Goal: Entertainment & Leisure: Browse casually

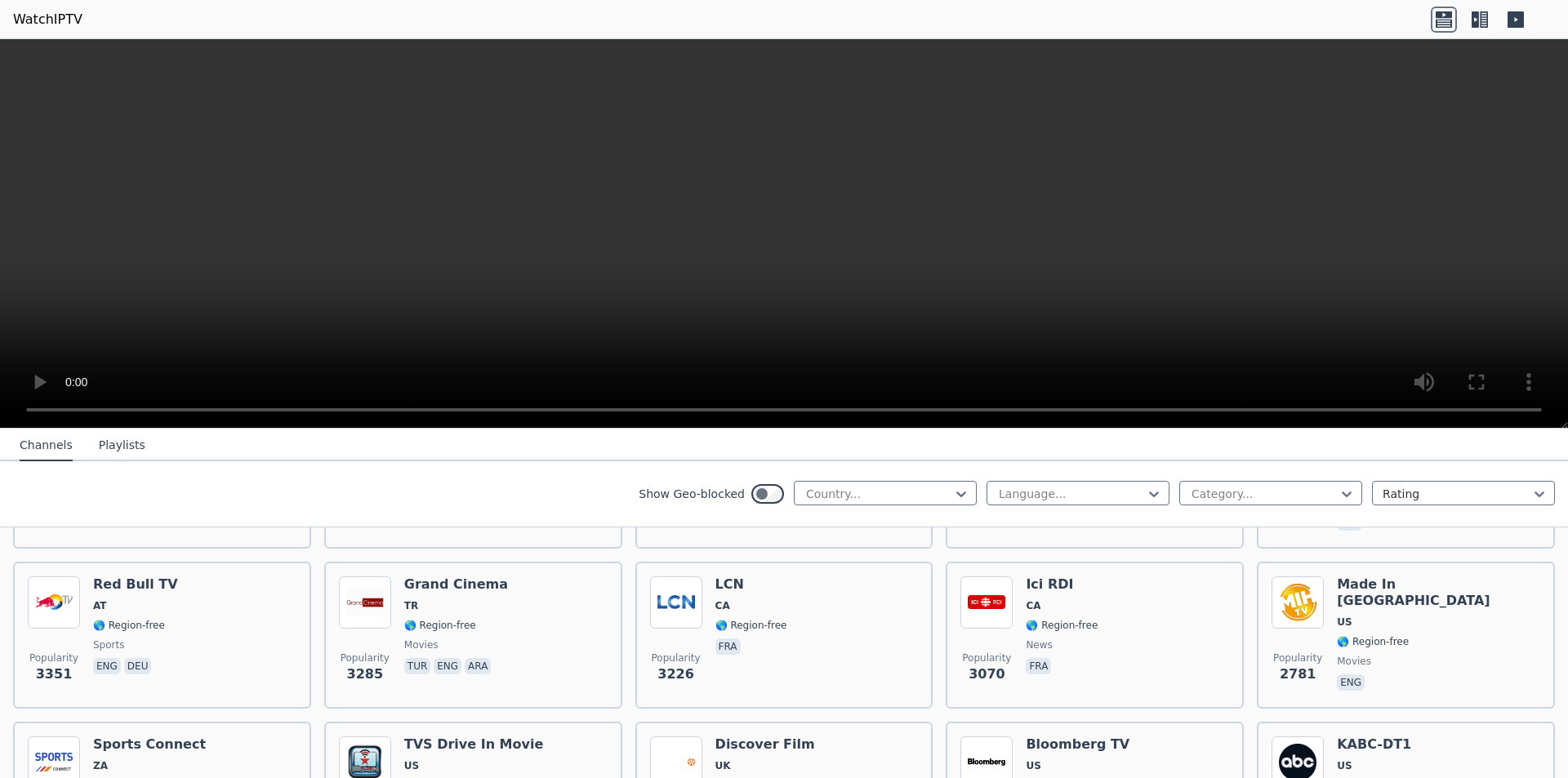
scroll to position [326, 0]
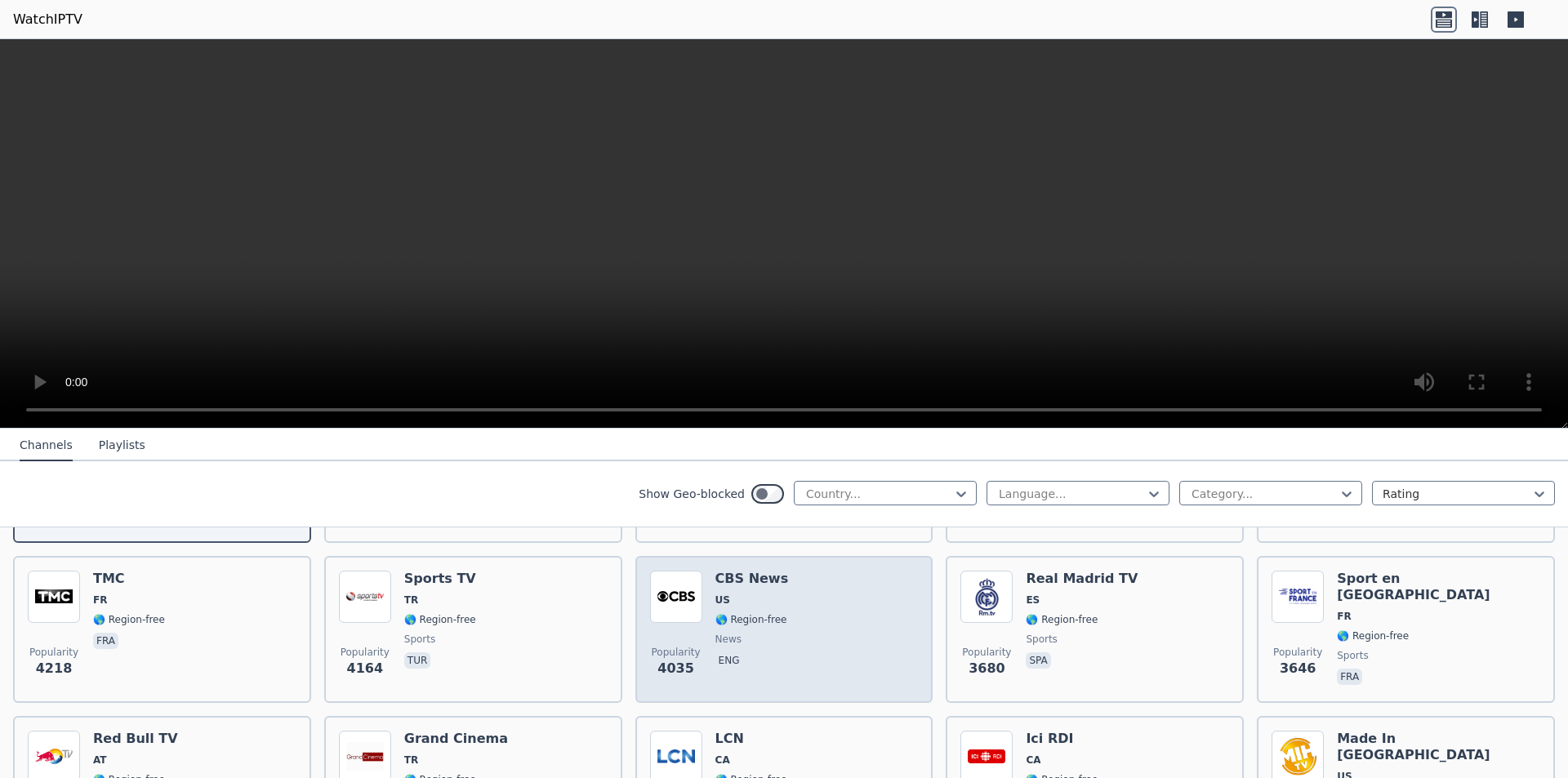
click at [805, 645] on div "Popularity 4035 CBS News US 🌎 Region-free news eng" at bounding box center [784, 630] width 269 height 117
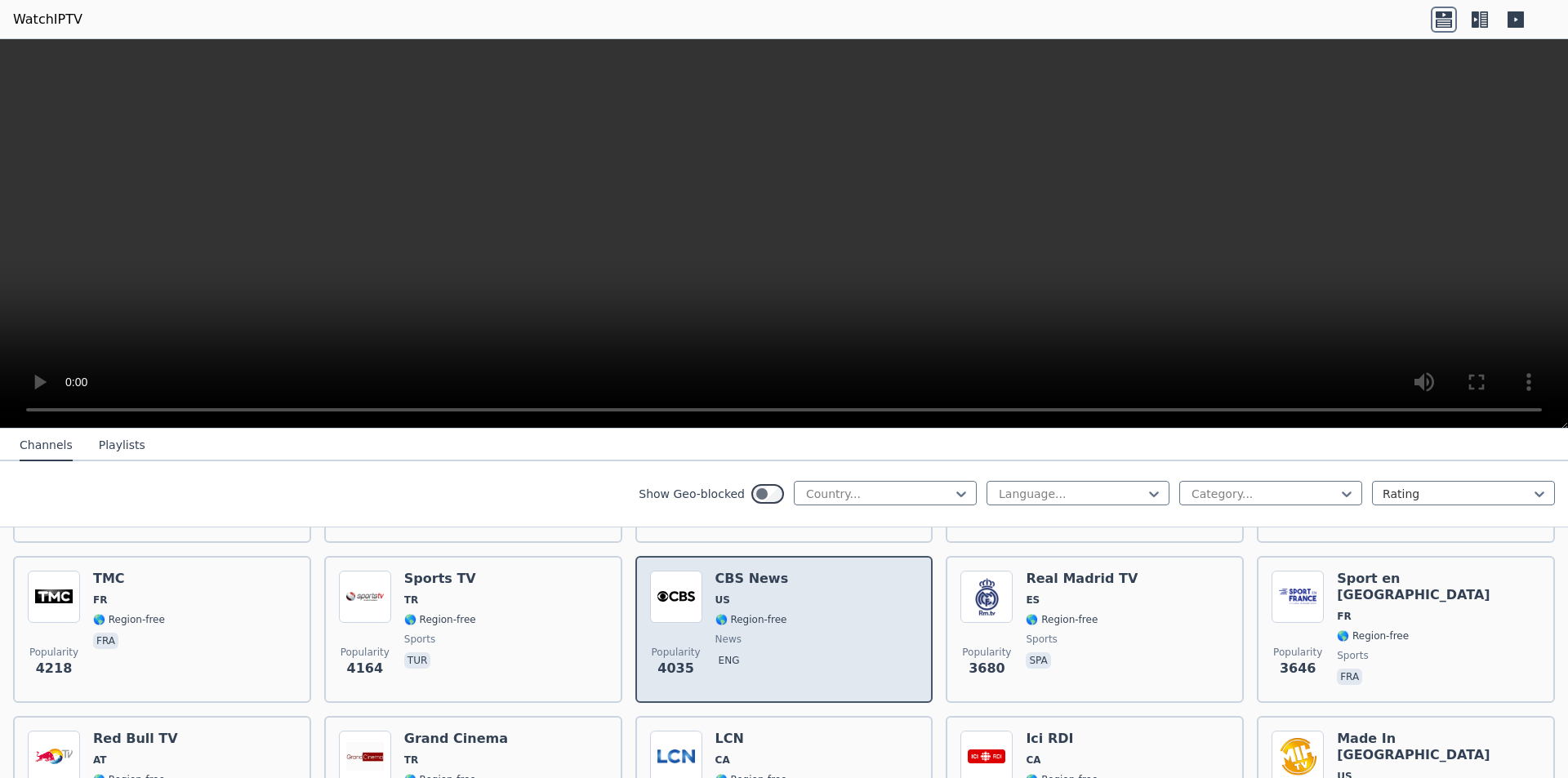
click at [799, 593] on div "Popularity 4035 CBS News US 🌎 Region-free news eng" at bounding box center [784, 630] width 269 height 117
click at [665, 589] on img at bounding box center [676, 597] width 52 height 52
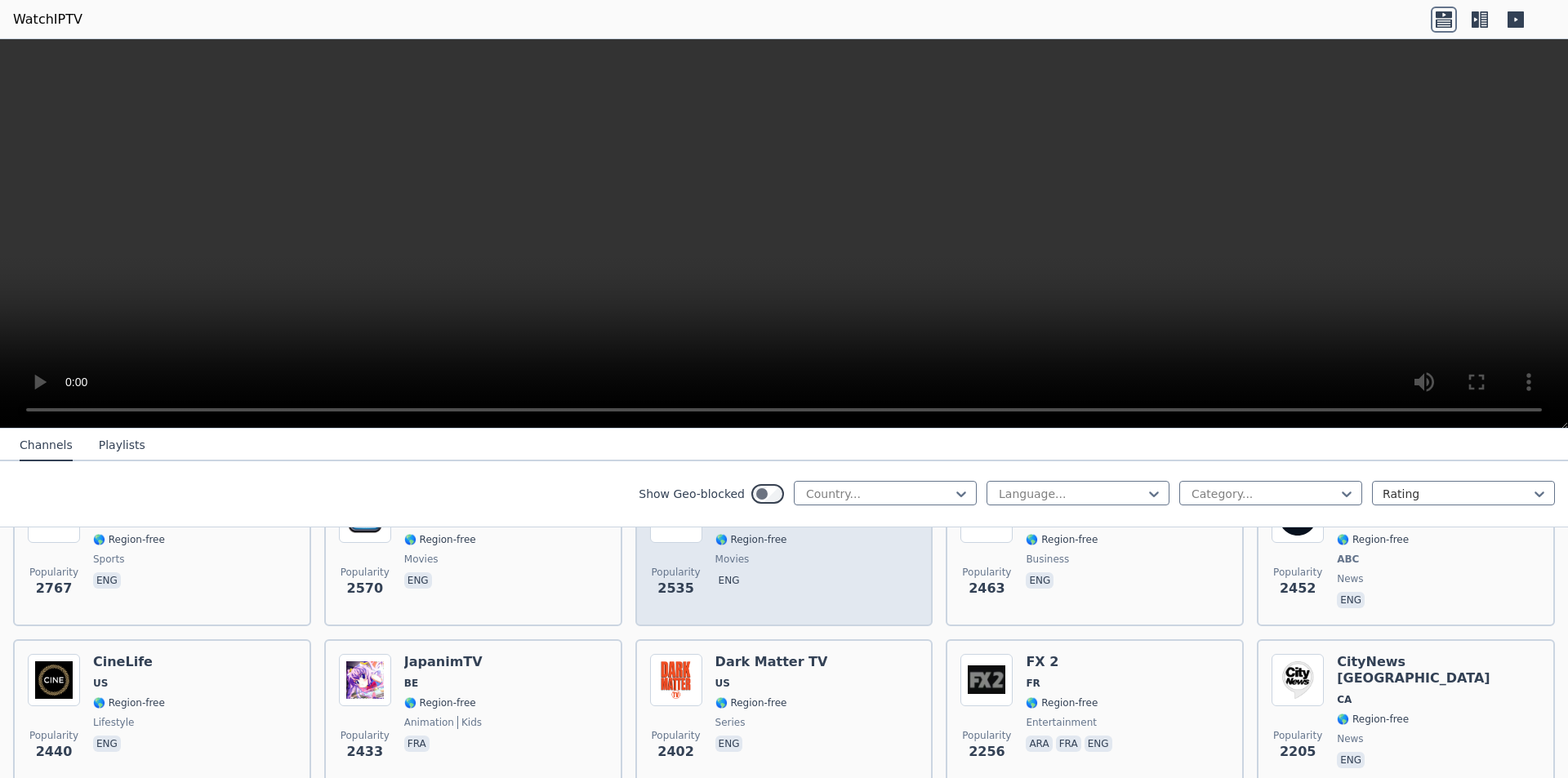
scroll to position [898, 0]
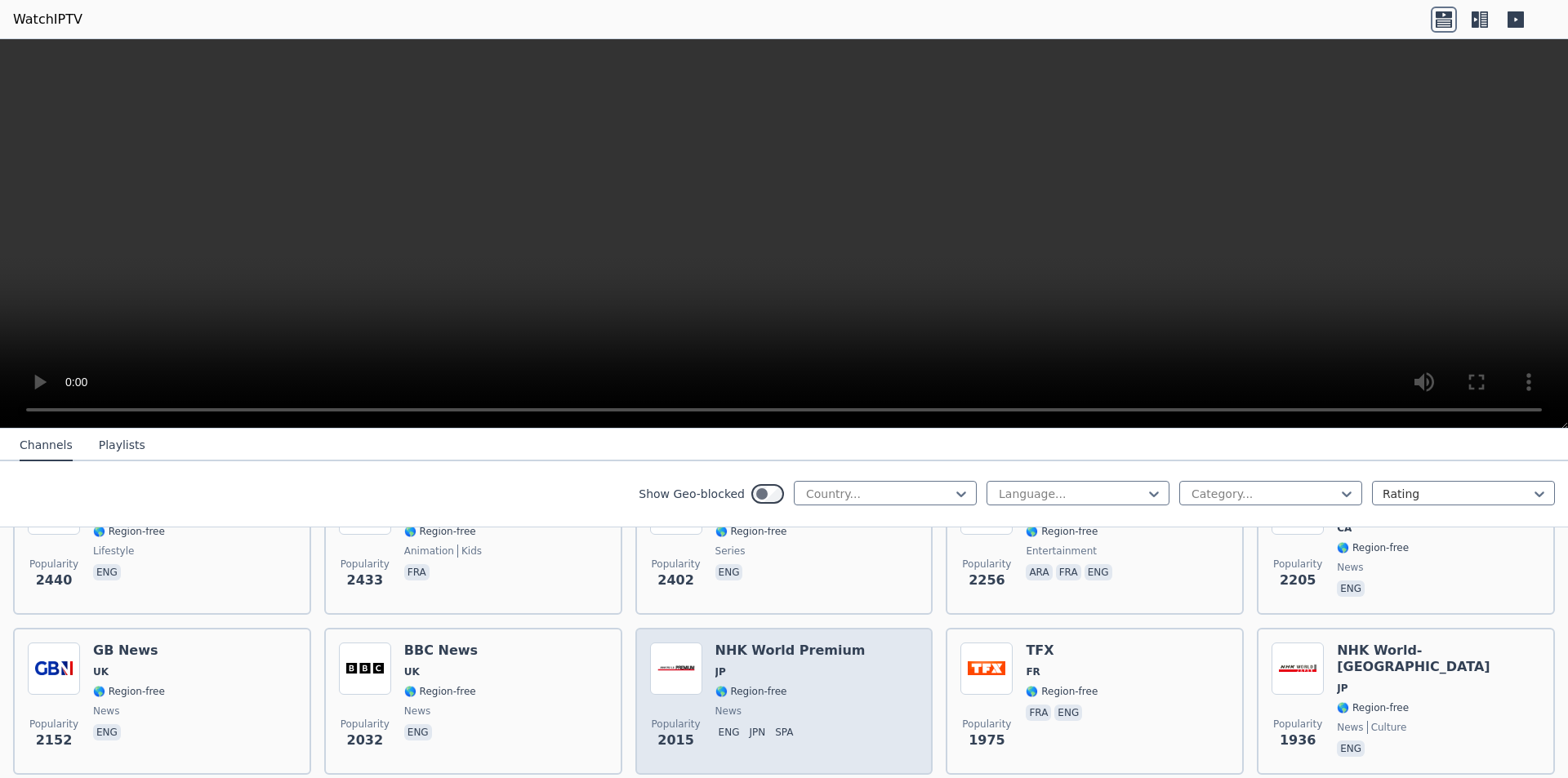
click at [790, 648] on div "NHK World Premium JP 🌎 Region-free news eng jpn spa" at bounding box center [791, 702] width 150 height 117
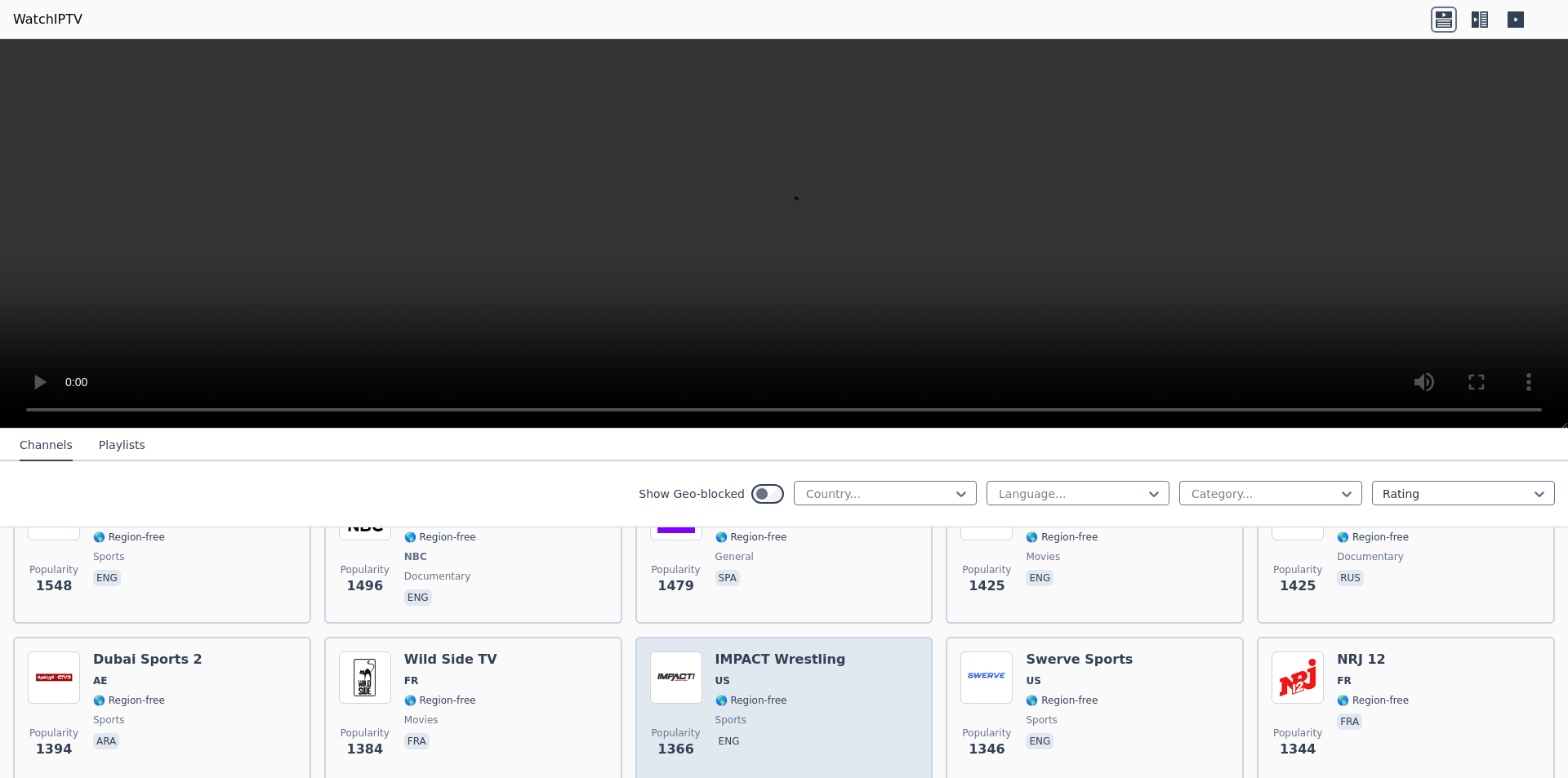
scroll to position [1715, 0]
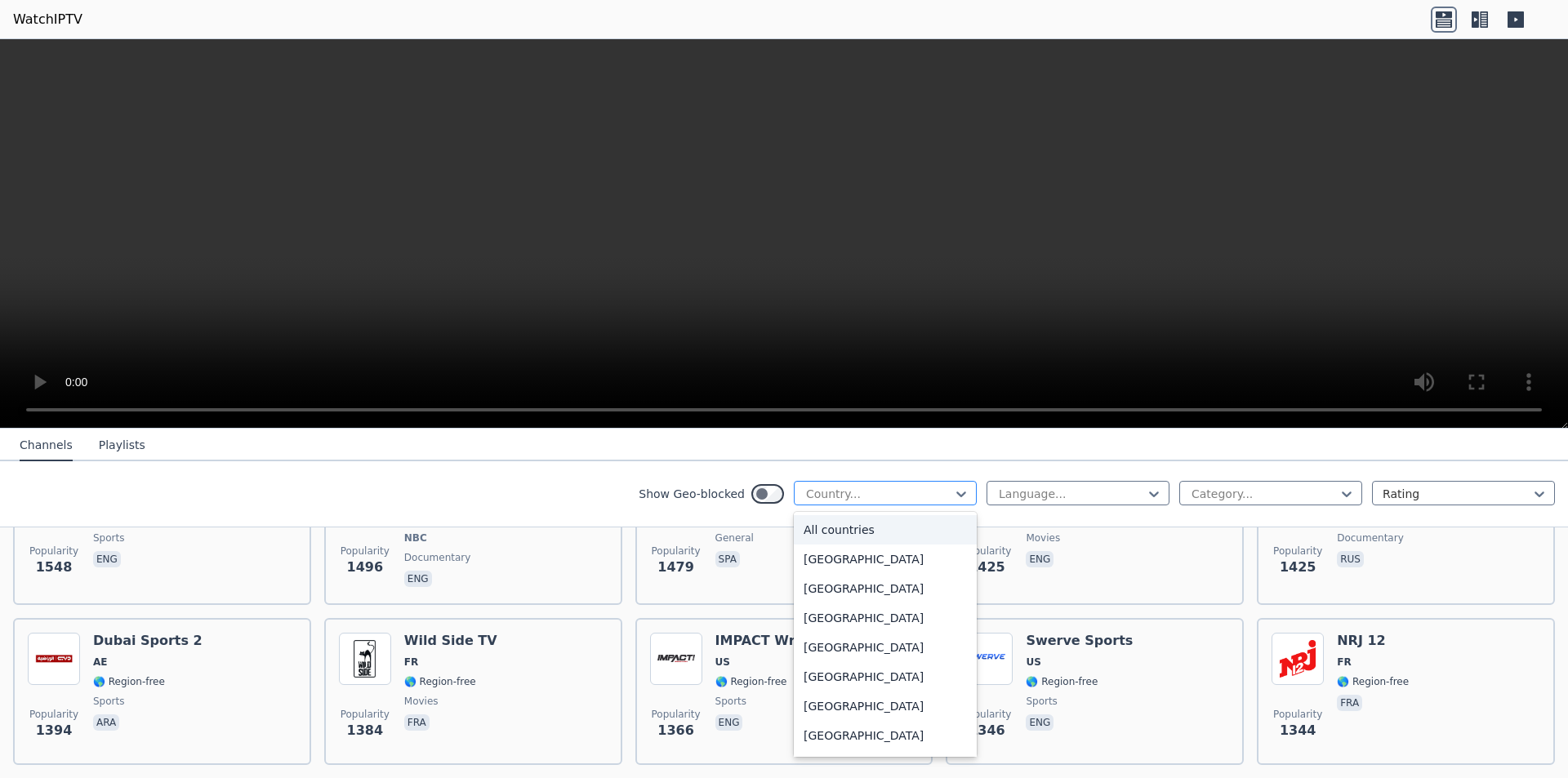
click at [858, 488] on div at bounding box center [879, 493] width 149 height 16
click at [867, 604] on div "[GEOGRAPHIC_DATA]" at bounding box center [886, 591] width 183 height 29
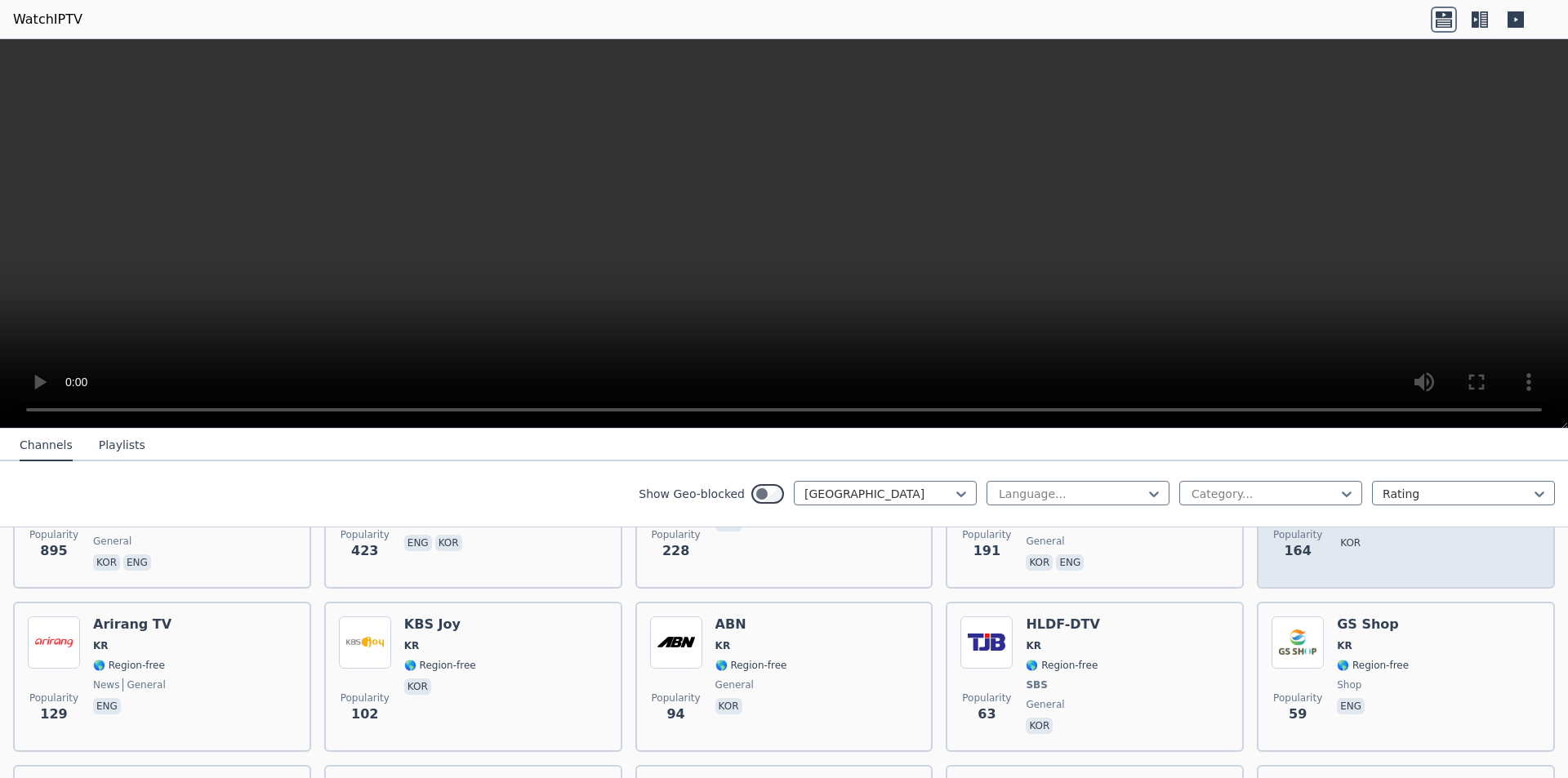
scroll to position [164, 0]
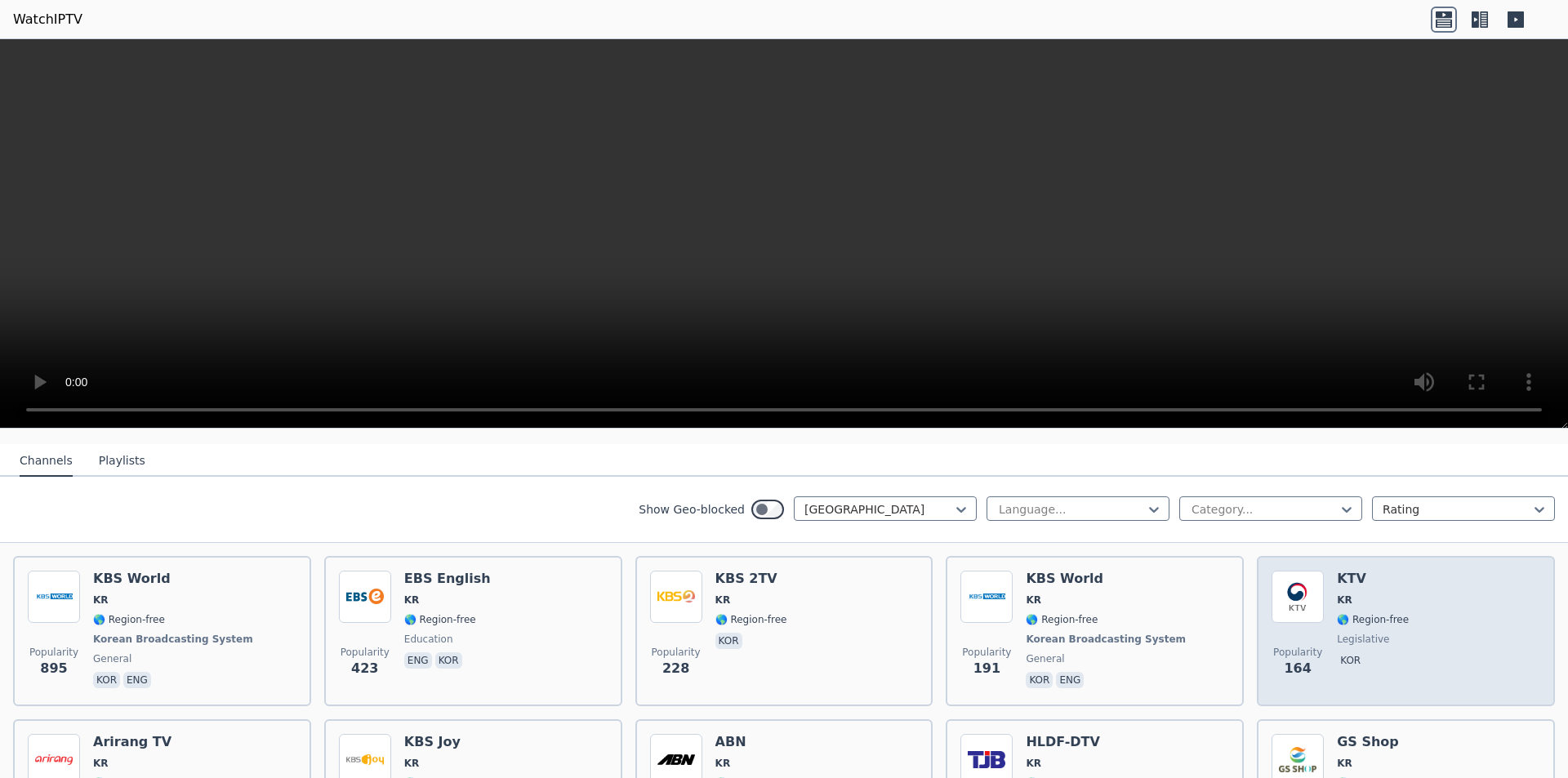
click at [1463, 593] on div "Popularity 164 KTV KR 🌎 Region-free legislative kor" at bounding box center [1406, 631] width 269 height 121
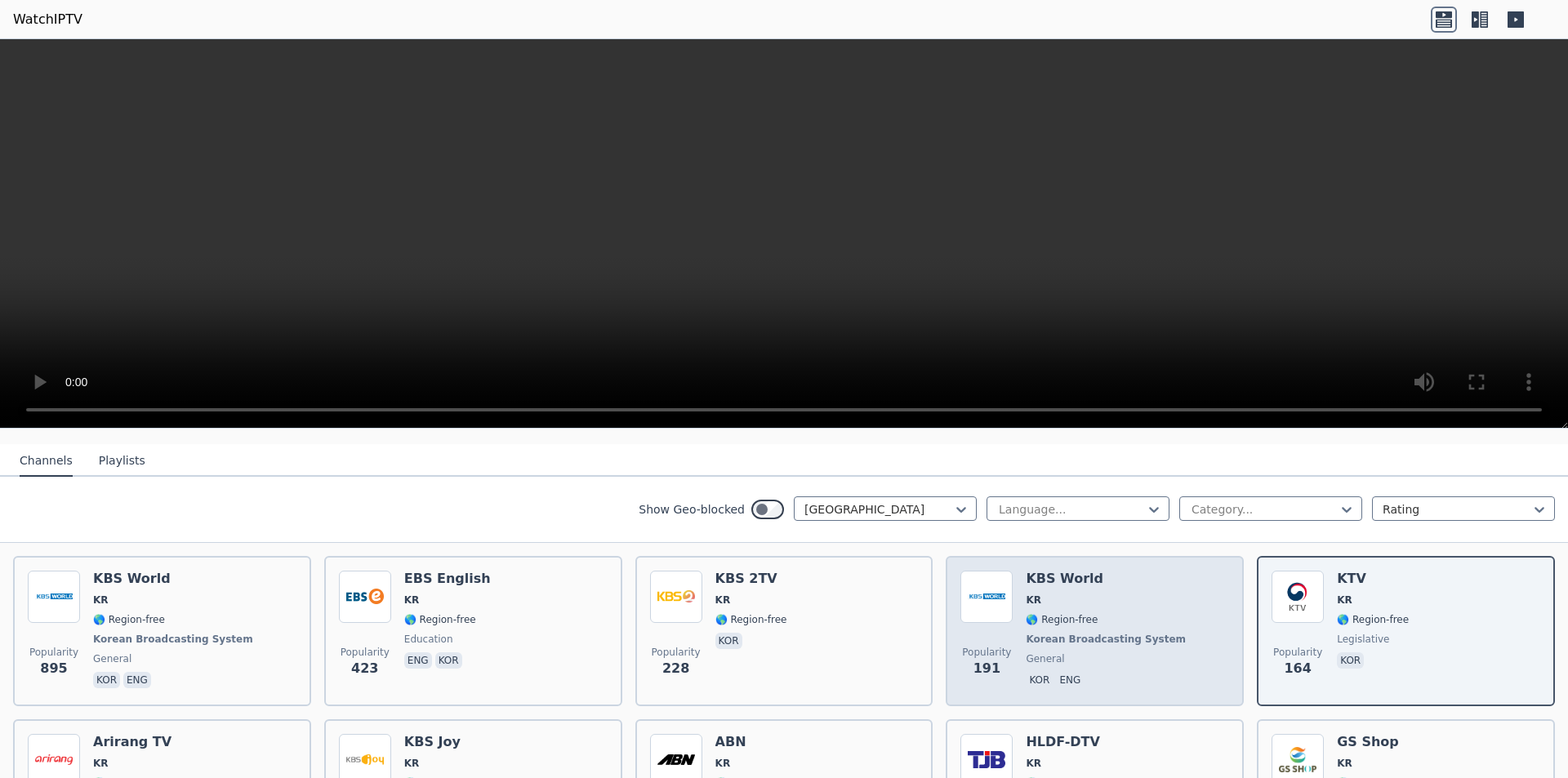
click at [1155, 603] on div "Popularity 191 KBS World KR 🌎 Region-free Korean Broadcasting System general ko…" at bounding box center [1095, 631] width 269 height 121
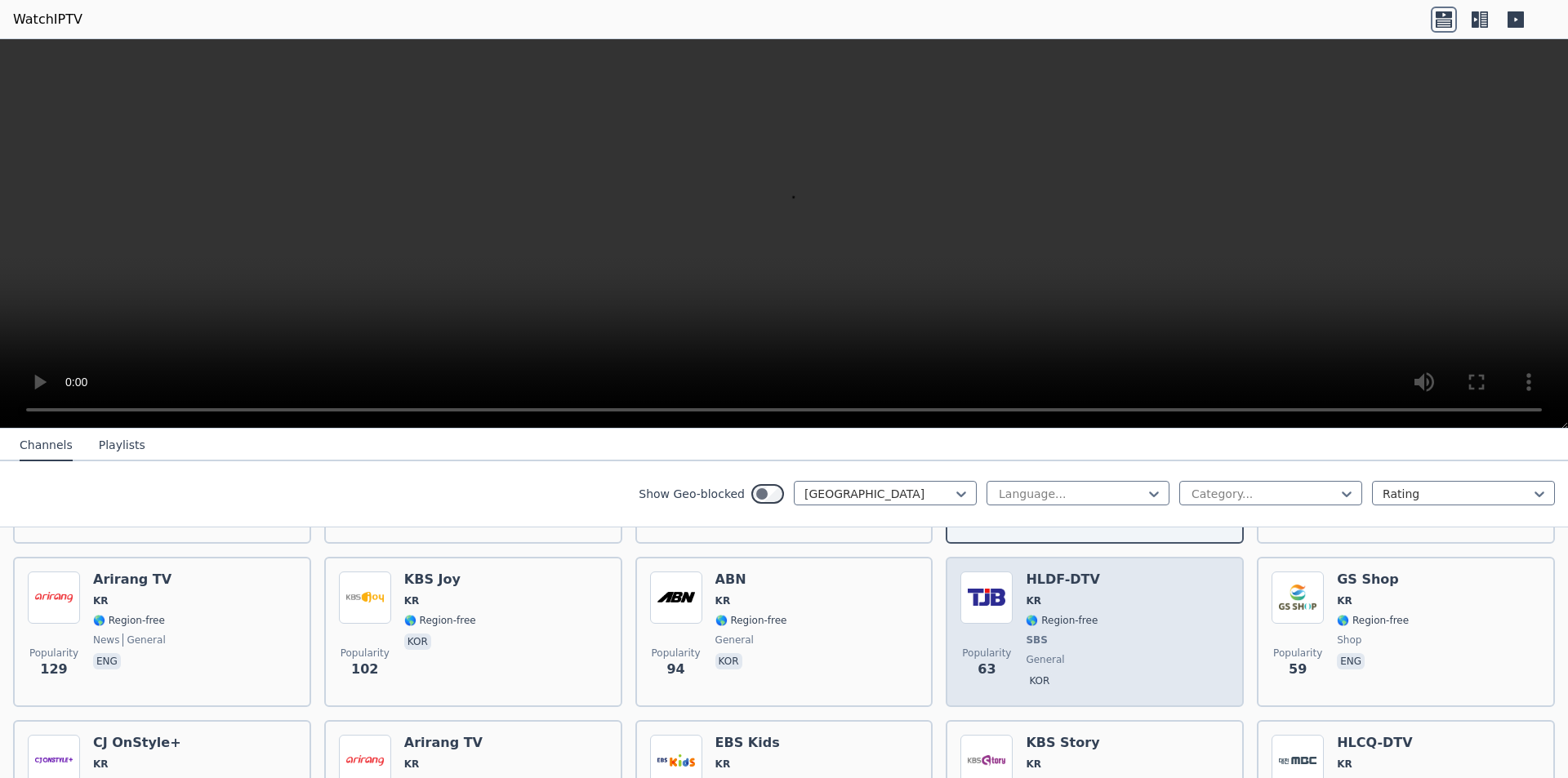
scroll to position [326, 0]
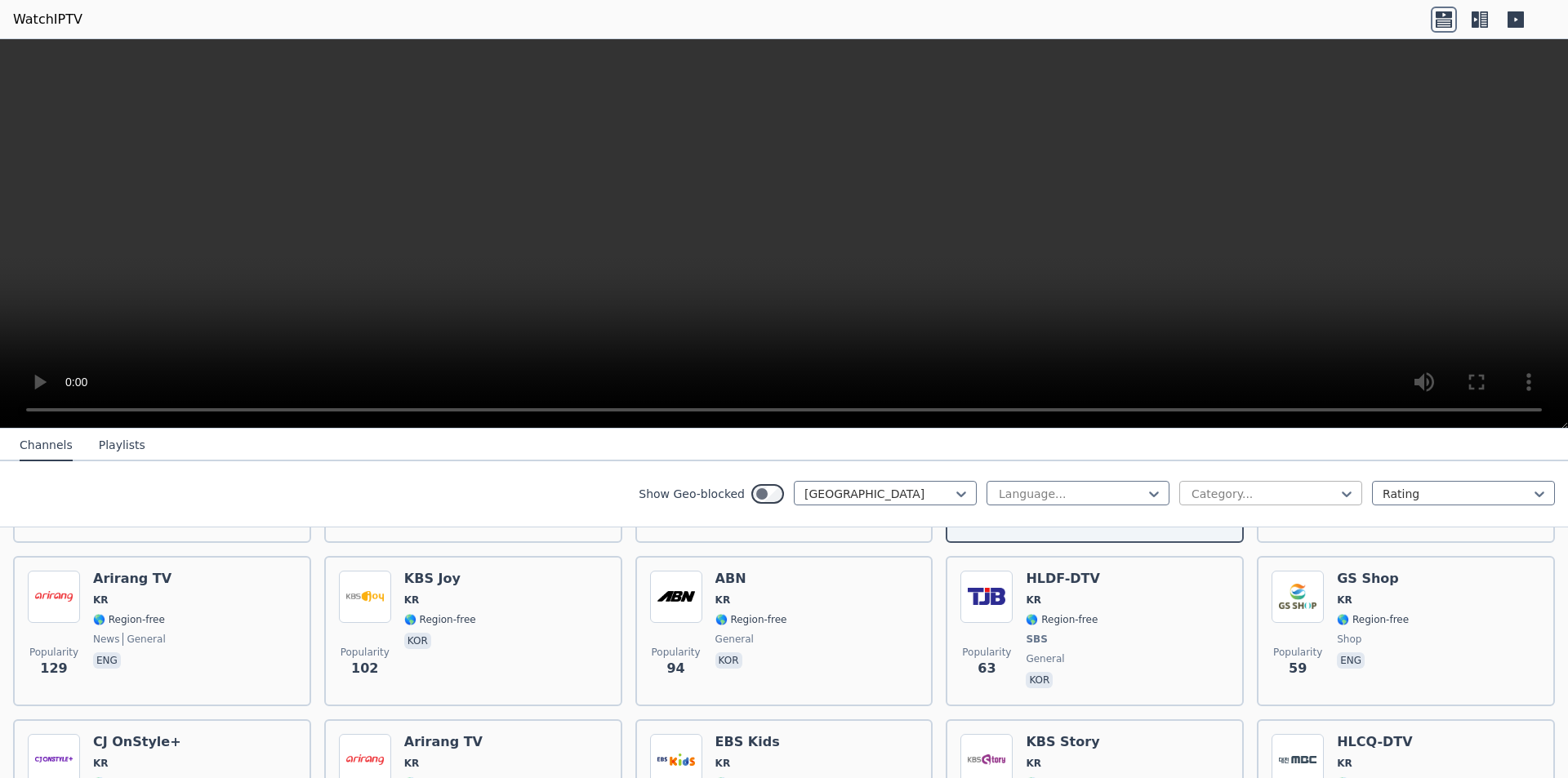
click at [1265, 495] on div at bounding box center [1264, 493] width 149 height 16
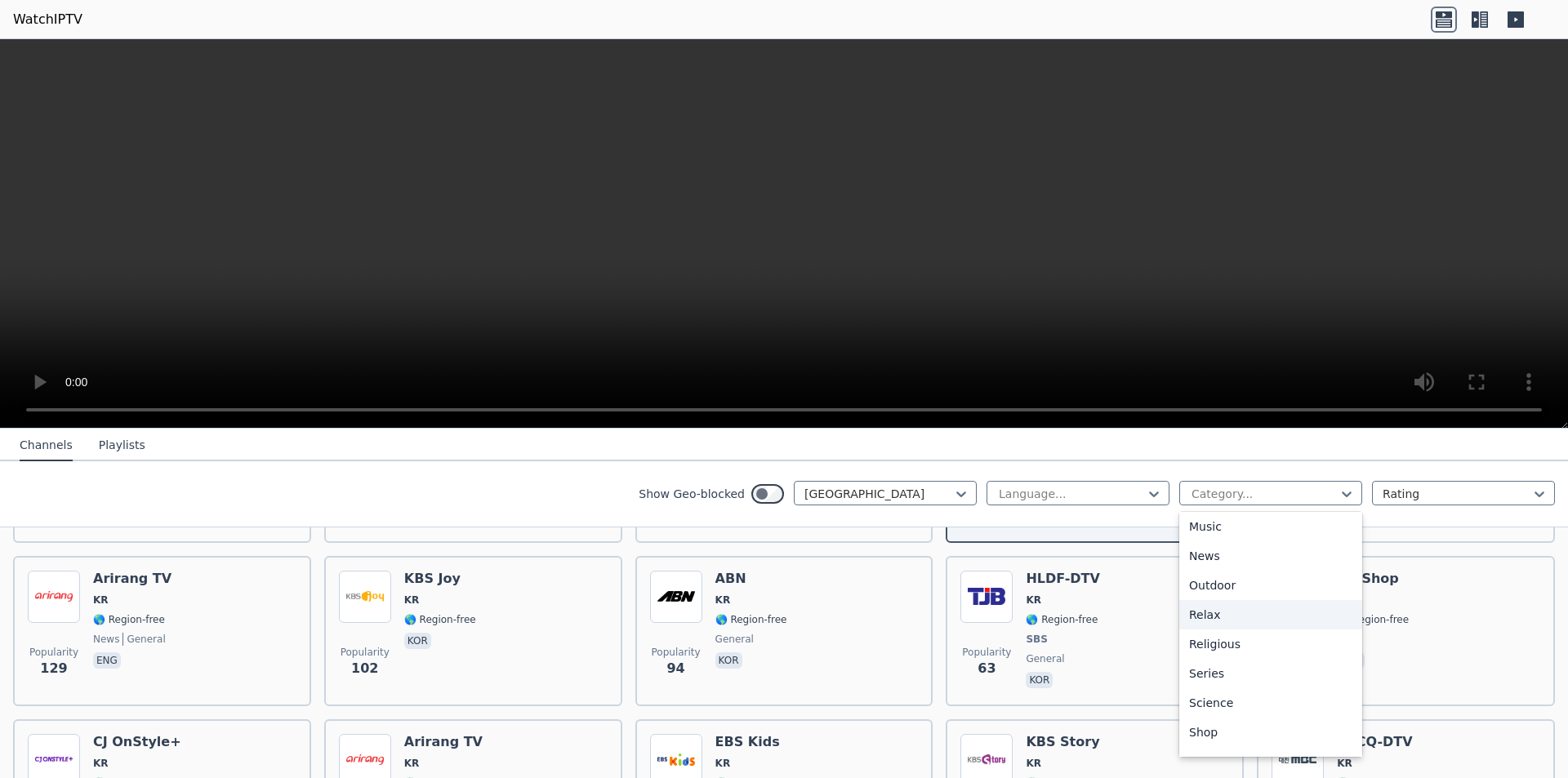
scroll to position [556, 0]
click at [1271, 594] on div "Series" at bounding box center [1271, 591] width 183 height 29
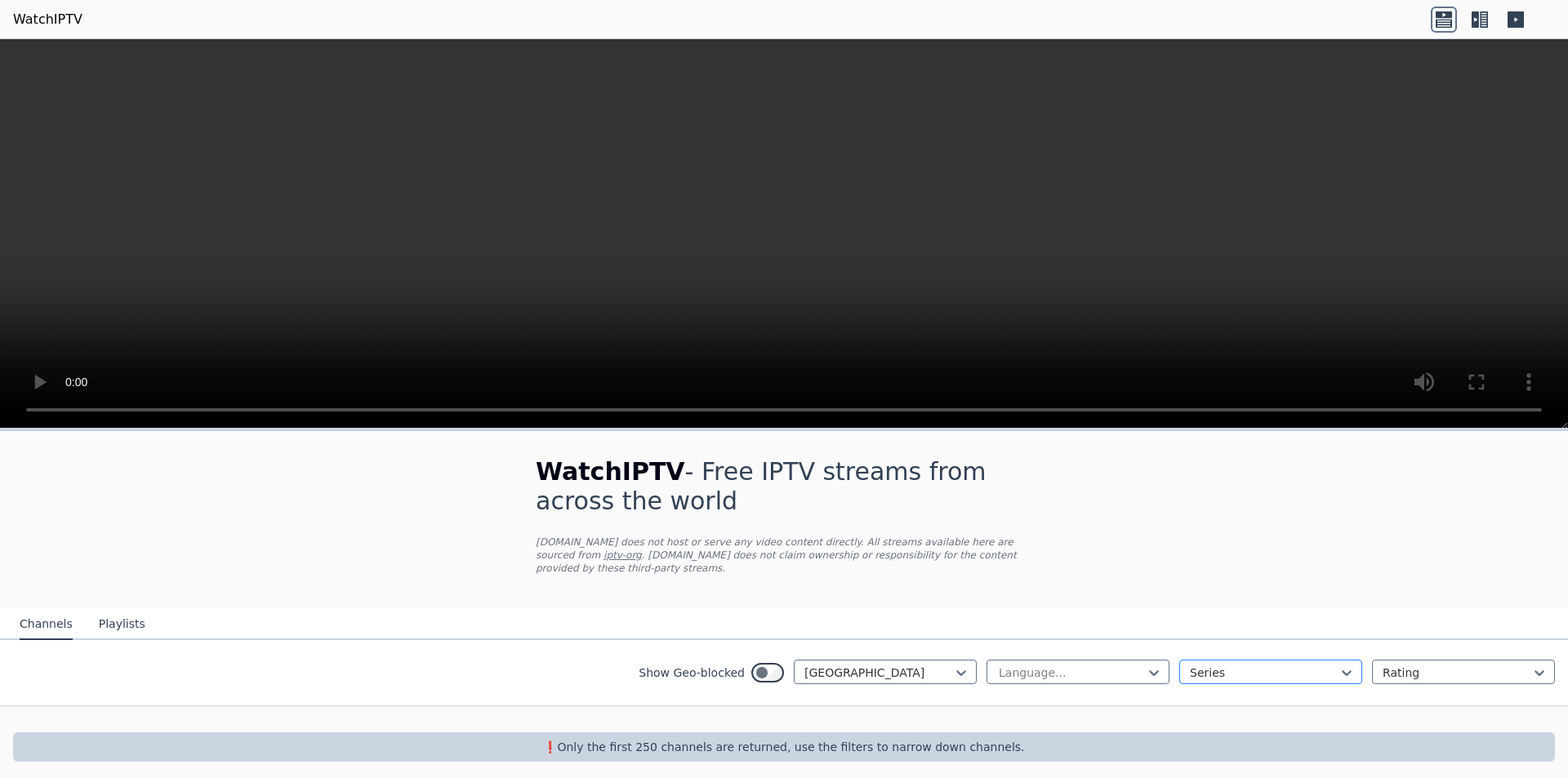
click at [1247, 665] on div at bounding box center [1264, 673] width 149 height 16
click at [1262, 696] on div "All categories" at bounding box center [1271, 709] width 183 height 29
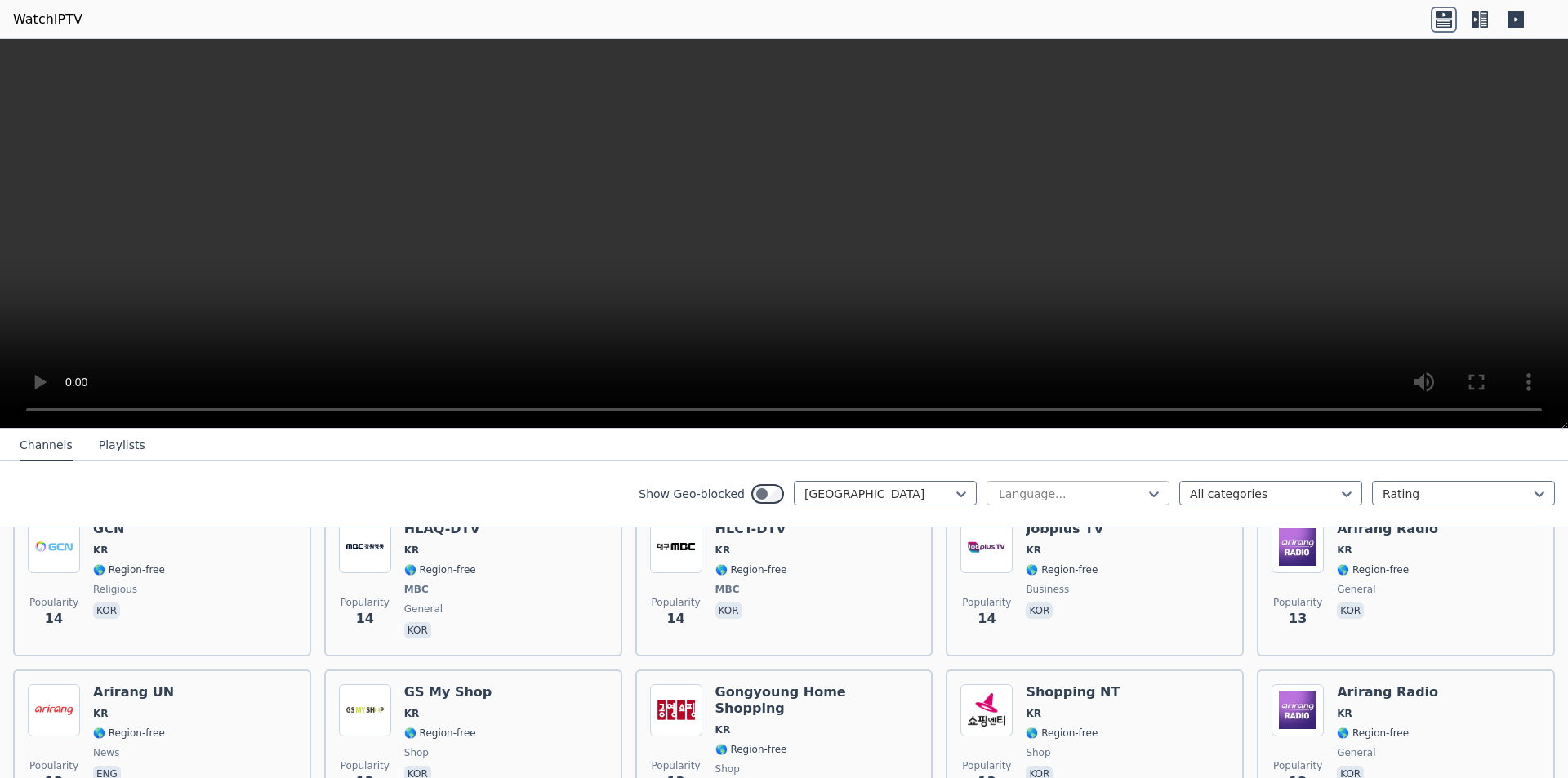
scroll to position [2205, 0]
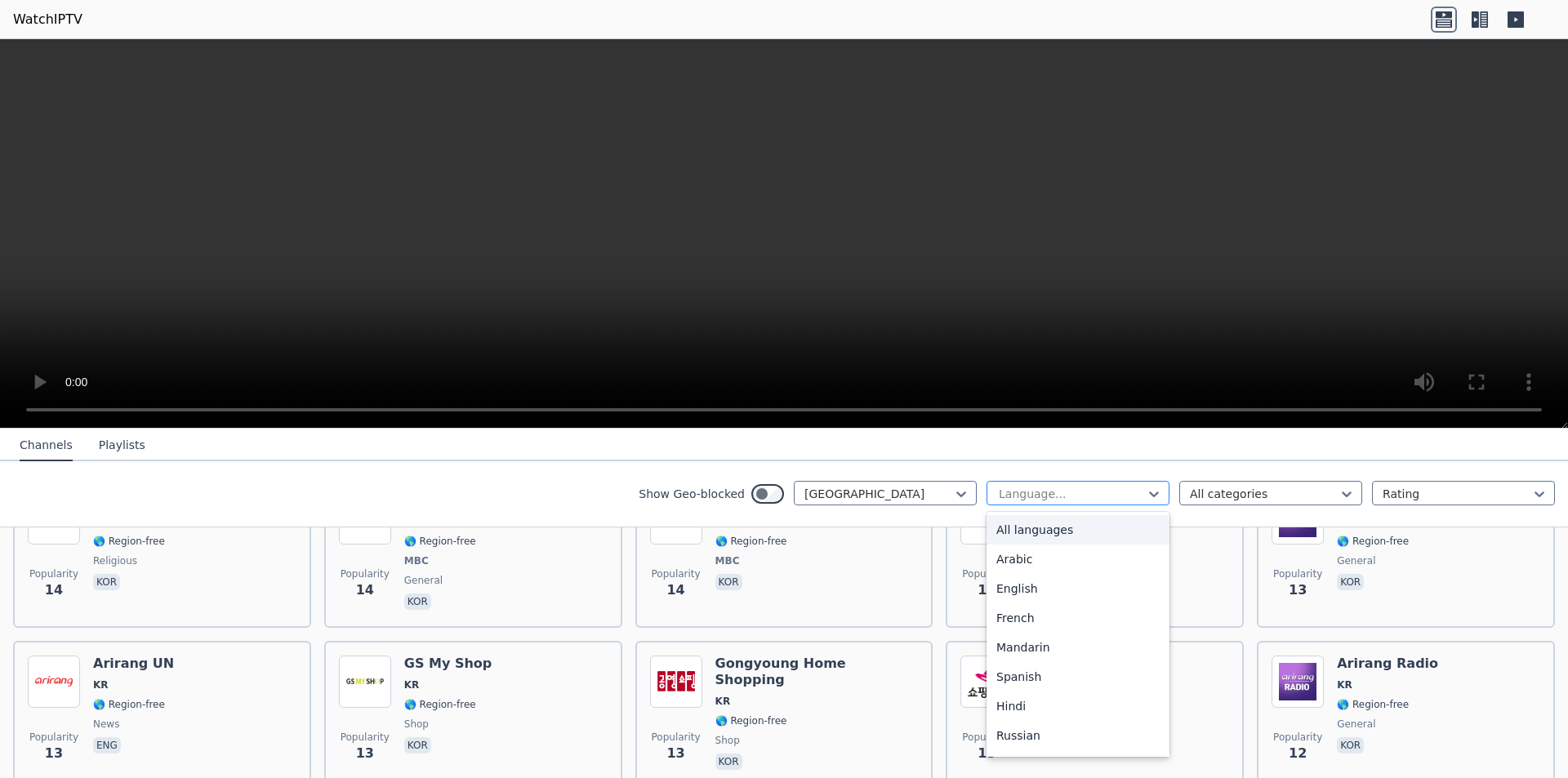
click at [1131, 495] on div at bounding box center [1071, 493] width 149 height 16
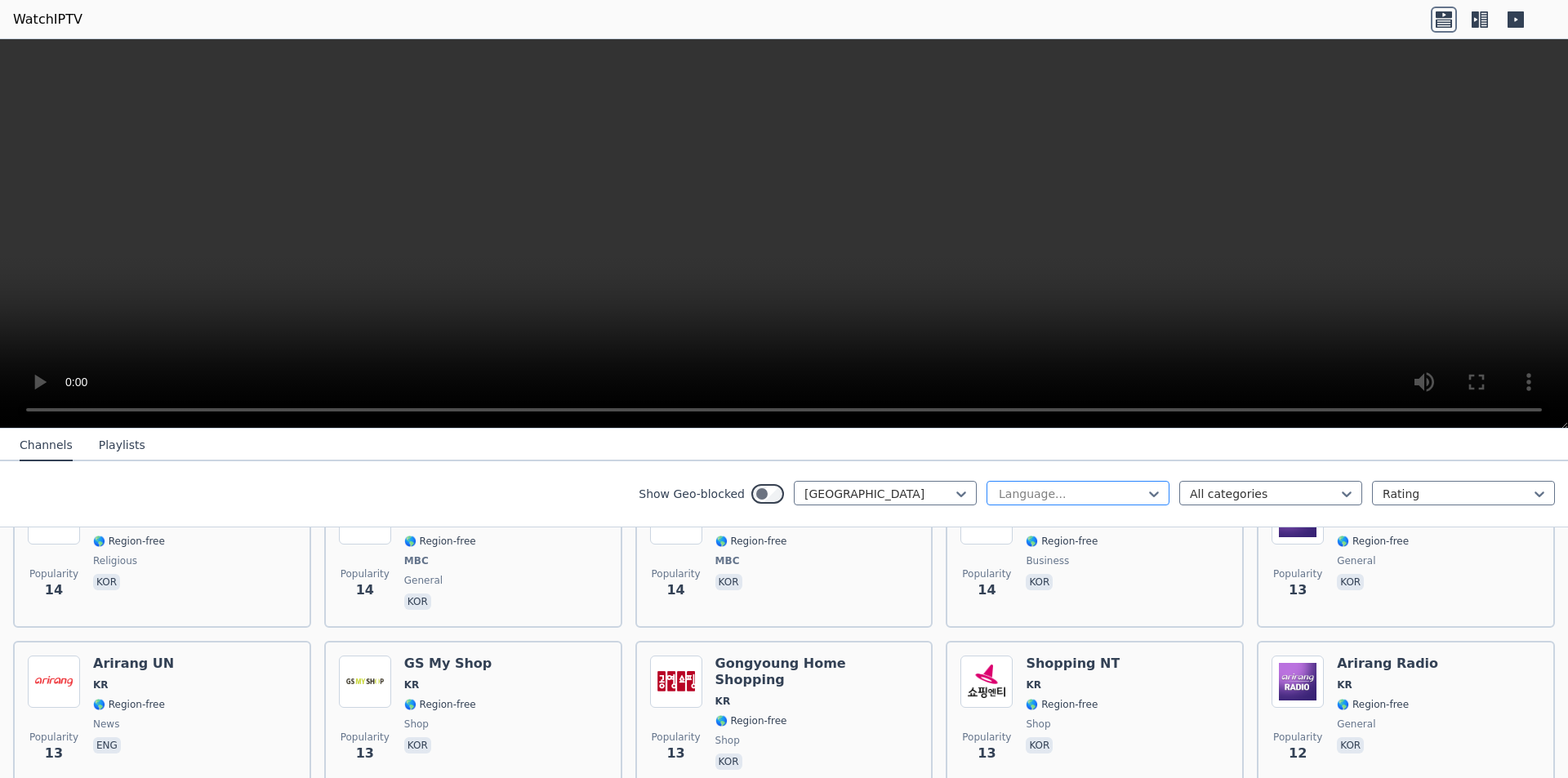
click at [1131, 495] on div at bounding box center [1071, 493] width 149 height 16
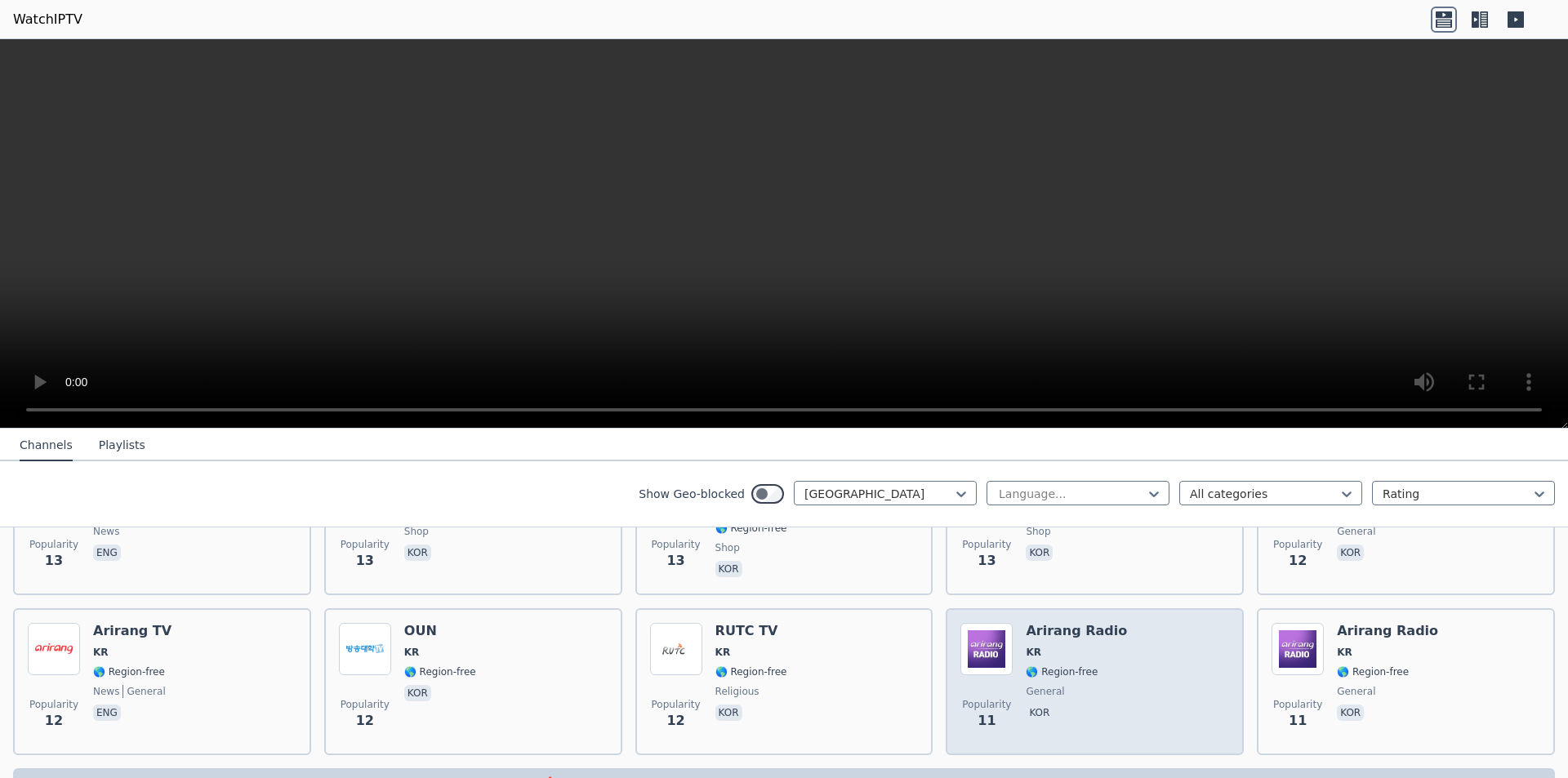
scroll to position [2413, 0]
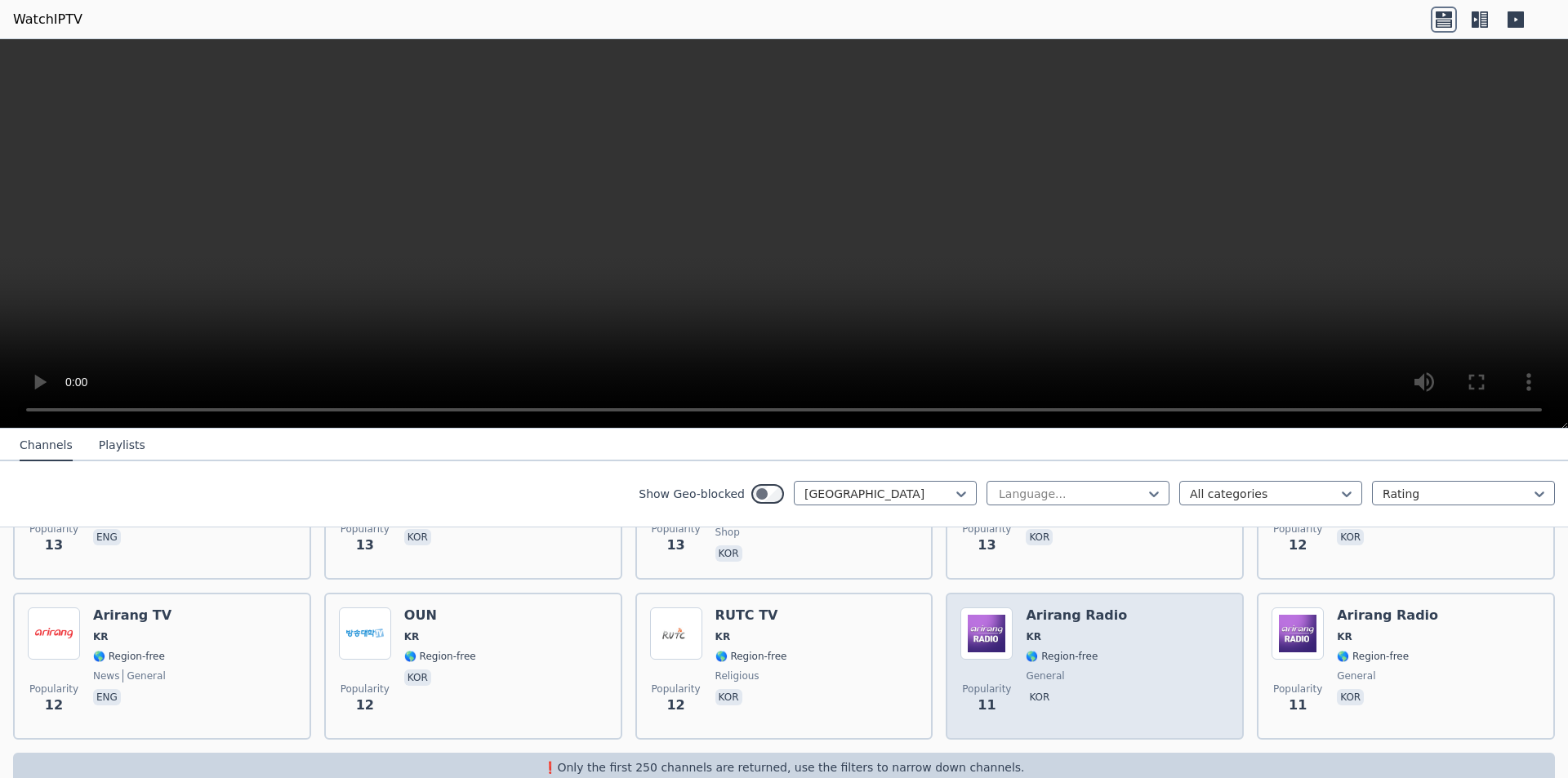
click at [1150, 611] on div "Popularity 11 Arirang Radio KR 🌎 Region-free general kor" at bounding box center [1095, 666] width 269 height 117
click at [1147, 615] on div "Popularity 11 Arirang Radio KR 🌎 Region-free general kor" at bounding box center [1095, 666] width 269 height 117
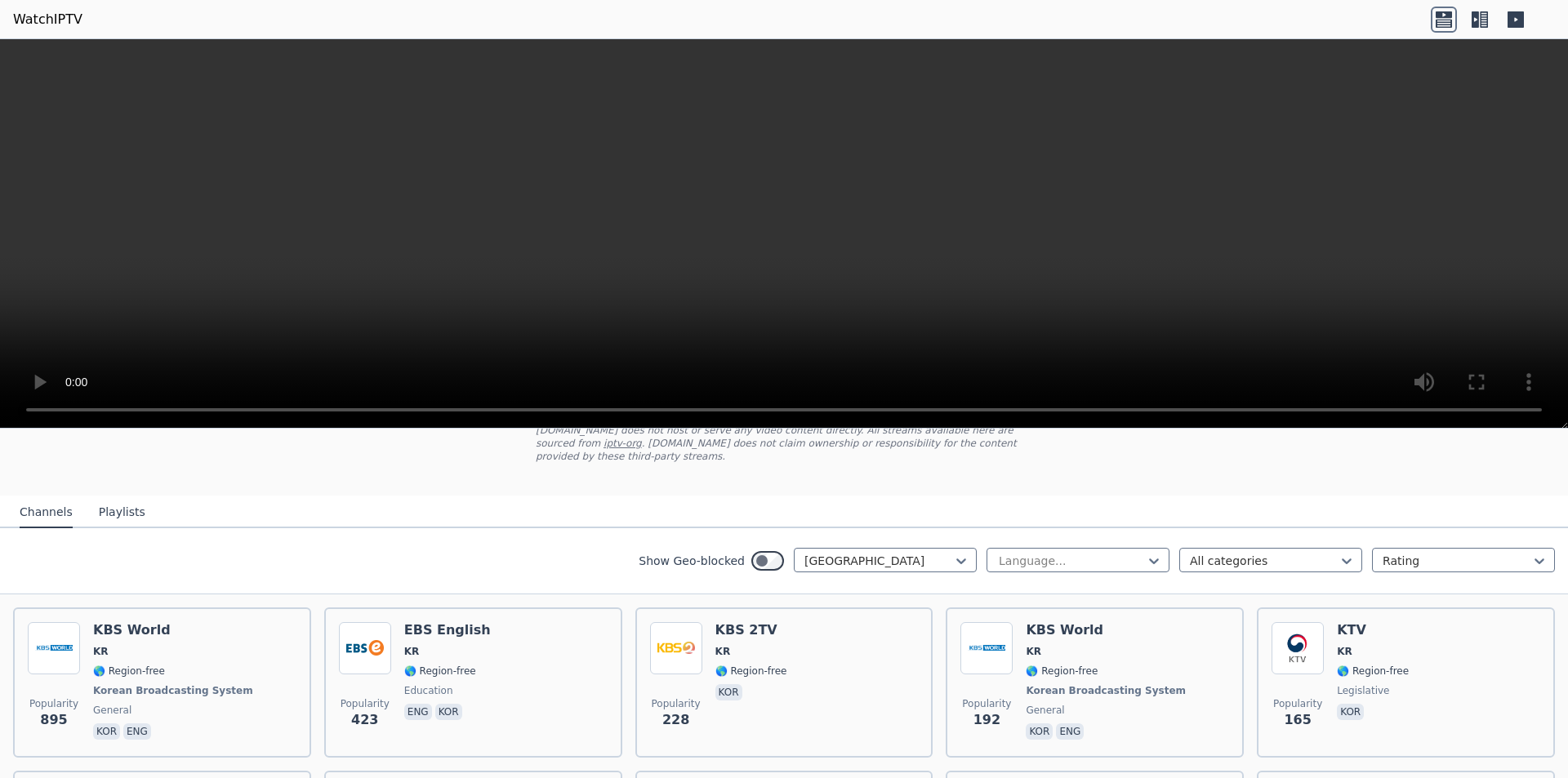
scroll to position [84, 0]
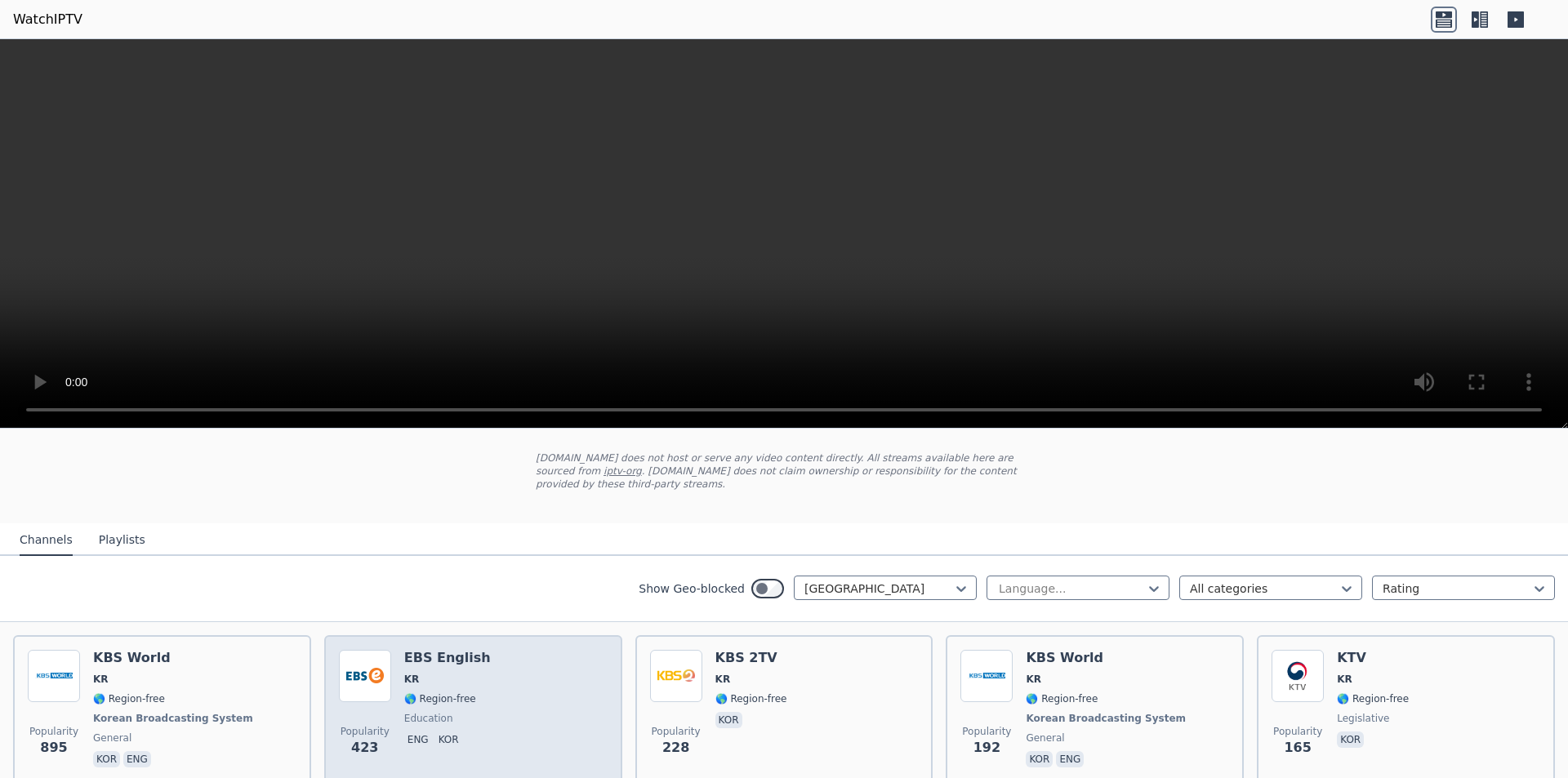
click at [588, 666] on div "Popularity 423 EBS English KR 🌎 Region-free education eng kor" at bounding box center [473, 710] width 269 height 121
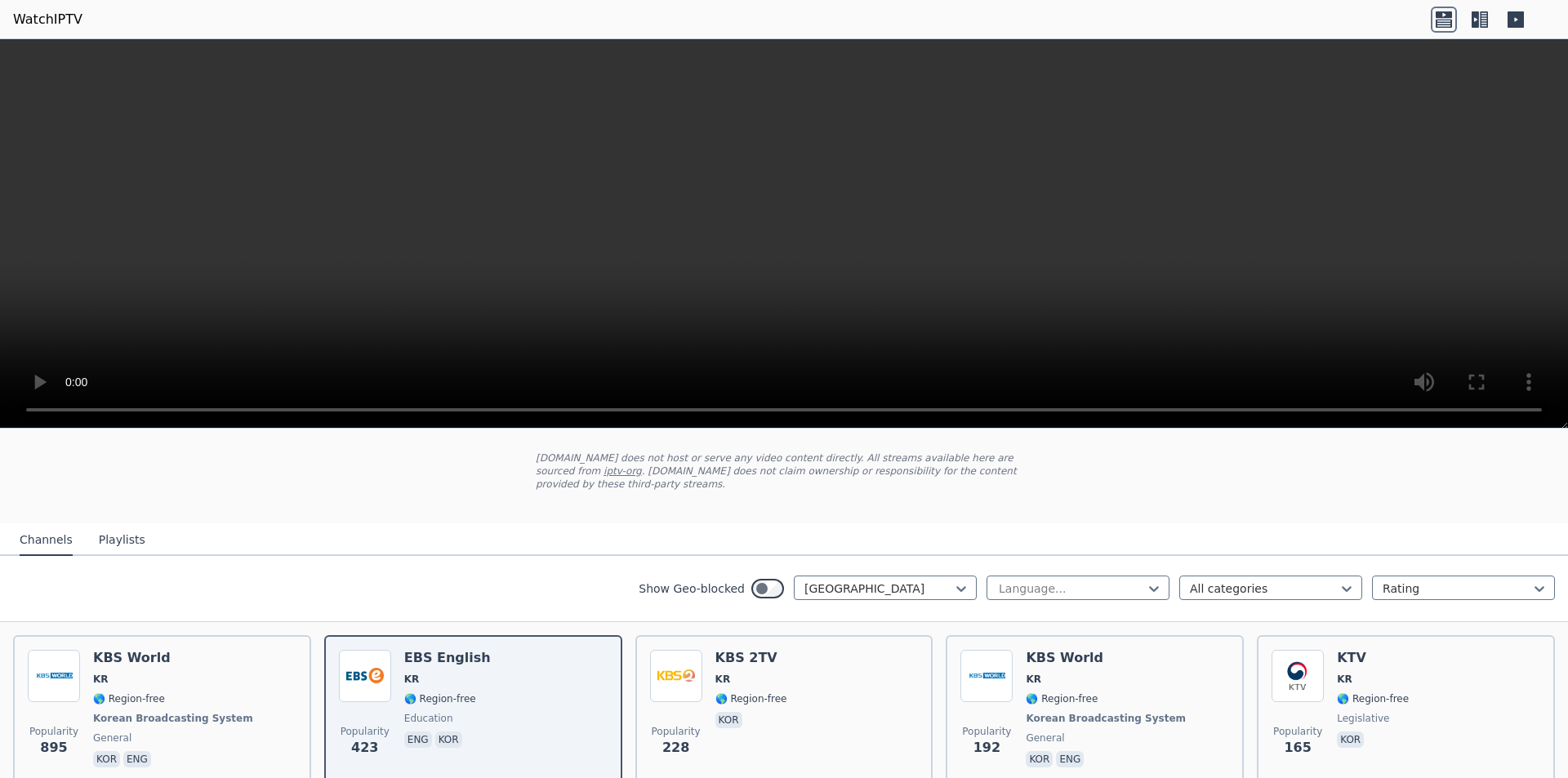
click at [80, 527] on div "Channels Playlists" at bounding box center [82, 541] width 152 height 31
click at [99, 529] on button "Playlists" at bounding box center [122, 541] width 46 height 31
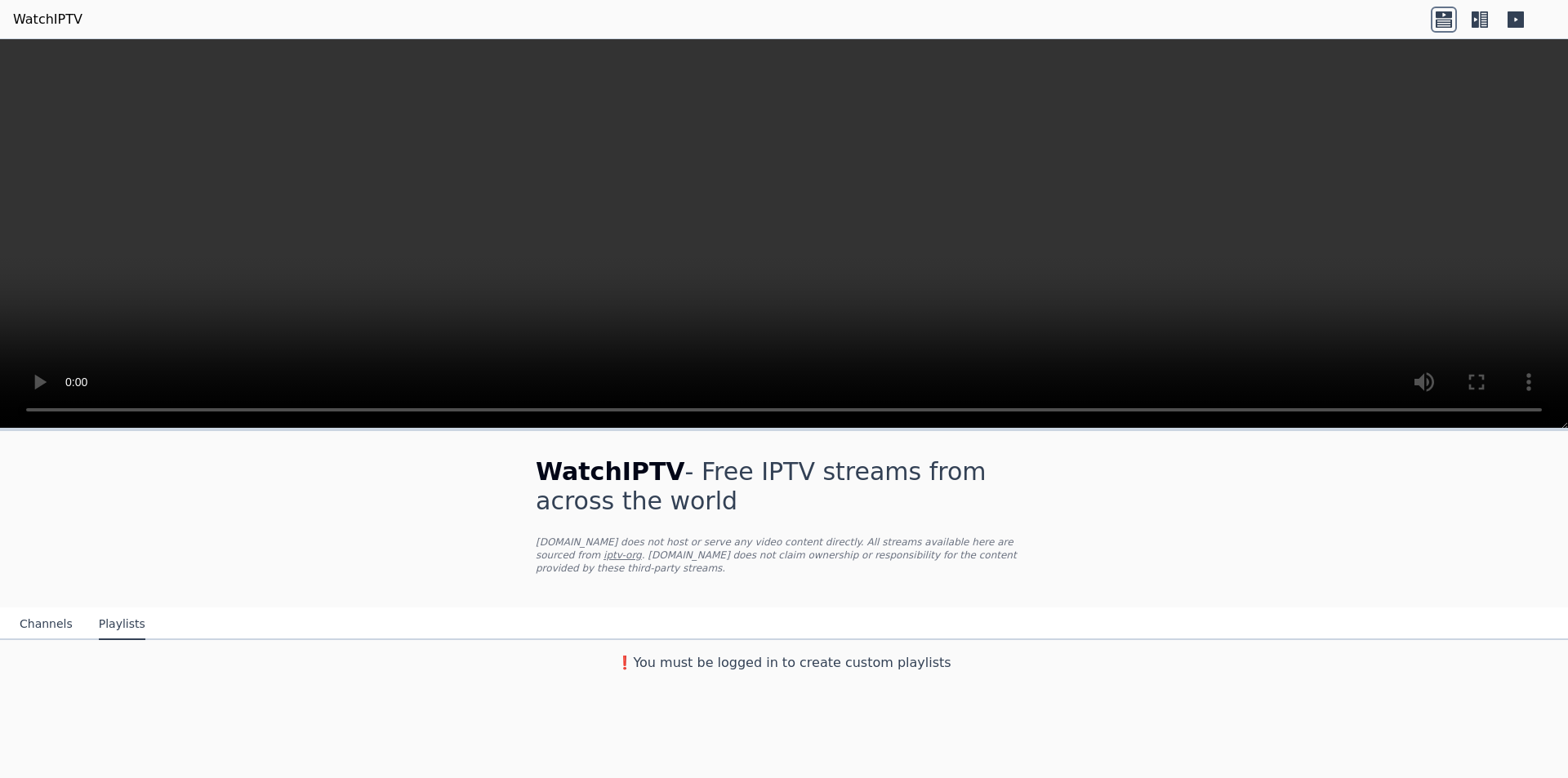
click at [36, 609] on button "Channels" at bounding box center [46, 624] width 53 height 31
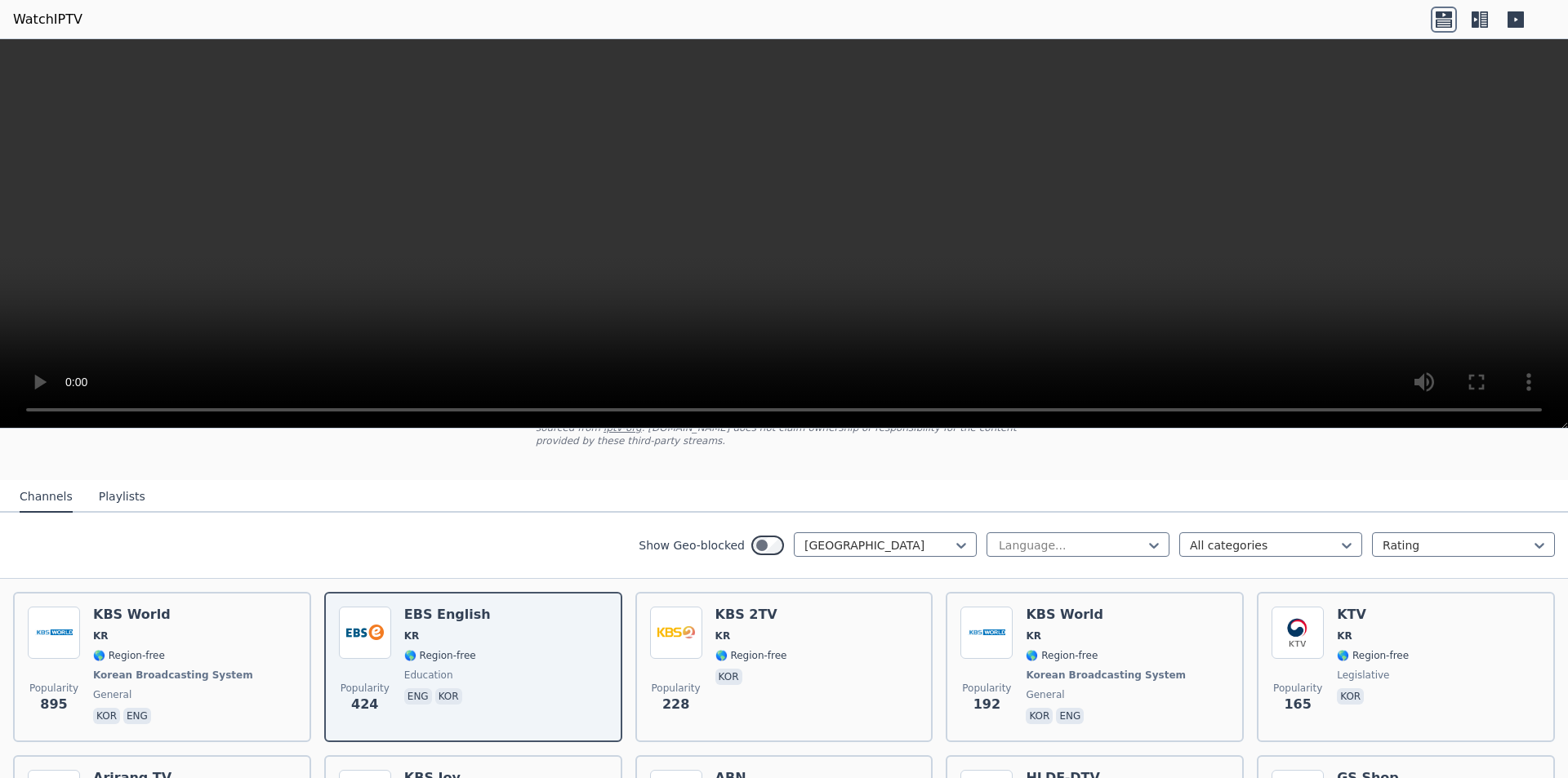
scroll to position [156, 0]
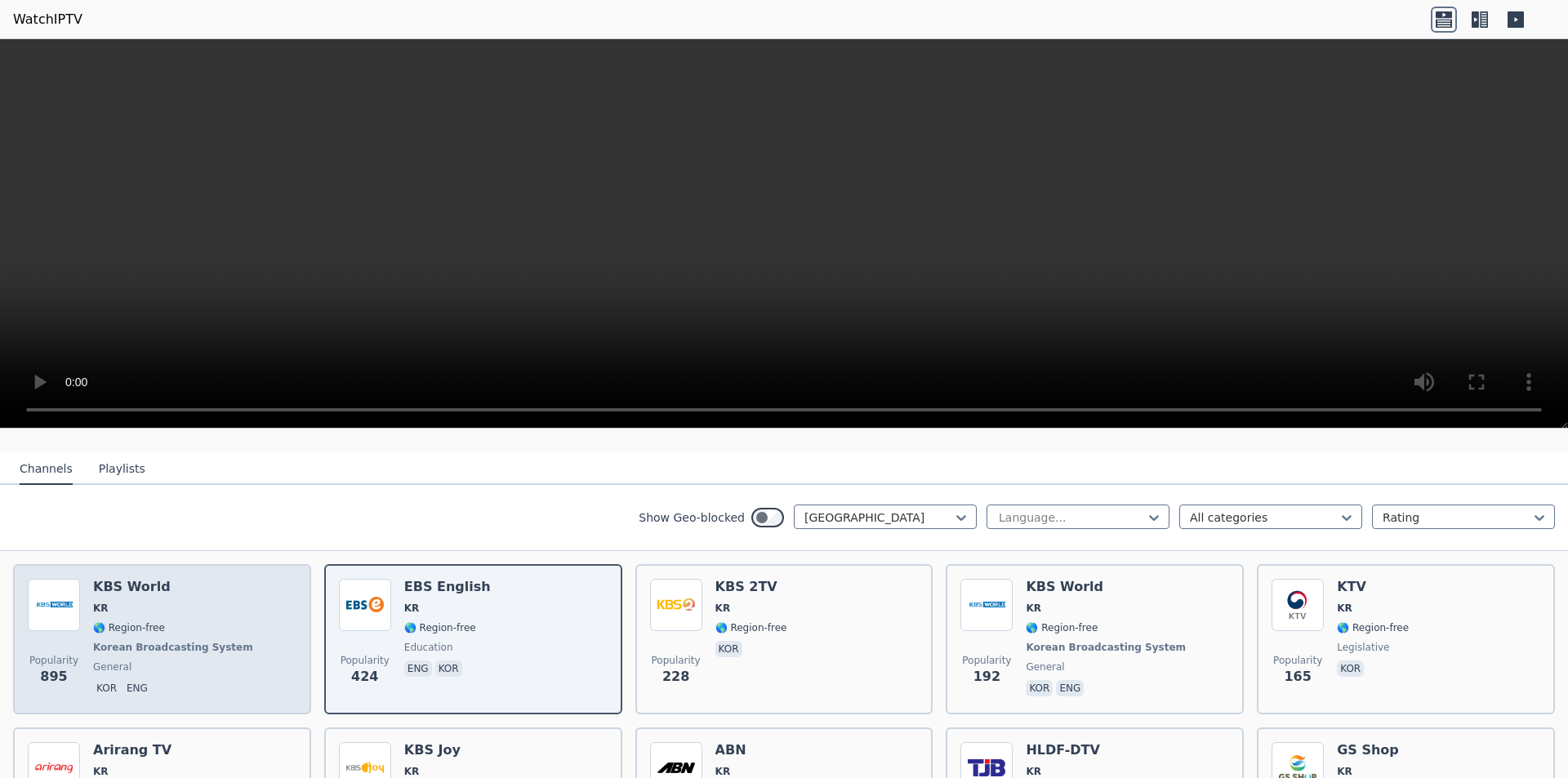
click at [283, 596] on div "Popularity 895 KBS World KR 🌎 Region-free Korean Broadcasting System general ko…" at bounding box center [162, 639] width 269 height 121
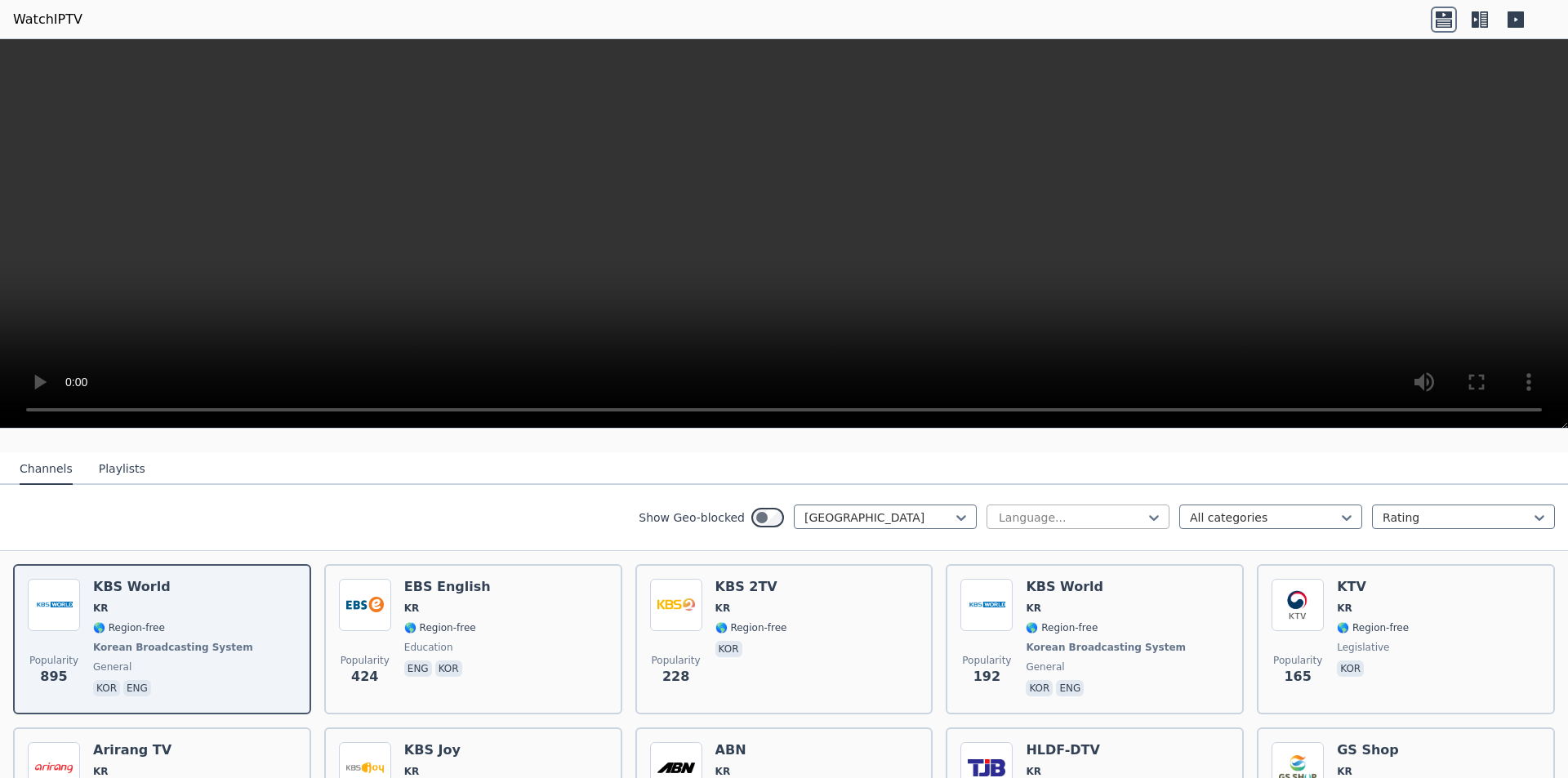
click at [1051, 511] on div at bounding box center [1071, 517] width 149 height 16
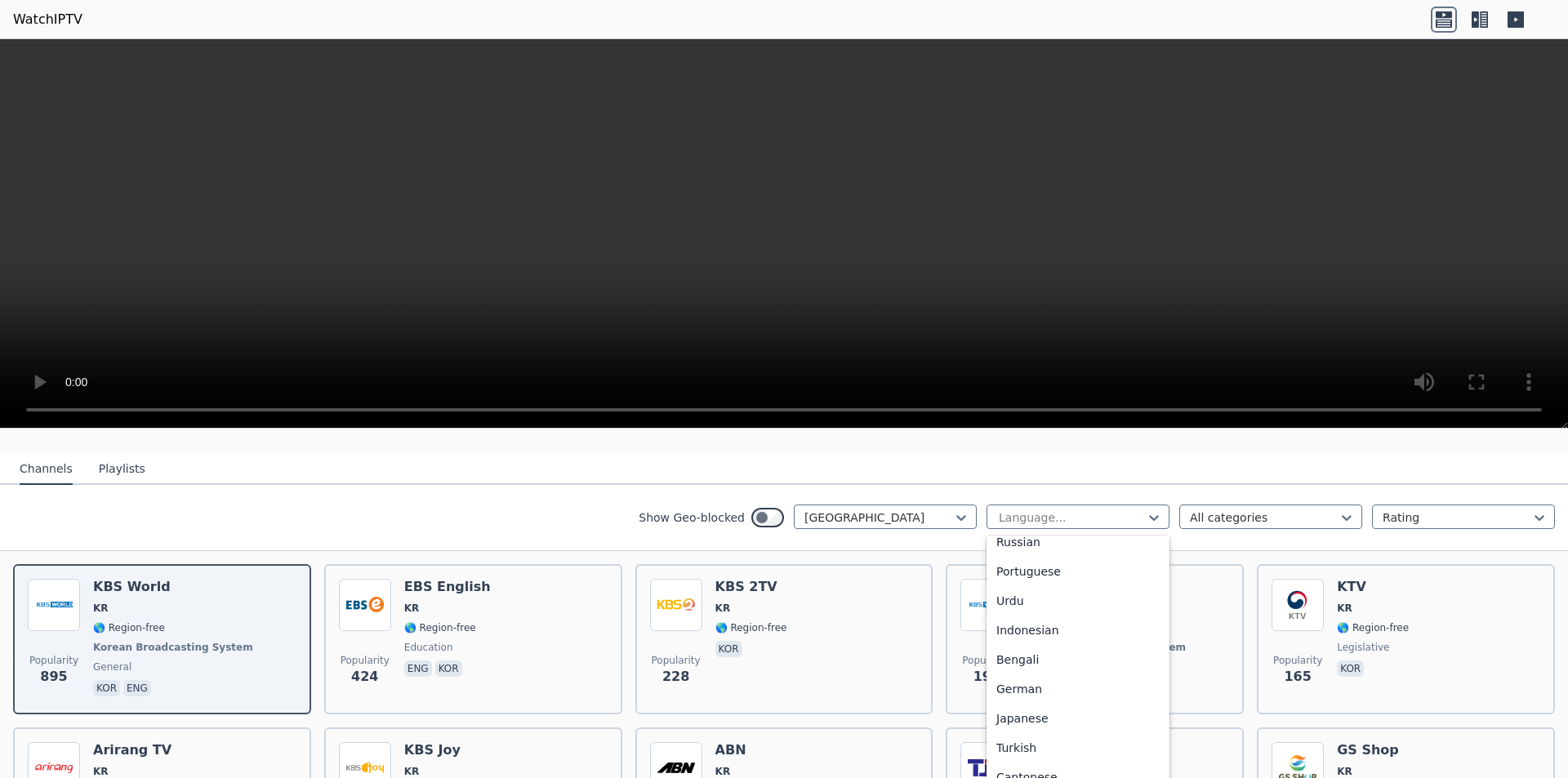
scroll to position [408, 0]
click at [1060, 689] on div "[DEMOGRAPHIC_DATA]" at bounding box center [1079, 703] width 183 height 29
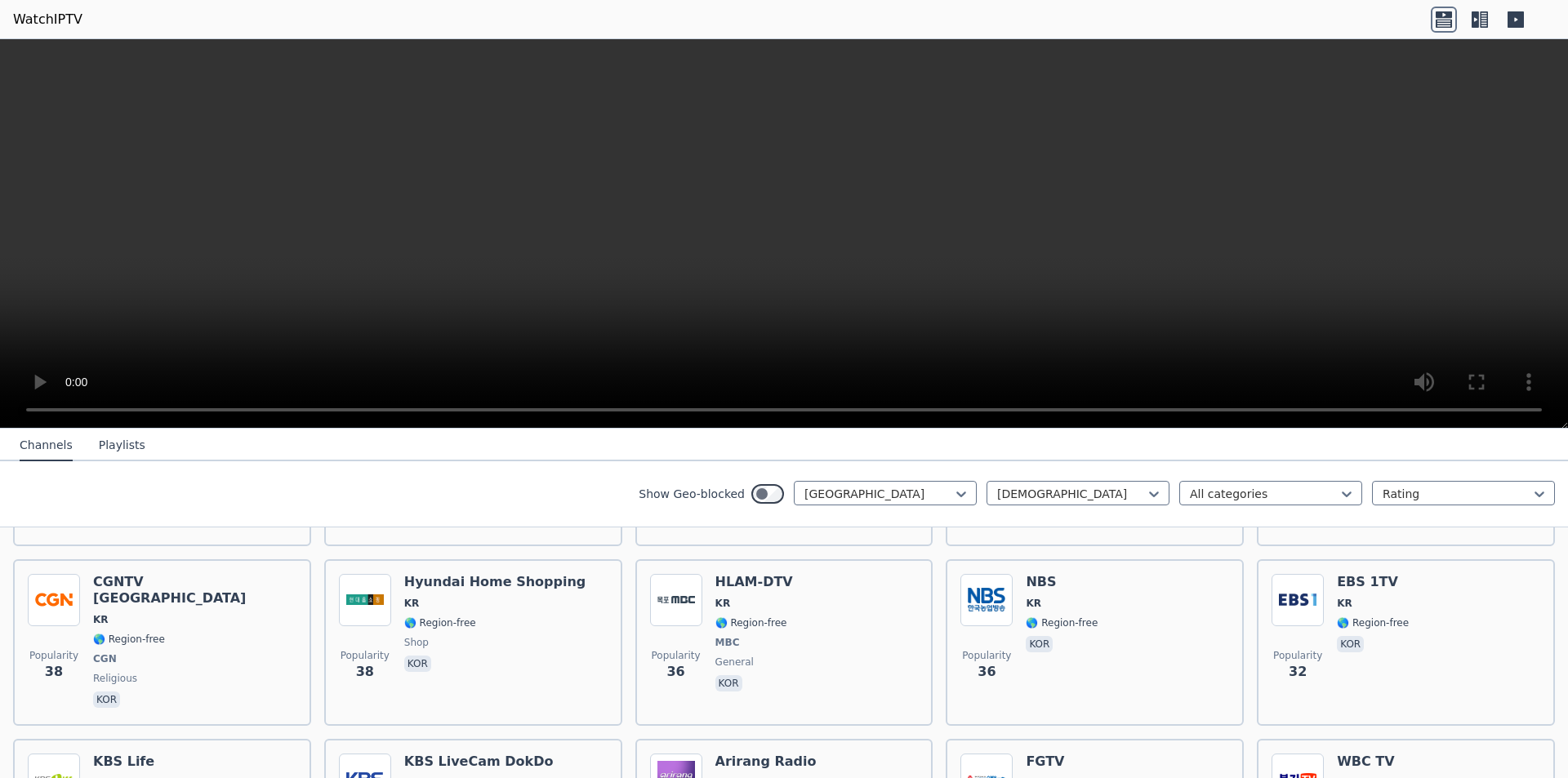
scroll to position [726, 0]
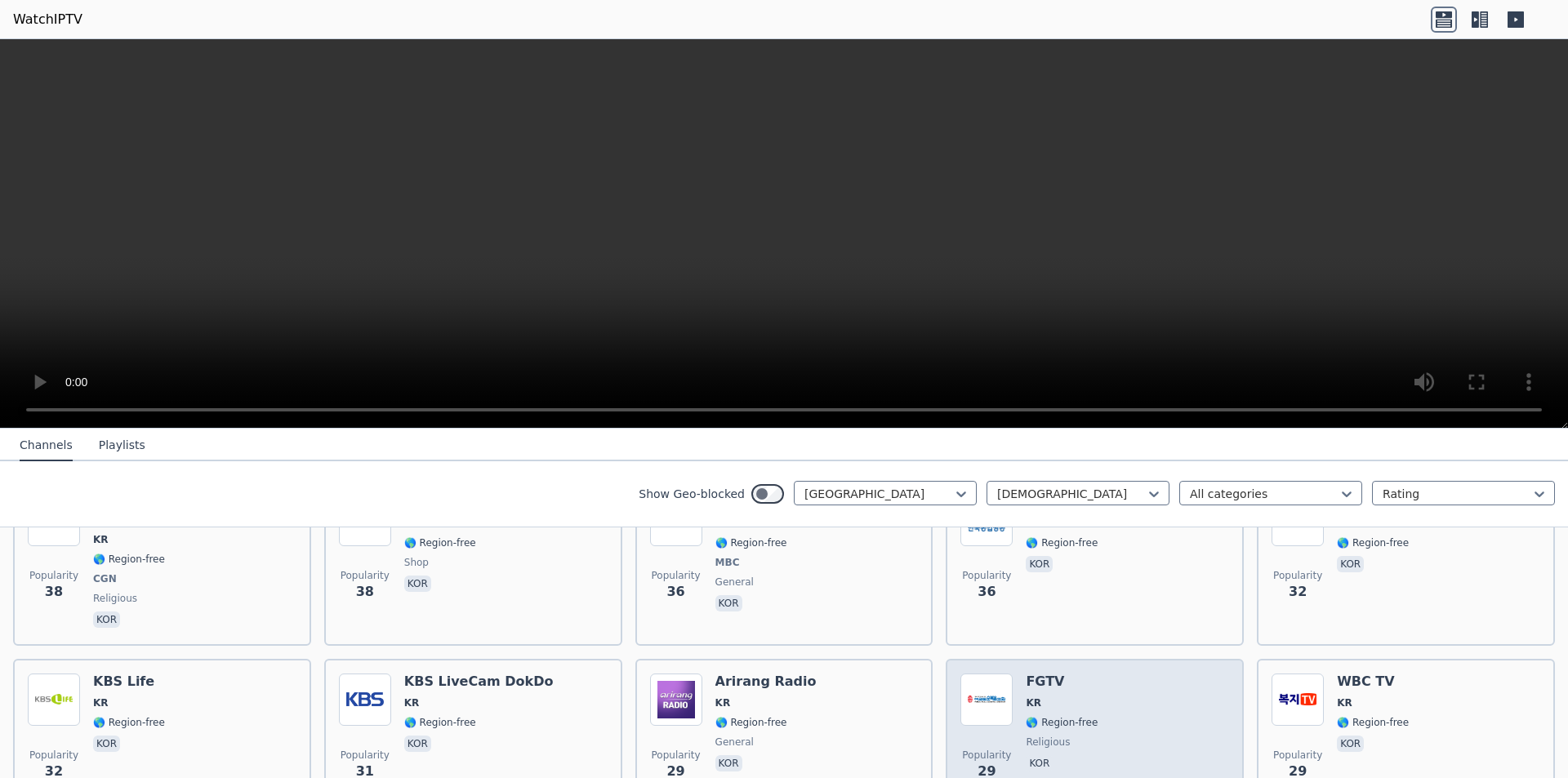
click at [1132, 702] on div "Popularity 29 FGTV KR 🌎 Region-free religious kor" at bounding box center [1095, 733] width 269 height 117
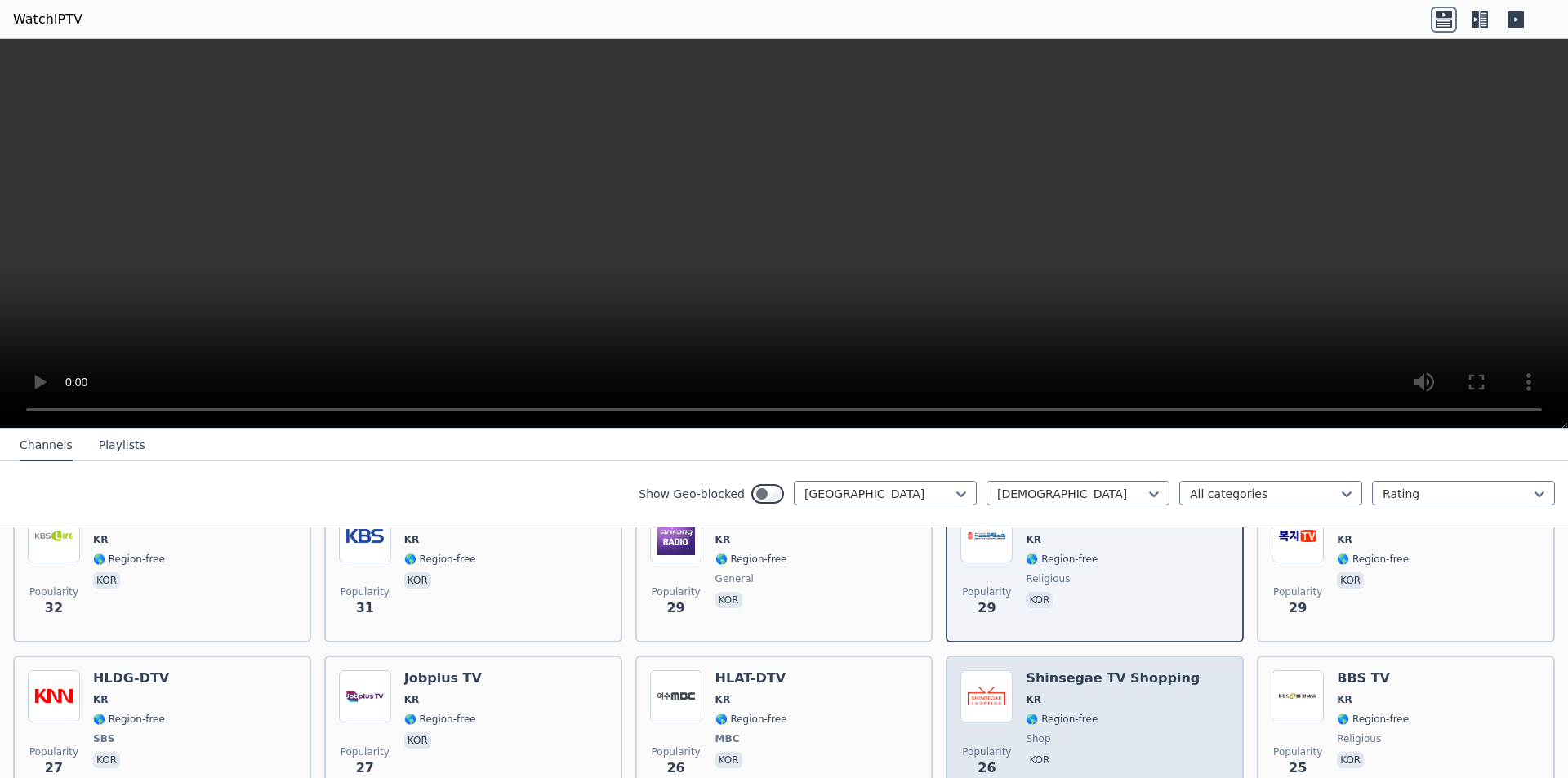
click at [1139, 694] on span "KR" at bounding box center [1114, 700] width 174 height 13
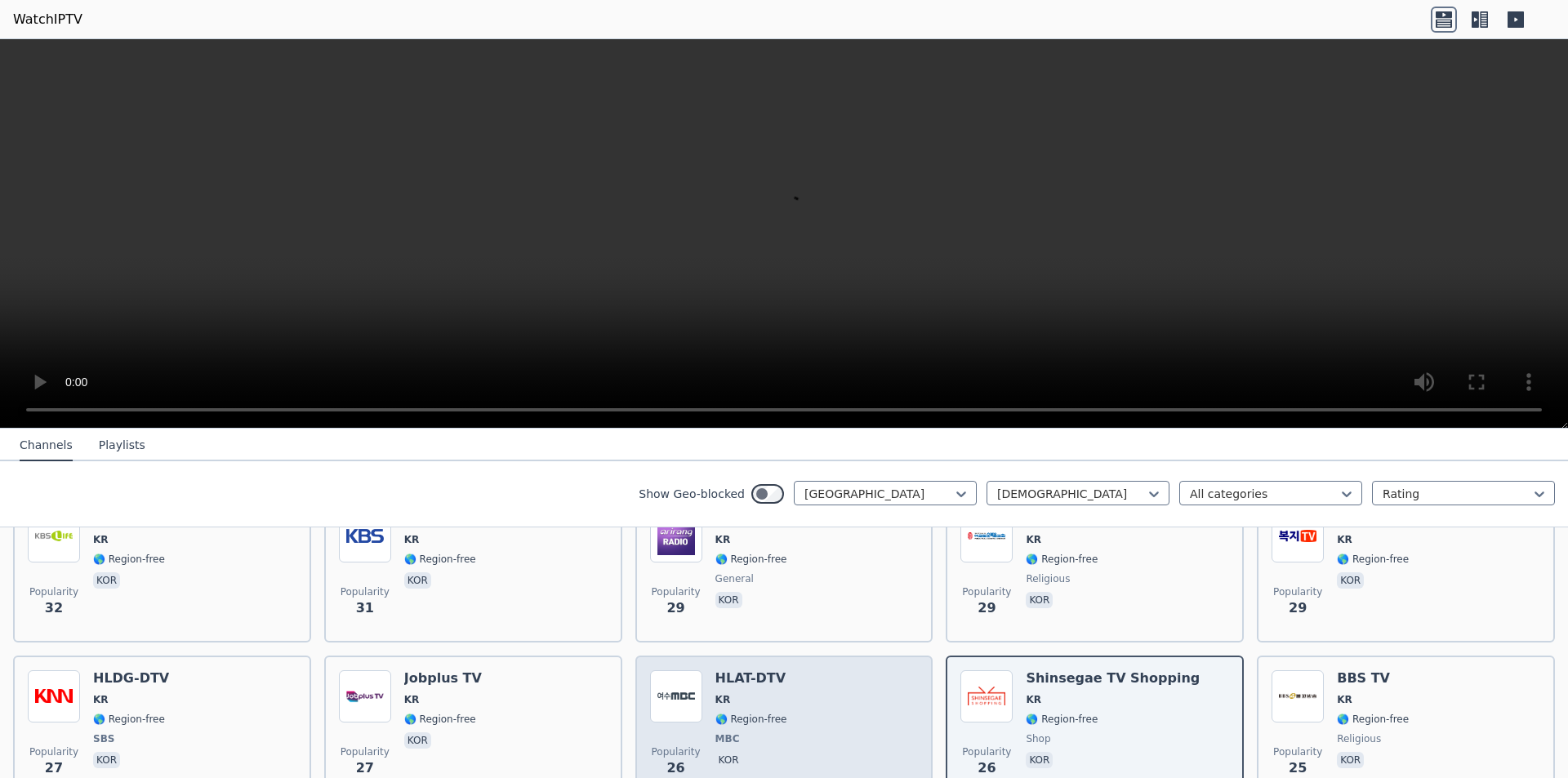
scroll to position [808, 0]
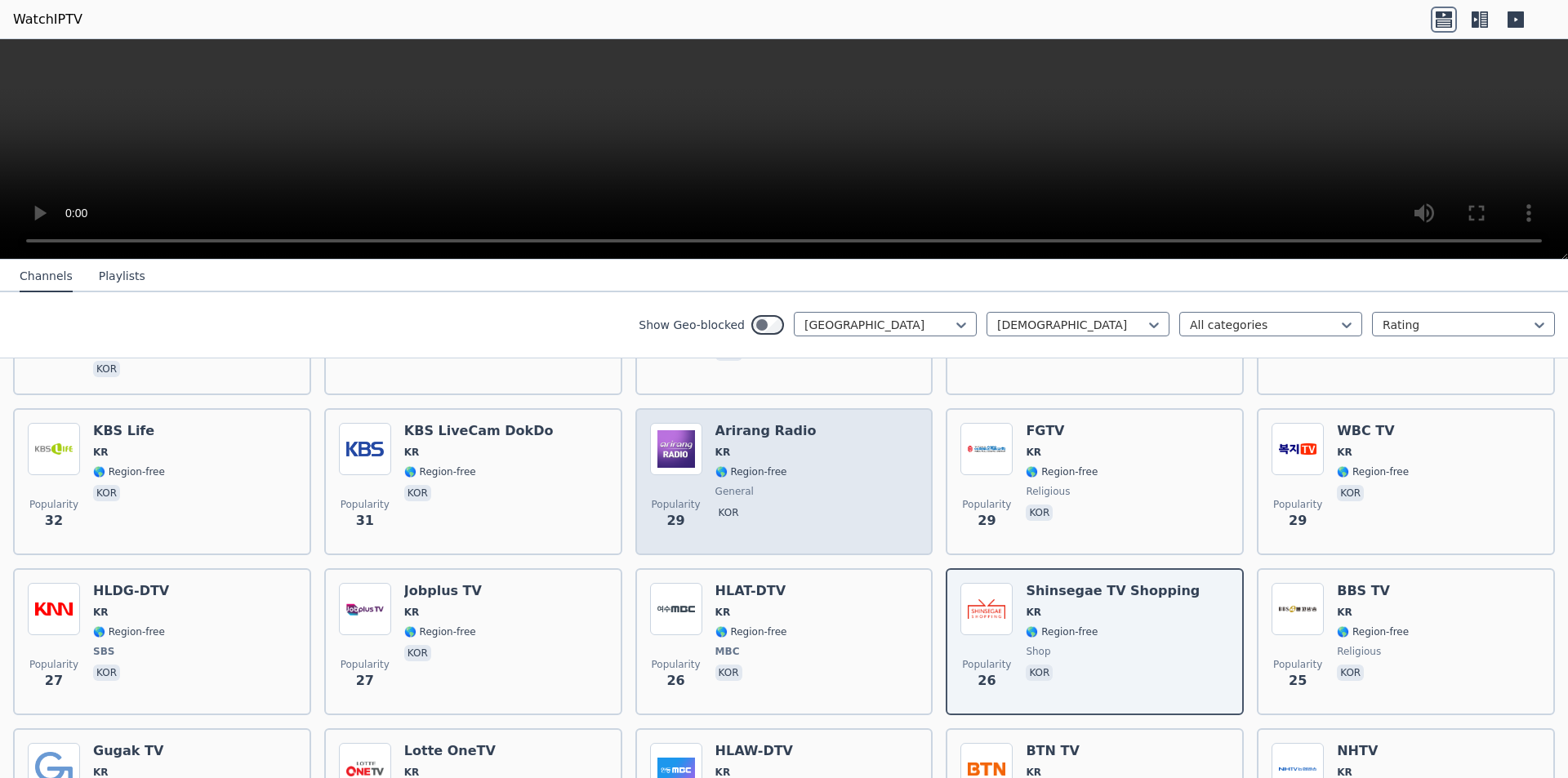
click at [881, 445] on div "Popularity 29 Arirang Radio KR 🌎 Region-free general kor" at bounding box center [784, 482] width 269 height 117
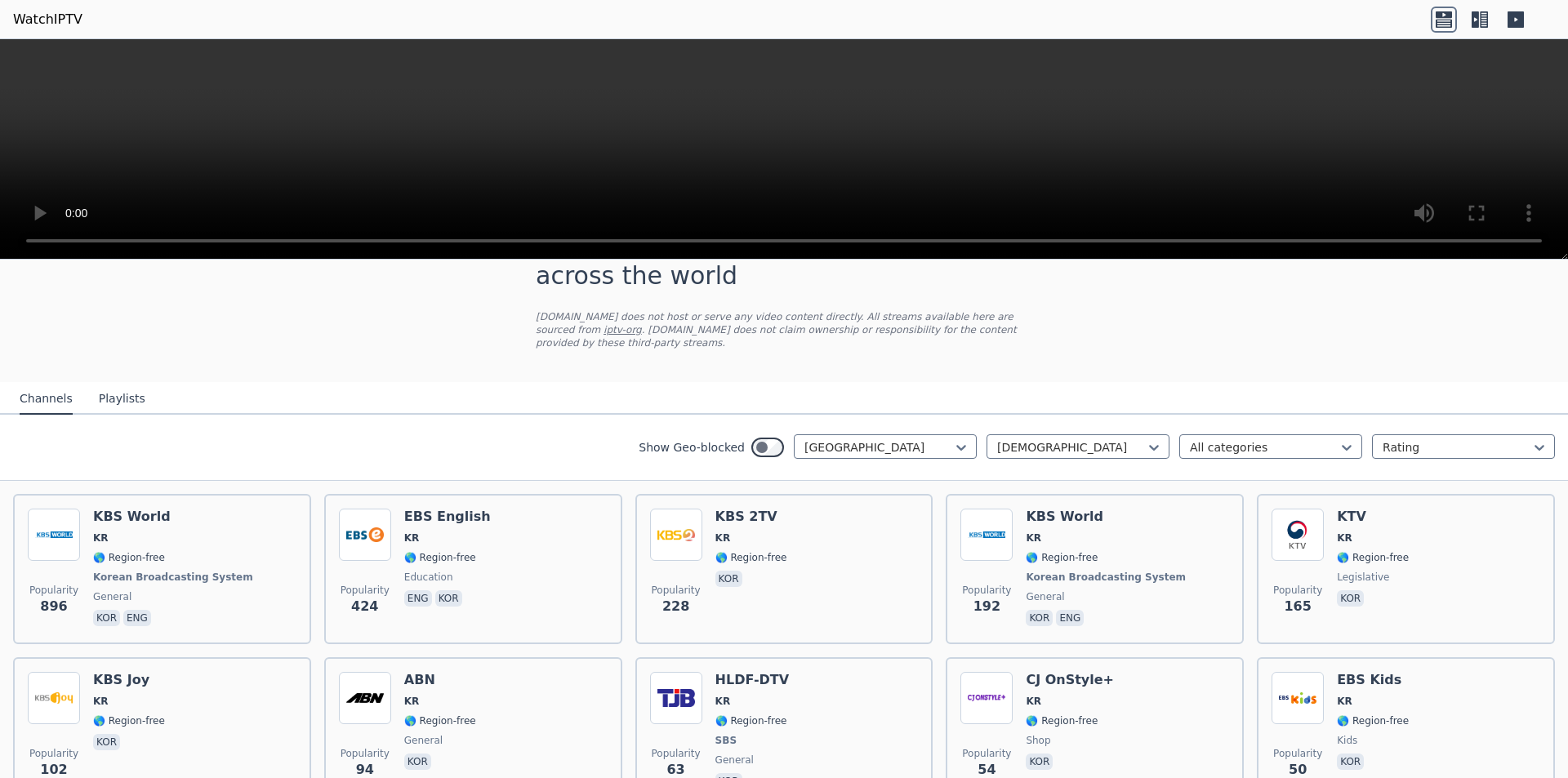
scroll to position [0, 0]
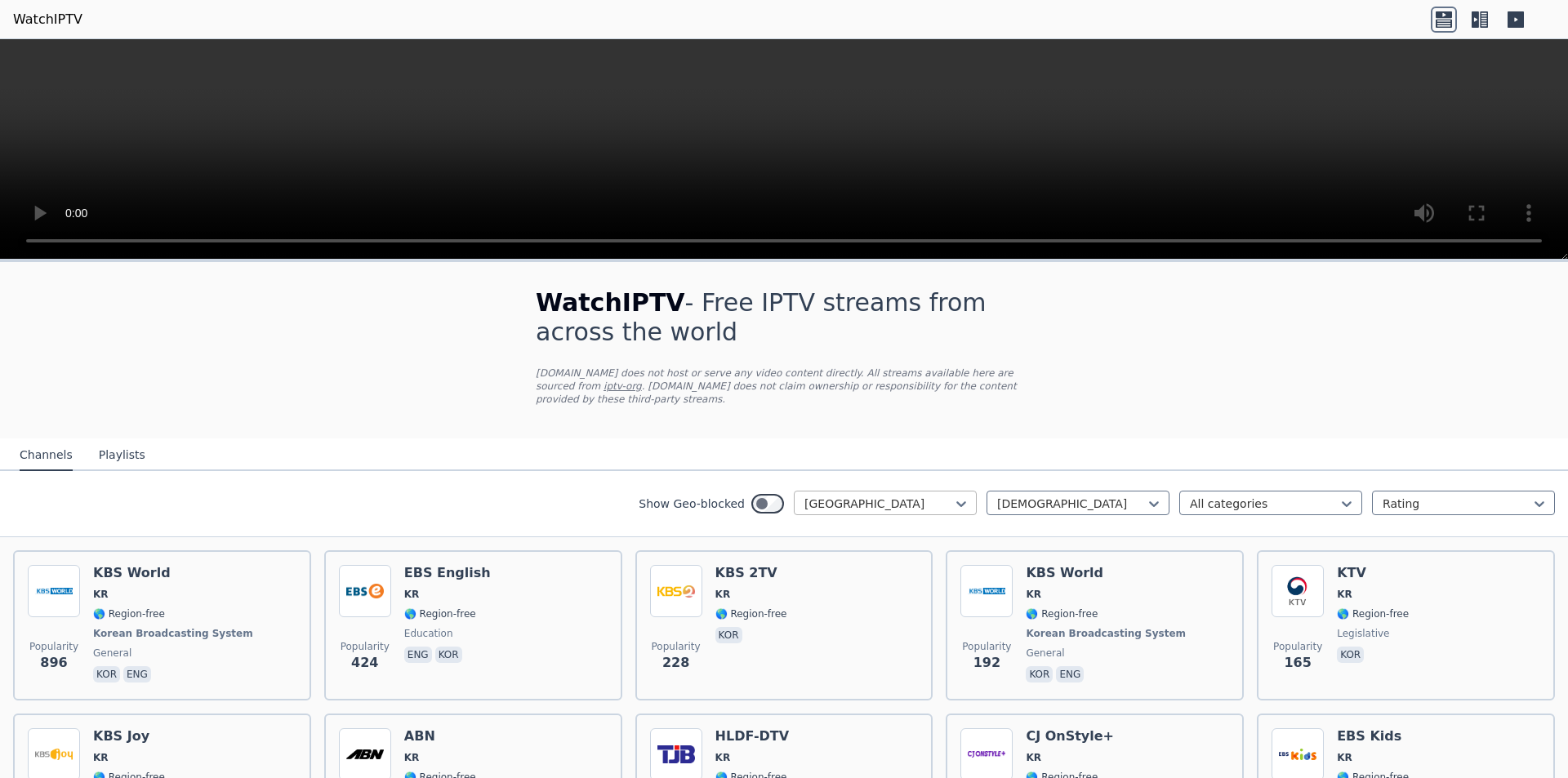
click at [874, 496] on div at bounding box center [879, 504] width 149 height 16
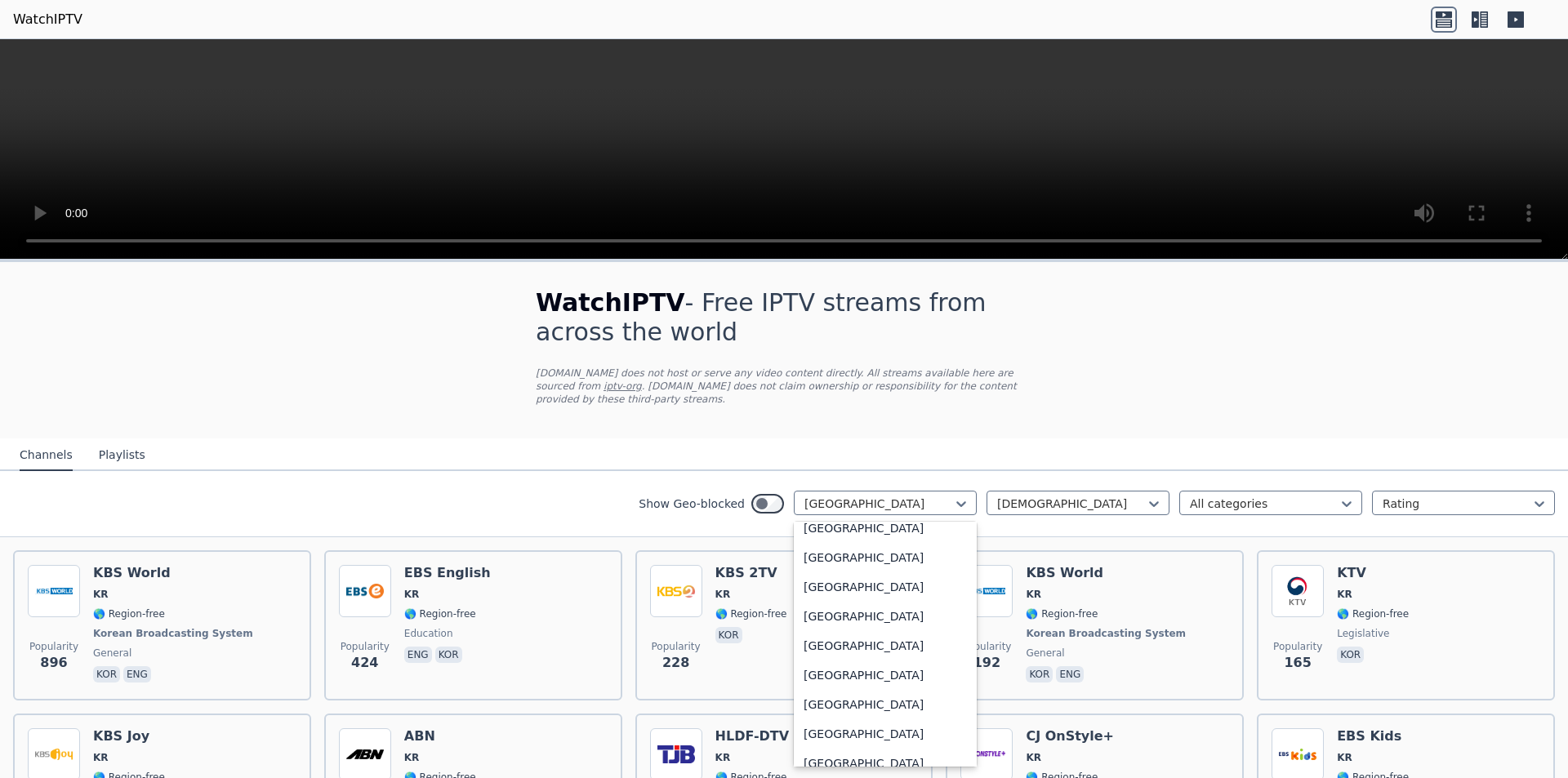
scroll to position [2255, 0]
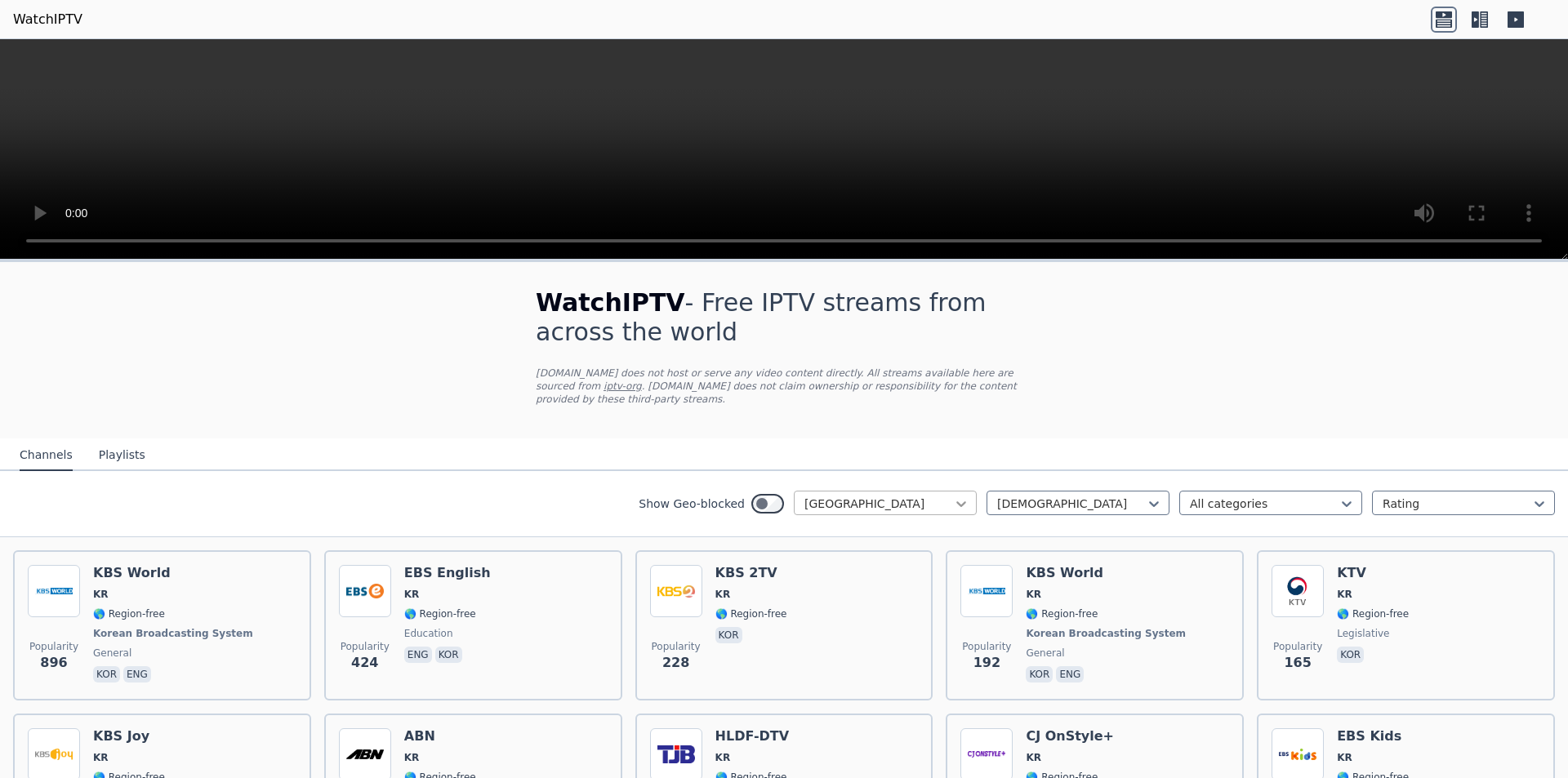
click at [957, 496] on icon at bounding box center [961, 504] width 16 height 16
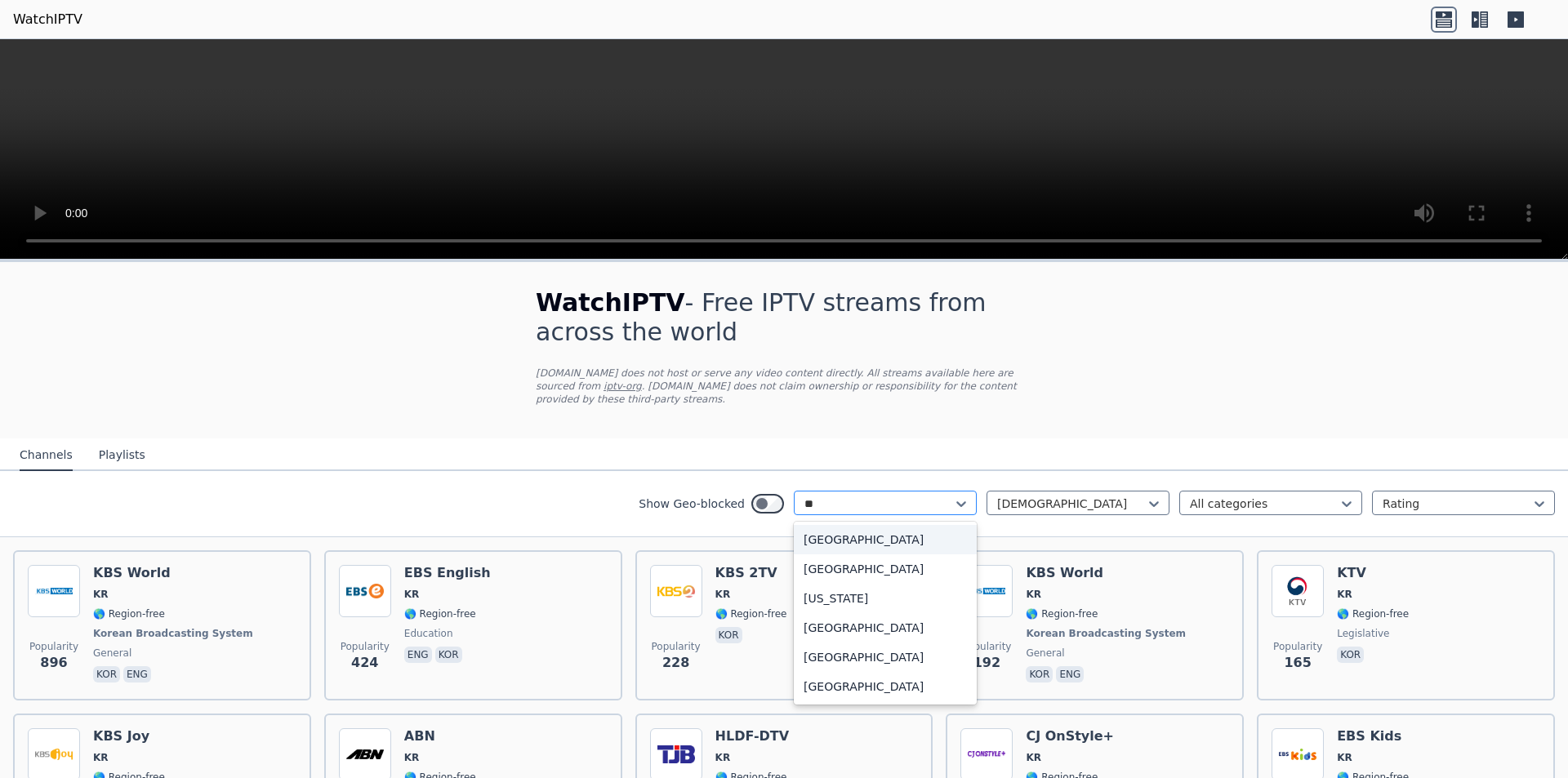
type input "***"
click at [856, 555] on div "[GEOGRAPHIC_DATA]" at bounding box center [886, 569] width 183 height 29
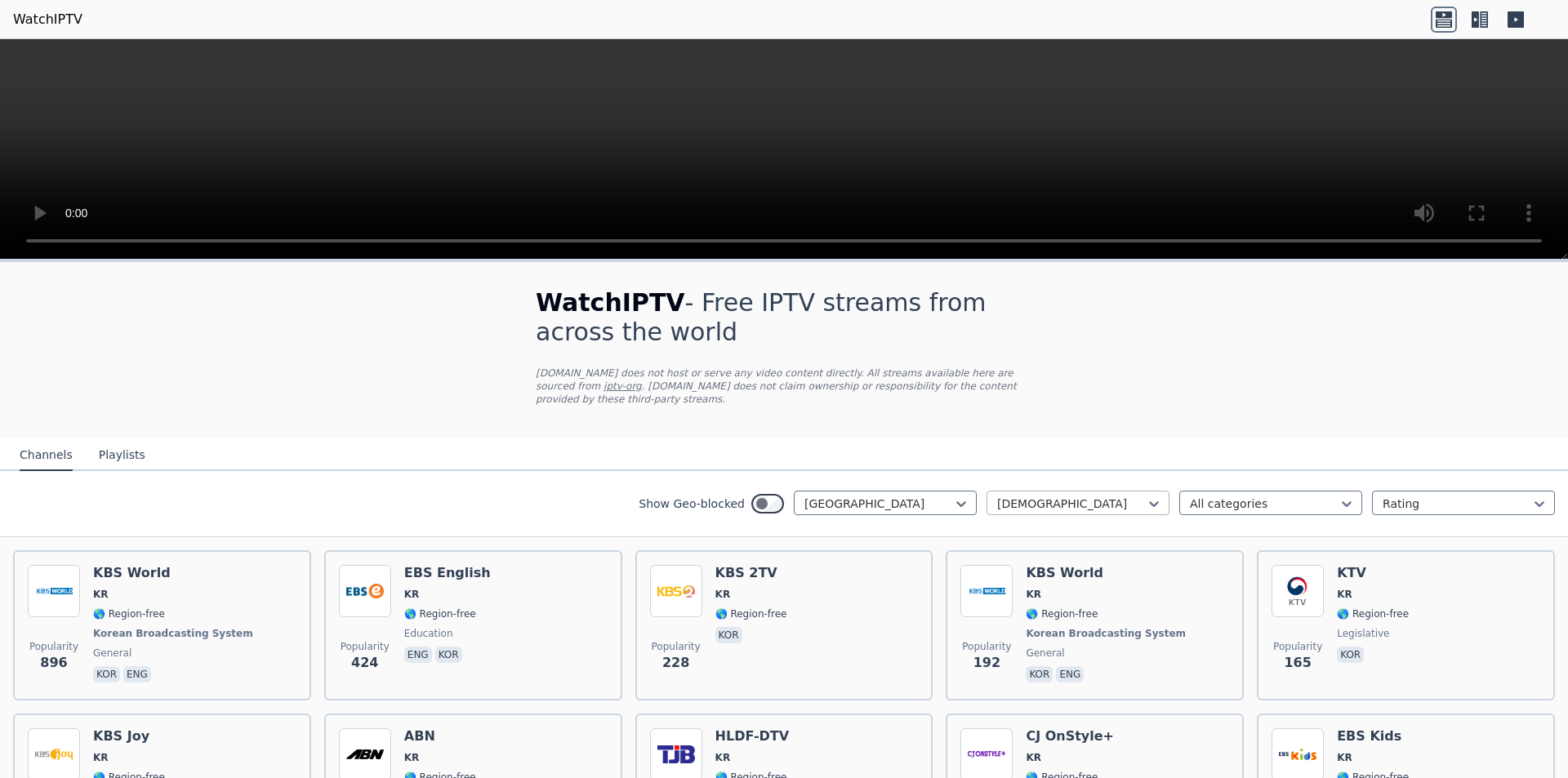
click at [1035, 496] on div at bounding box center [1071, 504] width 149 height 16
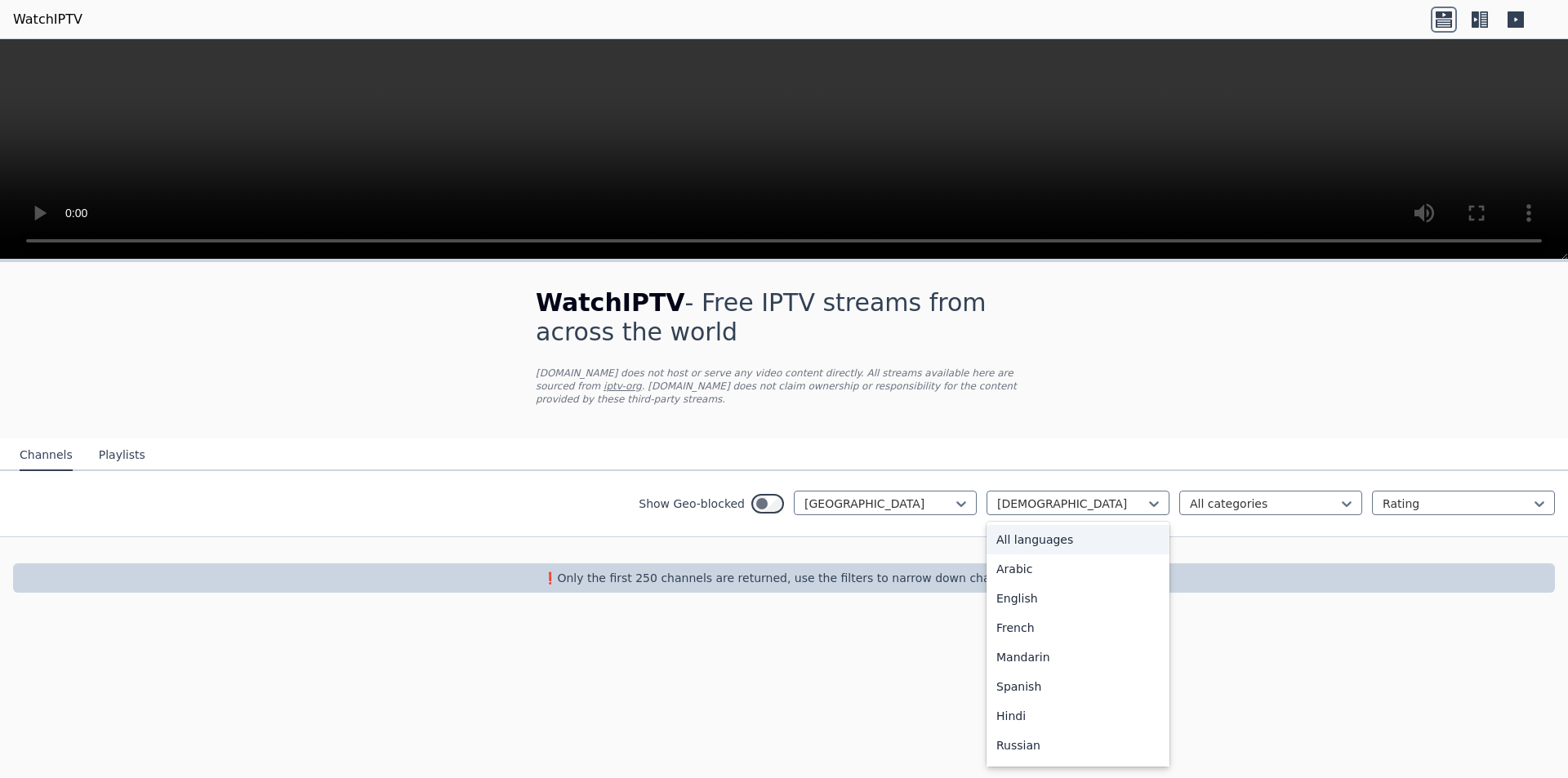
click at [1064, 531] on div "All languages" at bounding box center [1079, 540] width 183 height 29
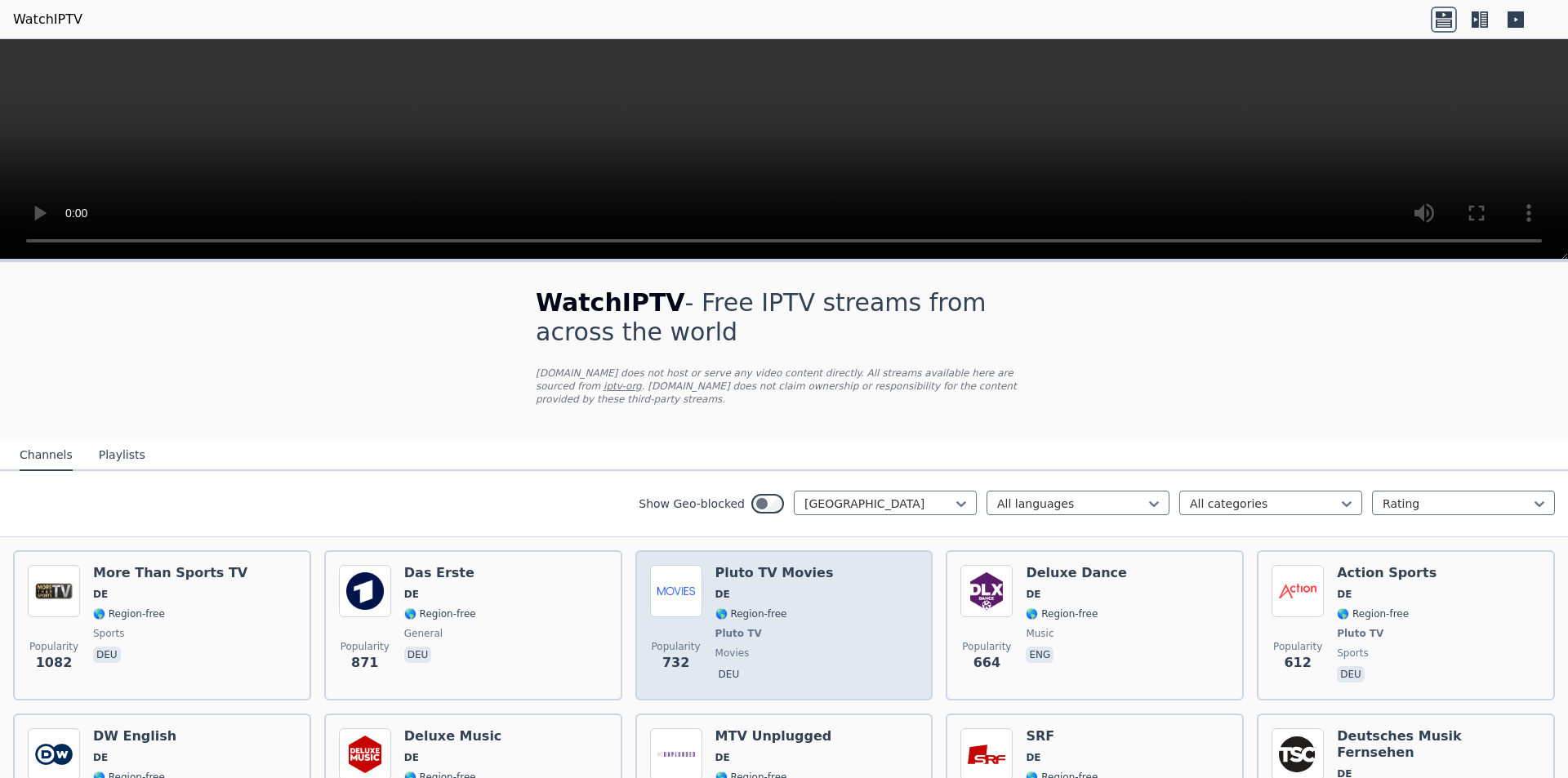
click at [864, 575] on div "Popularity 732 Pluto TV Movies DE 🌎 Region-free Pluto TV movies deu" at bounding box center [784, 626] width 269 height 121
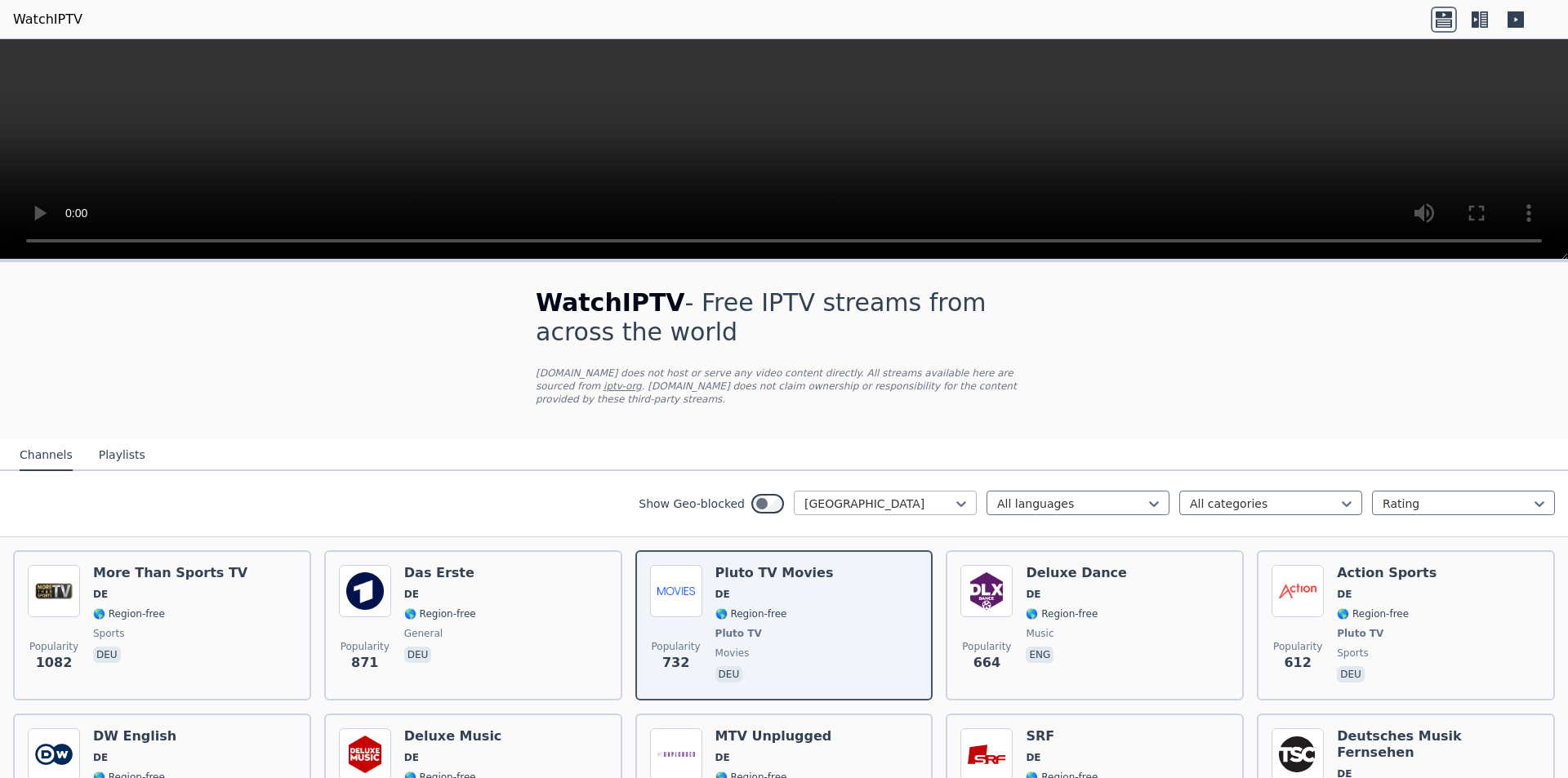
click at [938, 496] on div at bounding box center [879, 504] width 149 height 16
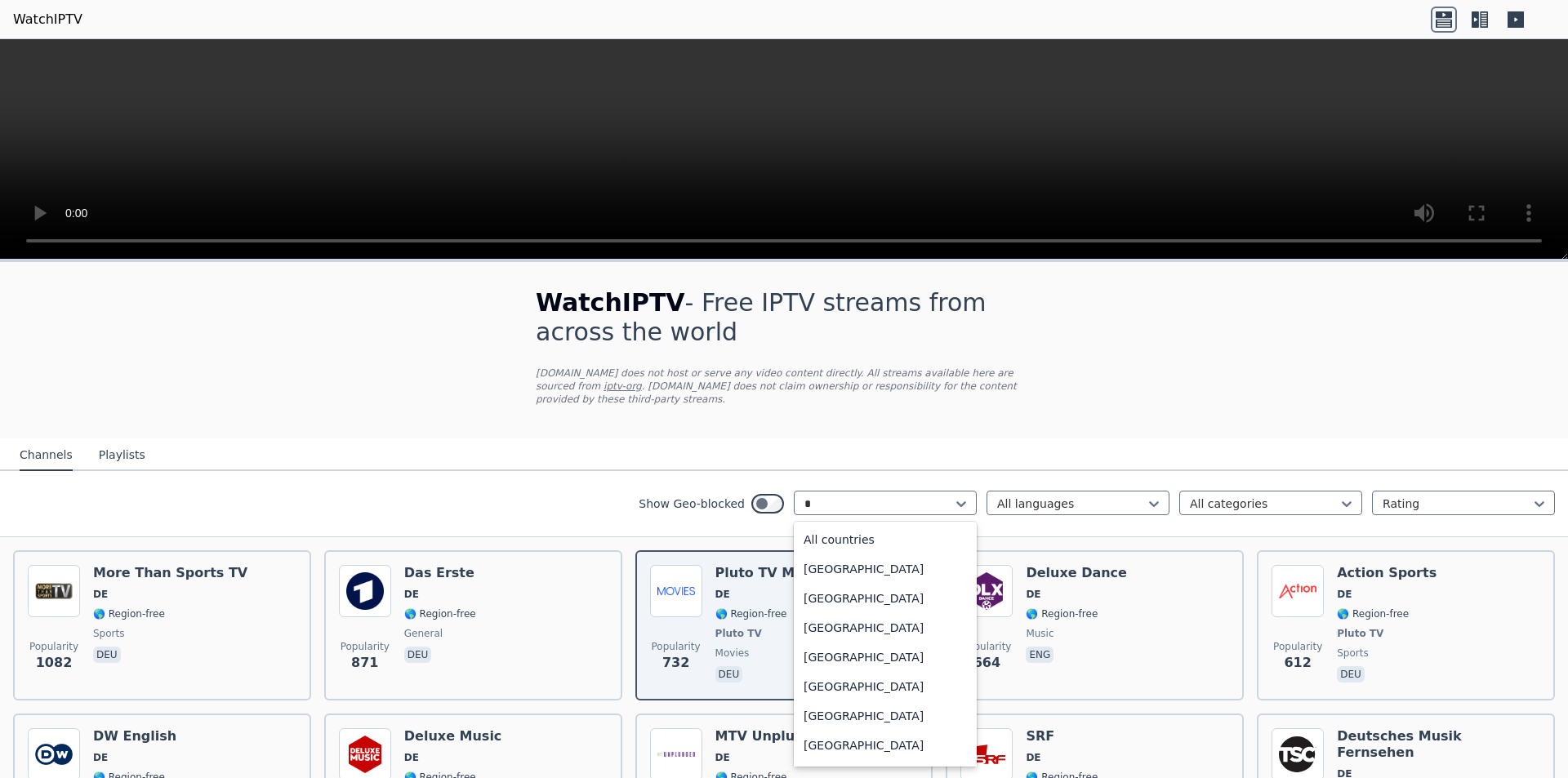
type input "**"
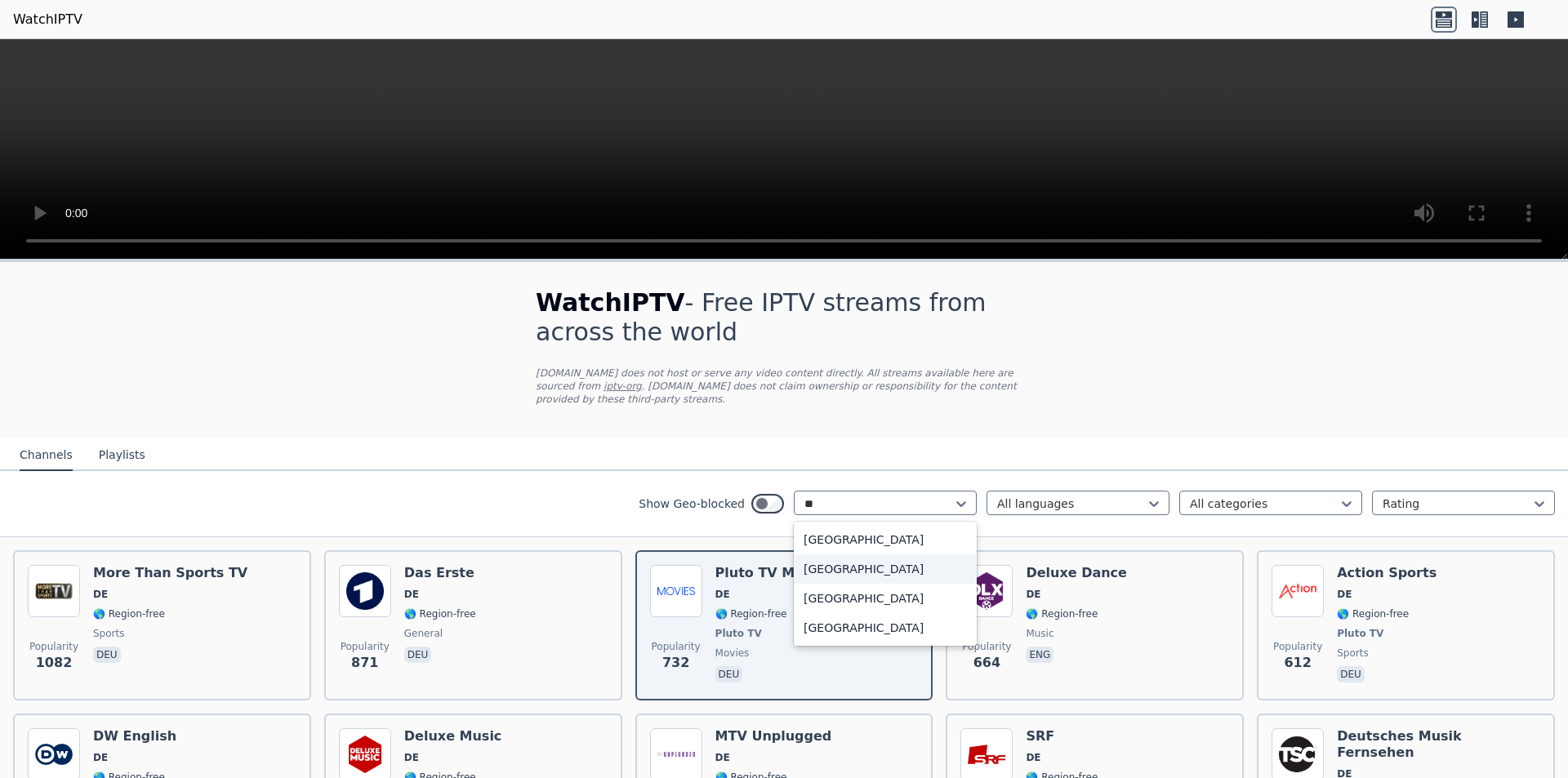
click at [842, 555] on div "[GEOGRAPHIC_DATA]" at bounding box center [886, 569] width 183 height 29
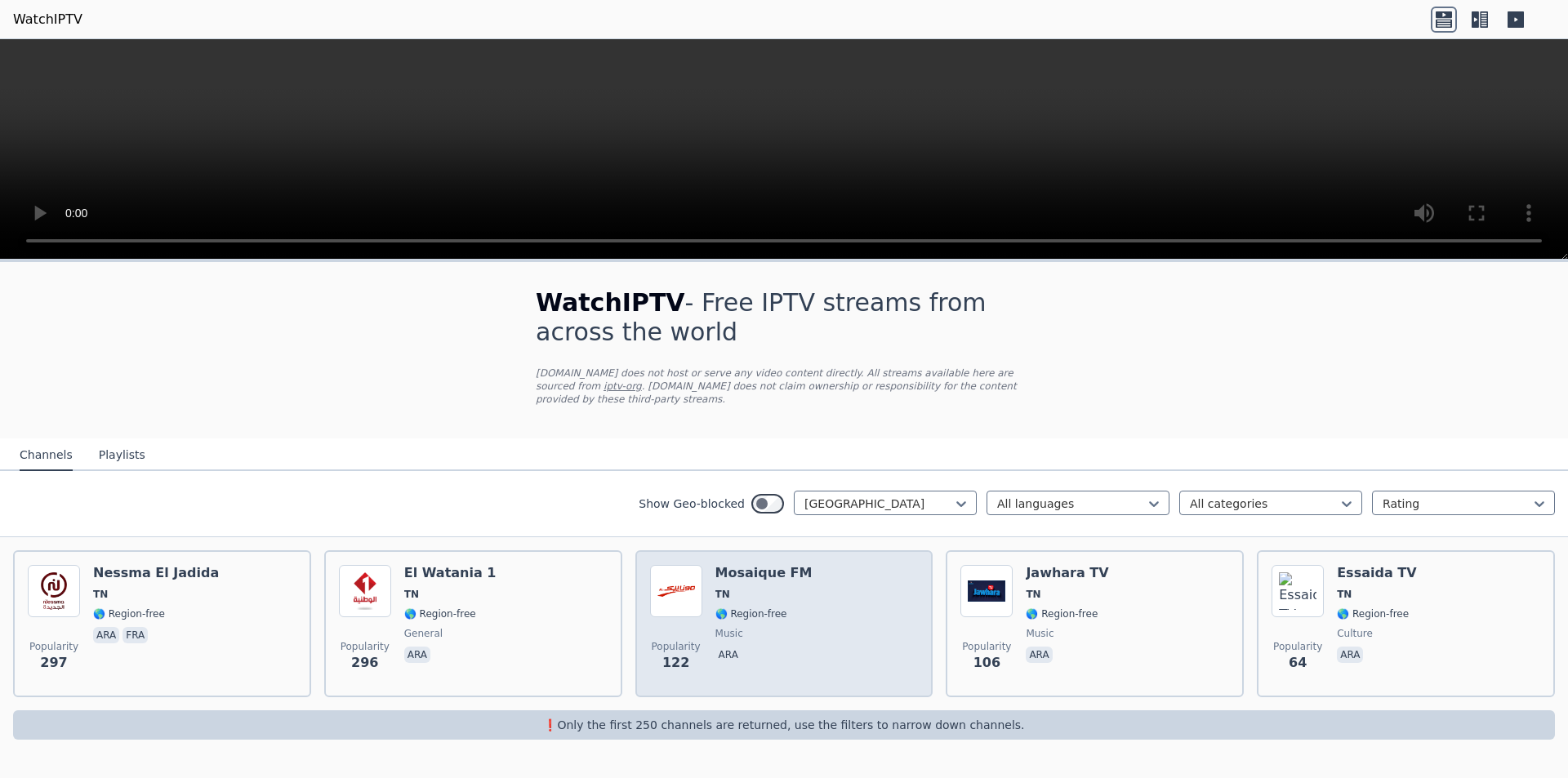
click at [890, 608] on div "Popularity 122 Mosaique FM [GEOGRAPHIC_DATA] 🌎 Region-free music ara" at bounding box center [784, 624] width 269 height 117
click at [772, 627] on span "music" at bounding box center [764, 633] width 97 height 13
click at [807, 616] on div "Popularity 122 Mosaique FM [GEOGRAPHIC_DATA] 🌎 Region-free music ara" at bounding box center [784, 624] width 269 height 117
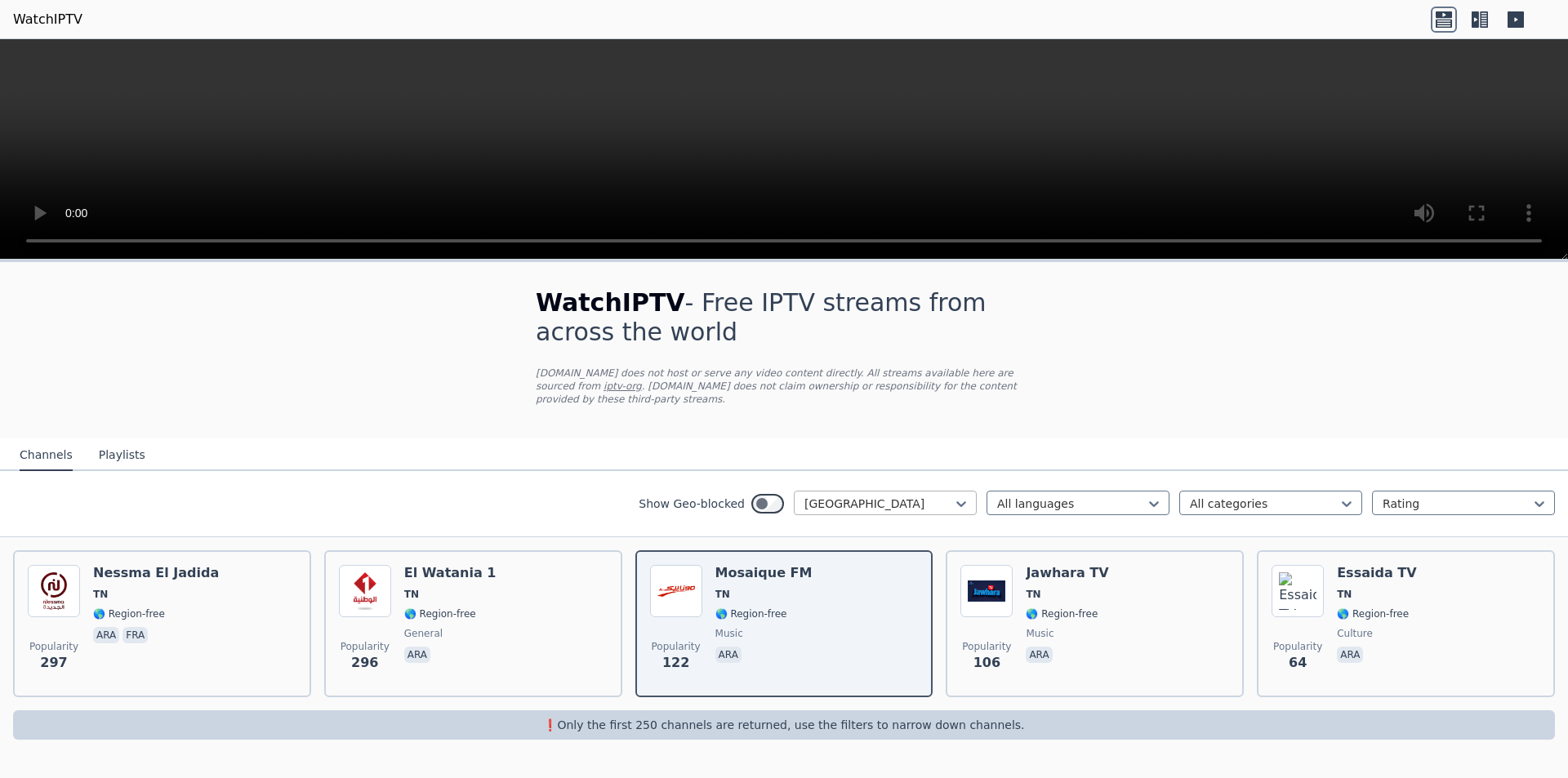
click at [918, 500] on div "[GEOGRAPHIC_DATA]" at bounding box center [886, 503] width 183 height 25
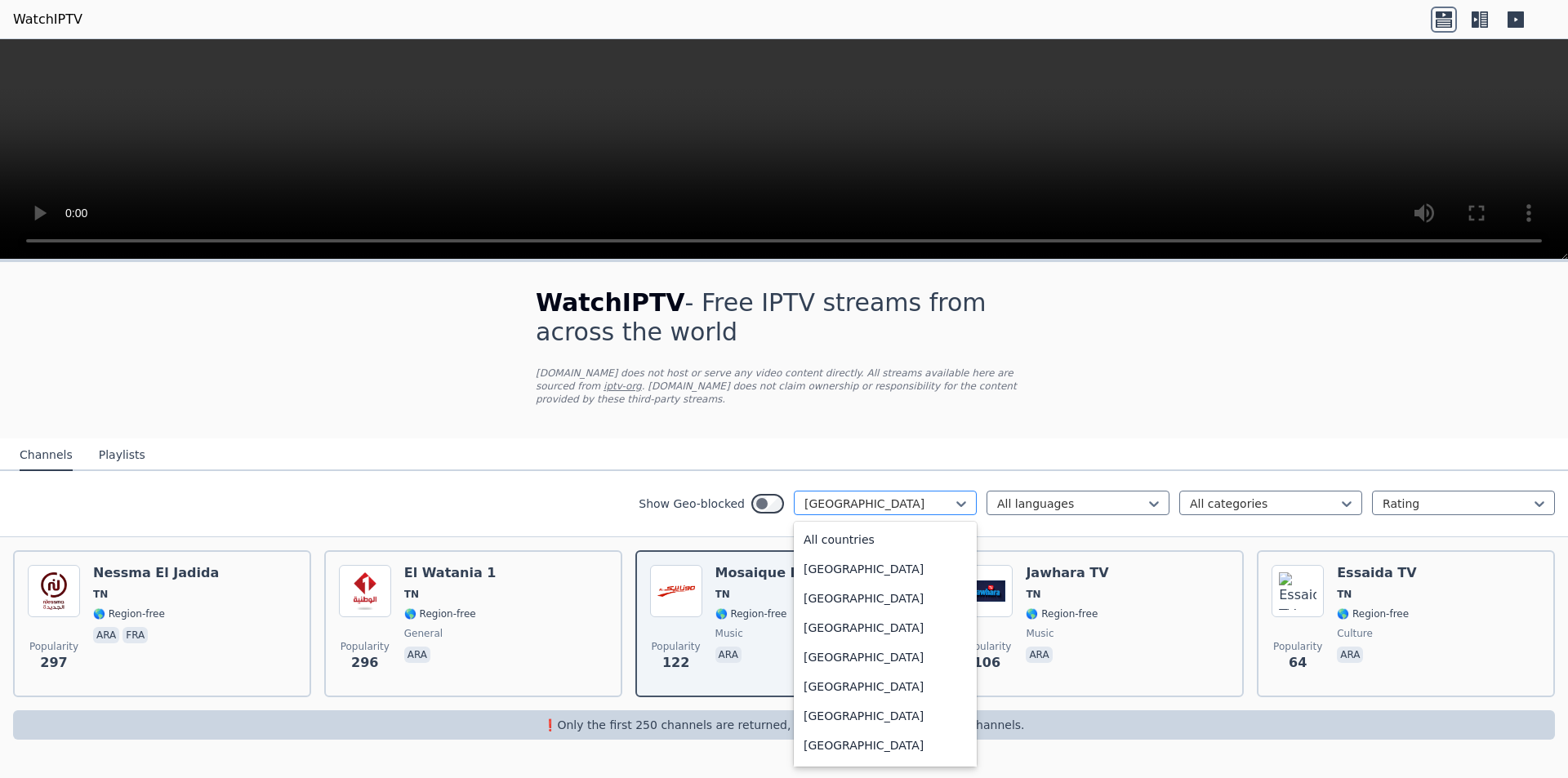
scroll to position [5370, 0]
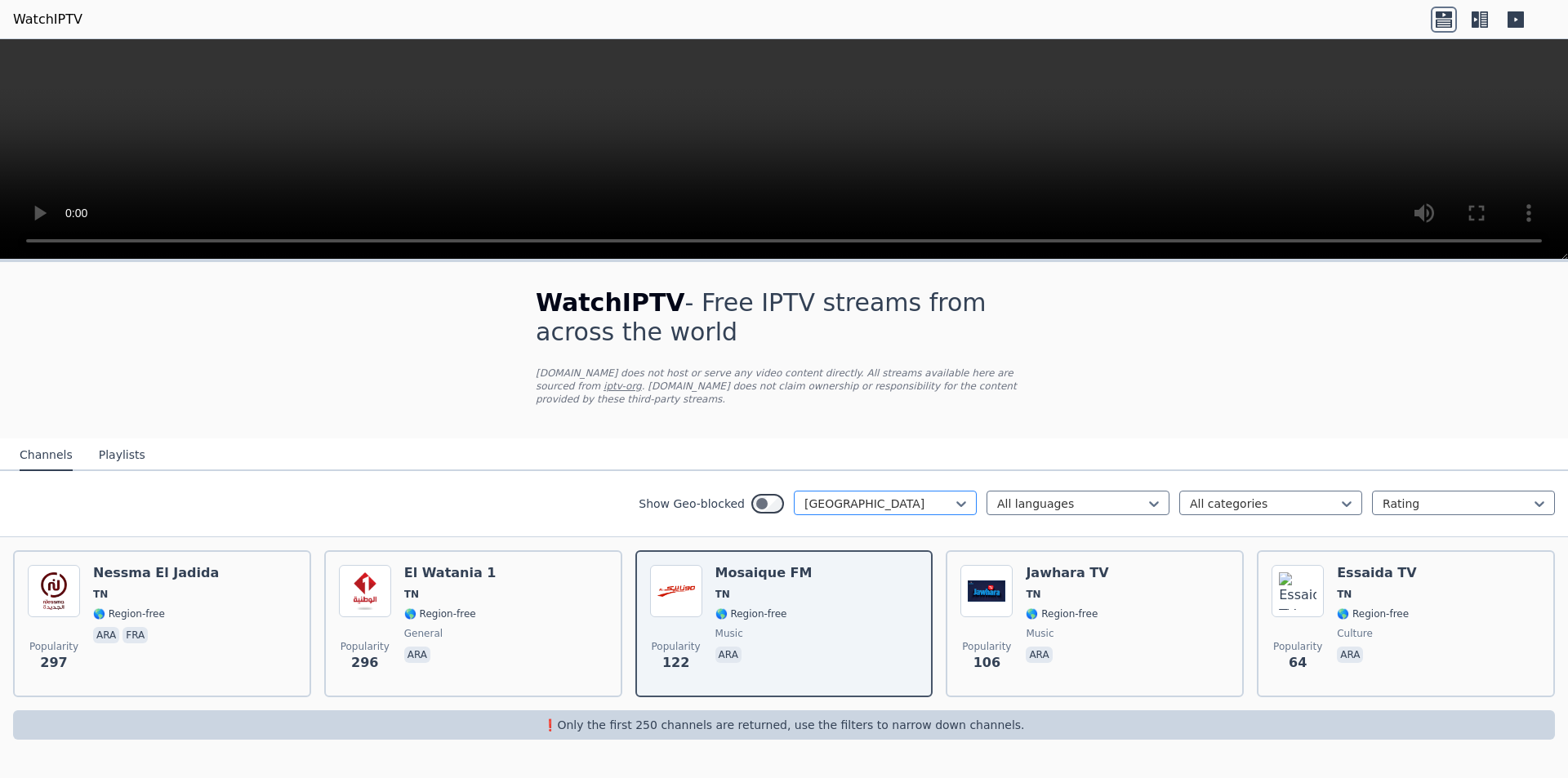
drag, startPoint x: 869, startPoint y: 492, endPoint x: 813, endPoint y: 480, distance: 57.3
click at [813, 491] on div "[GEOGRAPHIC_DATA]" at bounding box center [886, 503] width 183 height 25
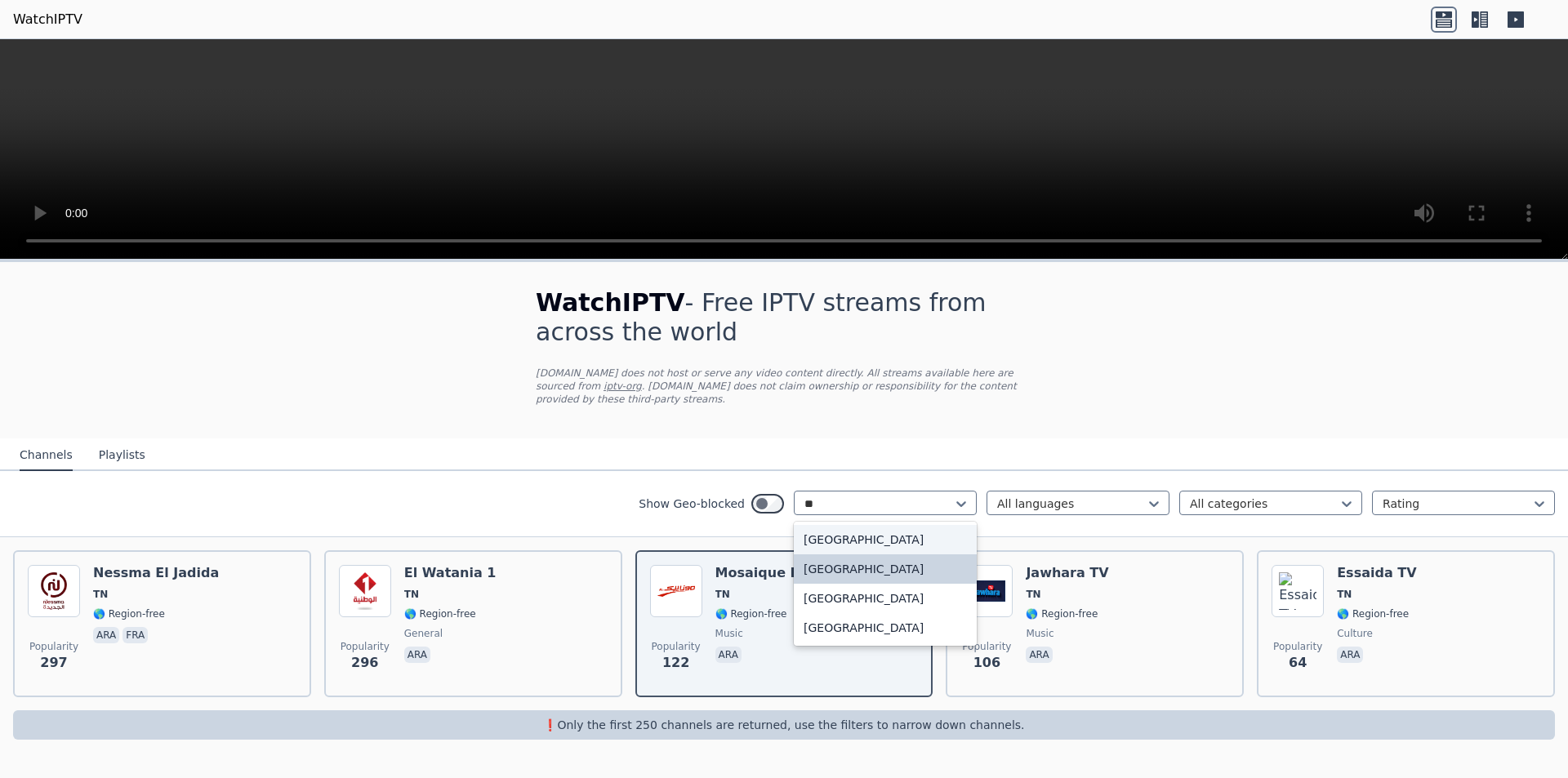
type input "***"
click at [852, 536] on div "[GEOGRAPHIC_DATA]" at bounding box center [886, 540] width 183 height 29
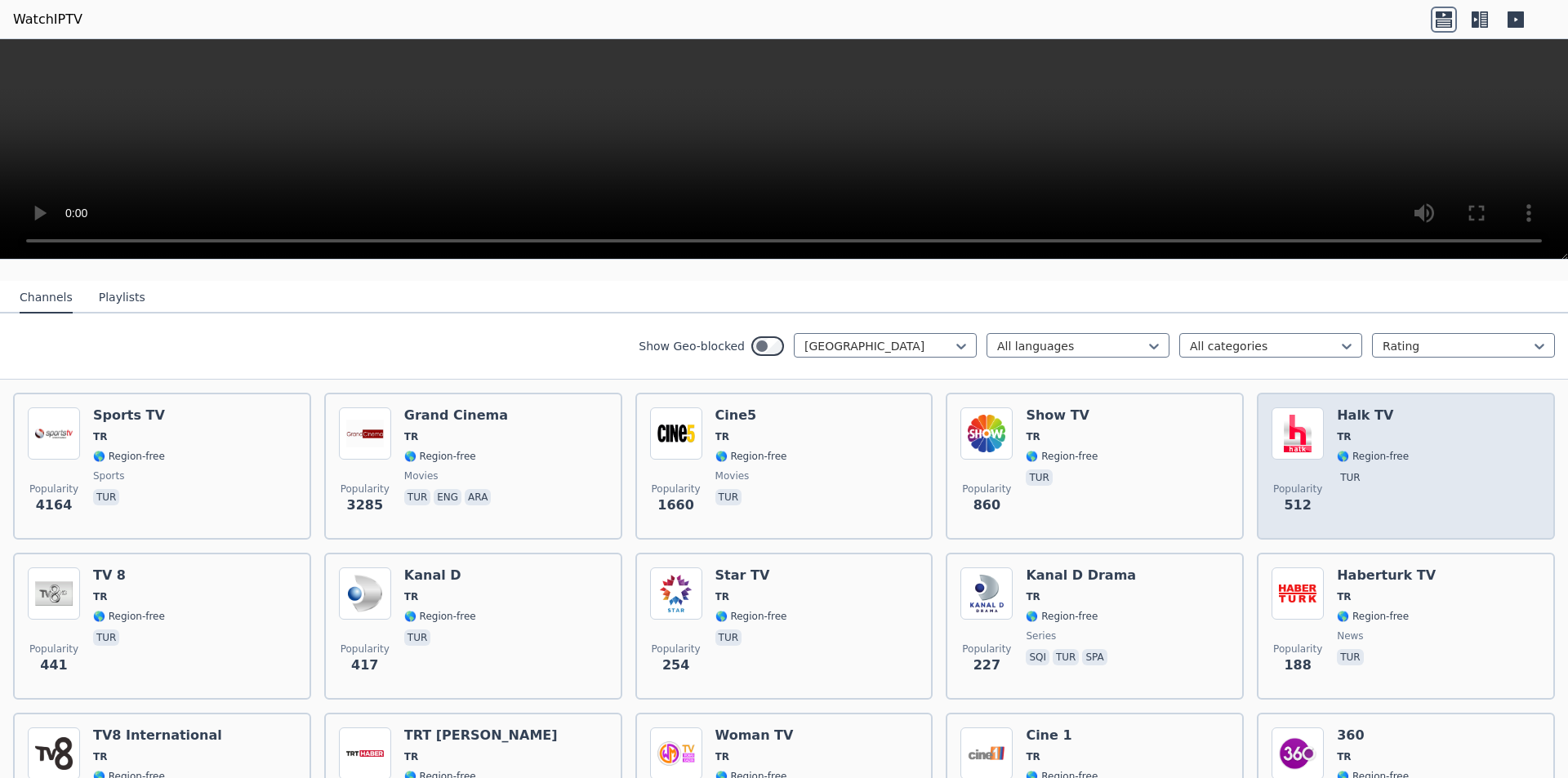
scroll to position [164, 0]
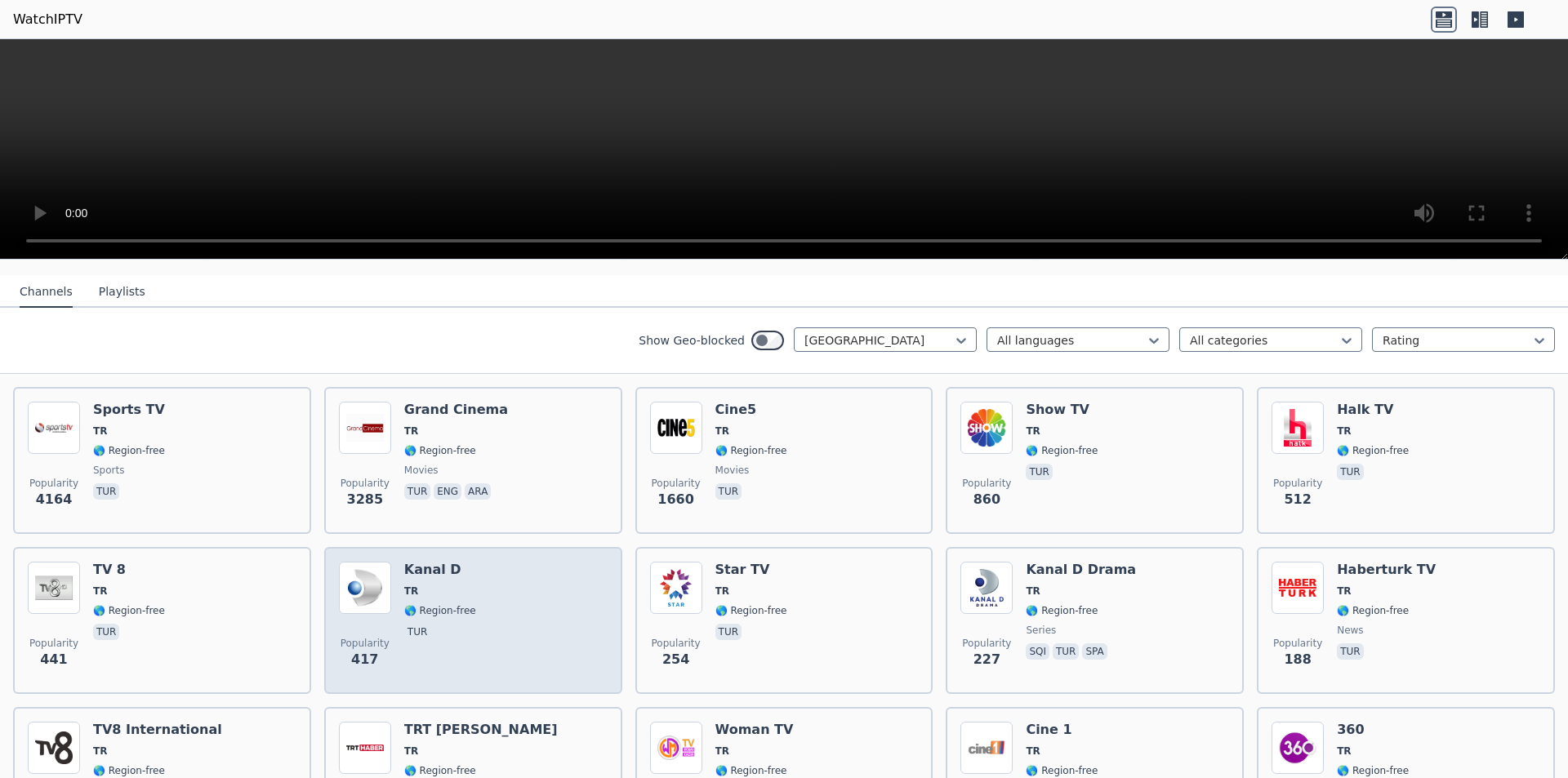
click at [503, 582] on div "Popularity 417 Kanal D TR 🌎 Region-free tur" at bounding box center [473, 621] width 269 height 117
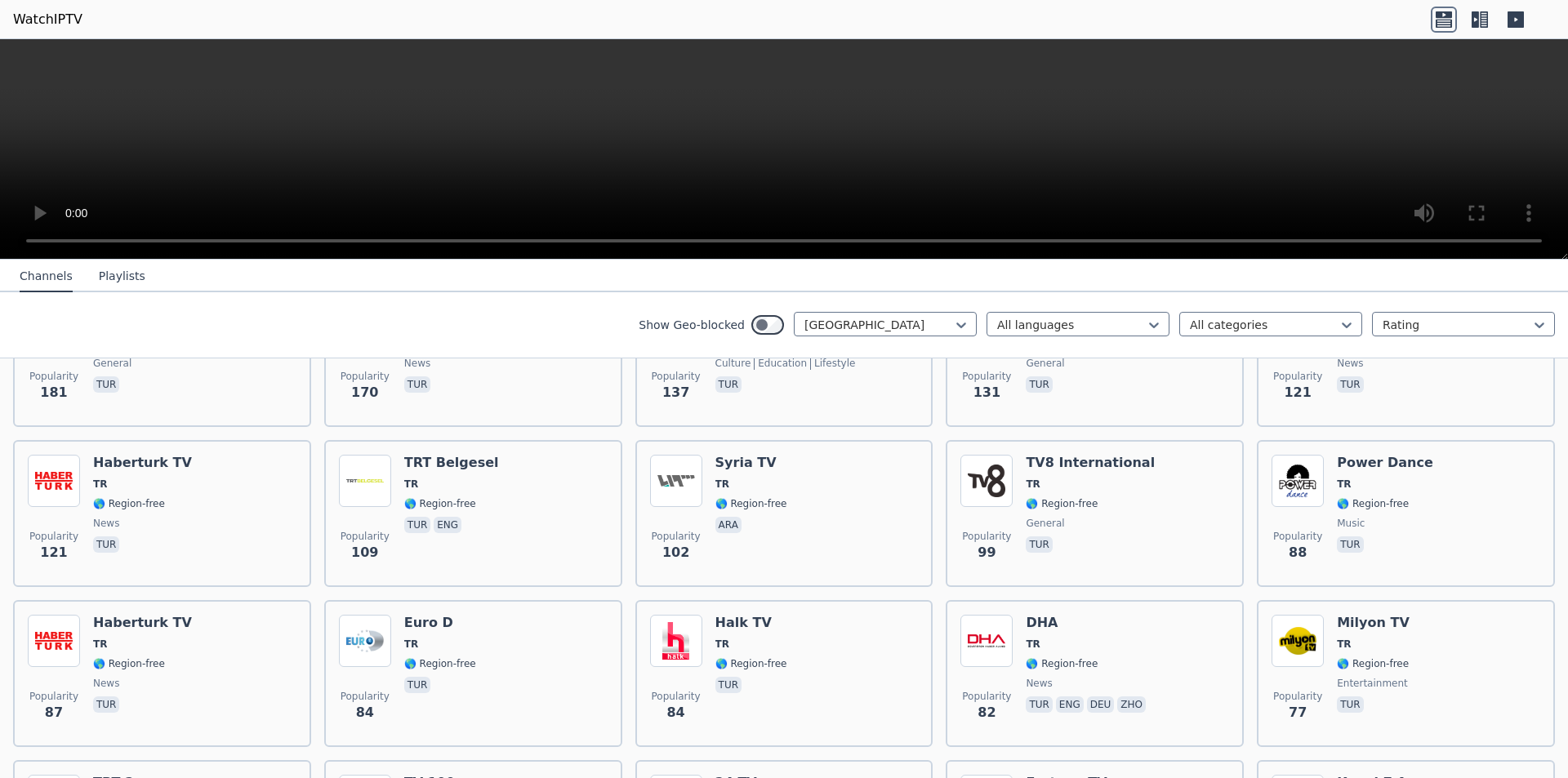
scroll to position [0, 0]
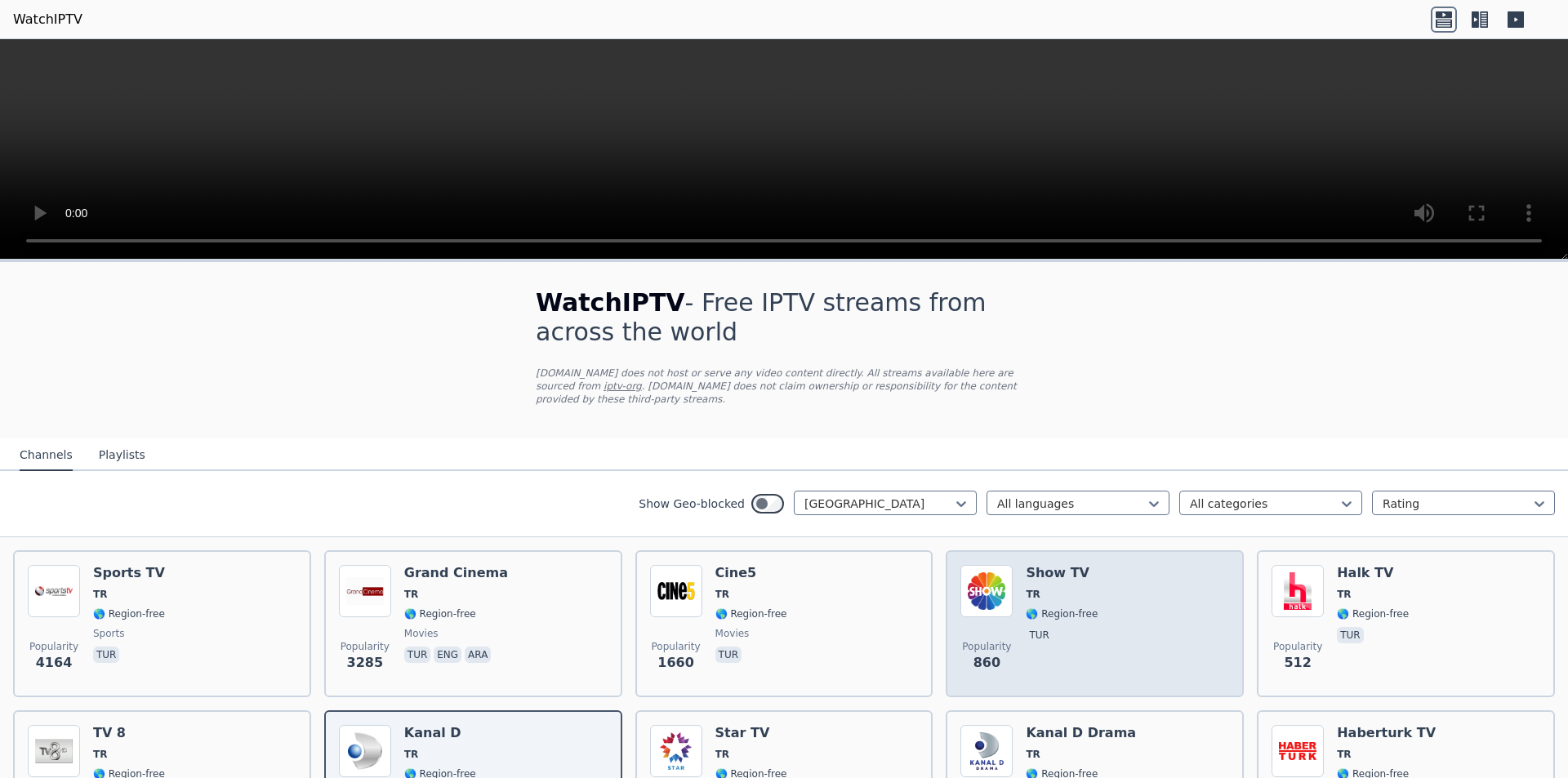
click at [1160, 587] on div "Popularity 860 Show TV TR 🌎 Region-free tur" at bounding box center [1095, 624] width 269 height 117
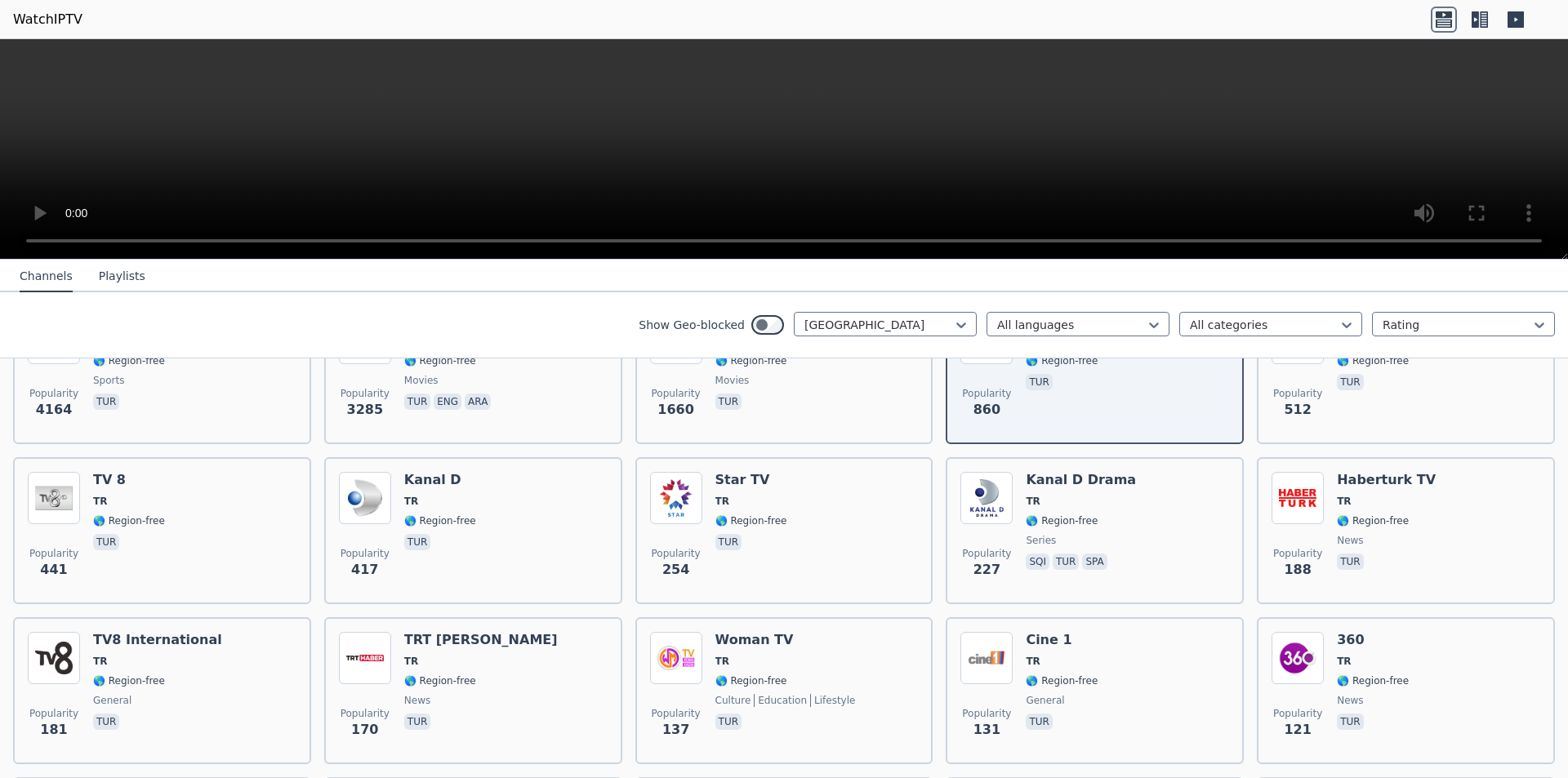
scroll to position [281, 0]
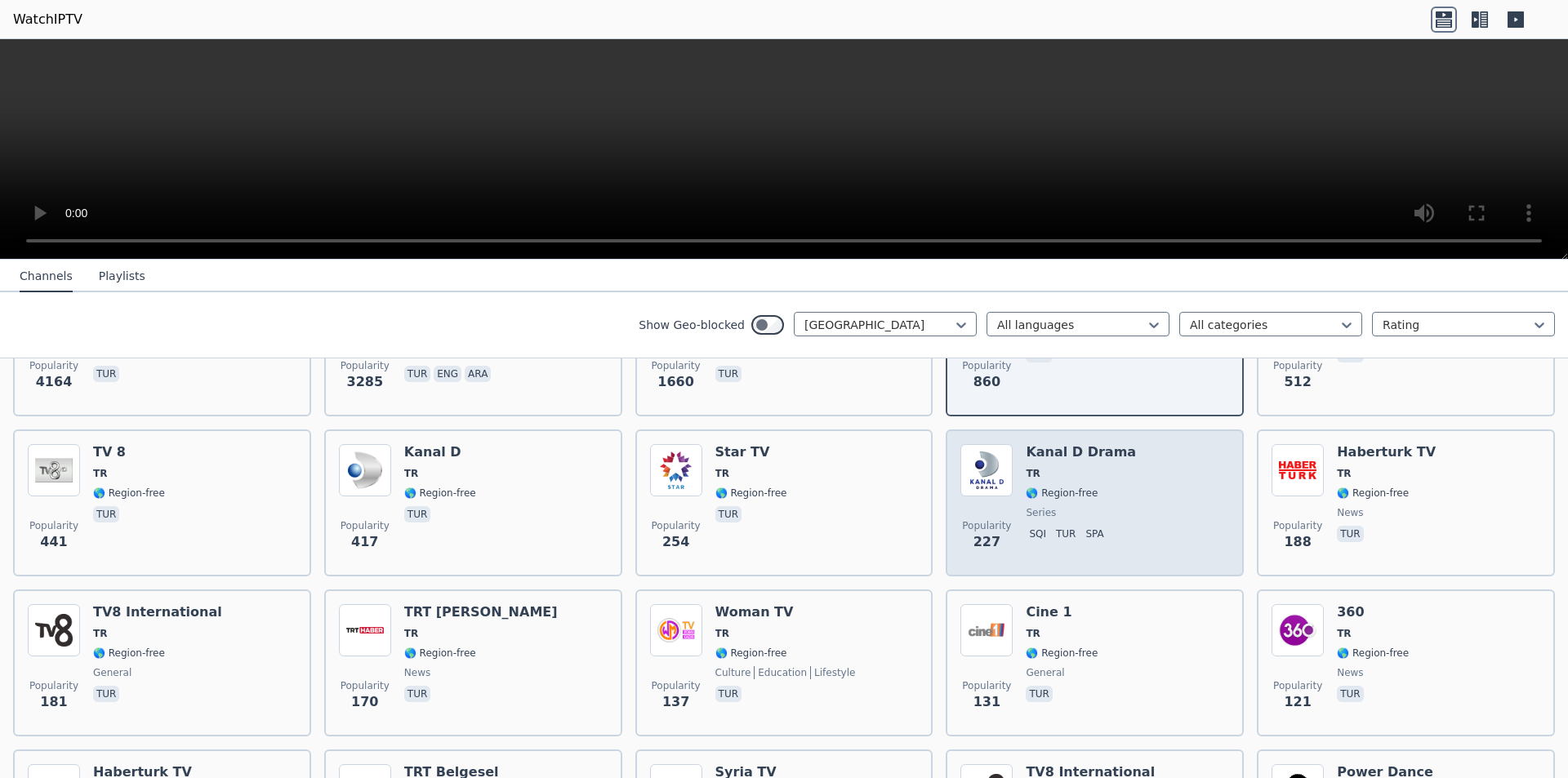
click at [1152, 474] on div "Popularity 227 Kanal D Drama TR 🌎 Region-free series sqi tur spa" at bounding box center [1095, 503] width 269 height 117
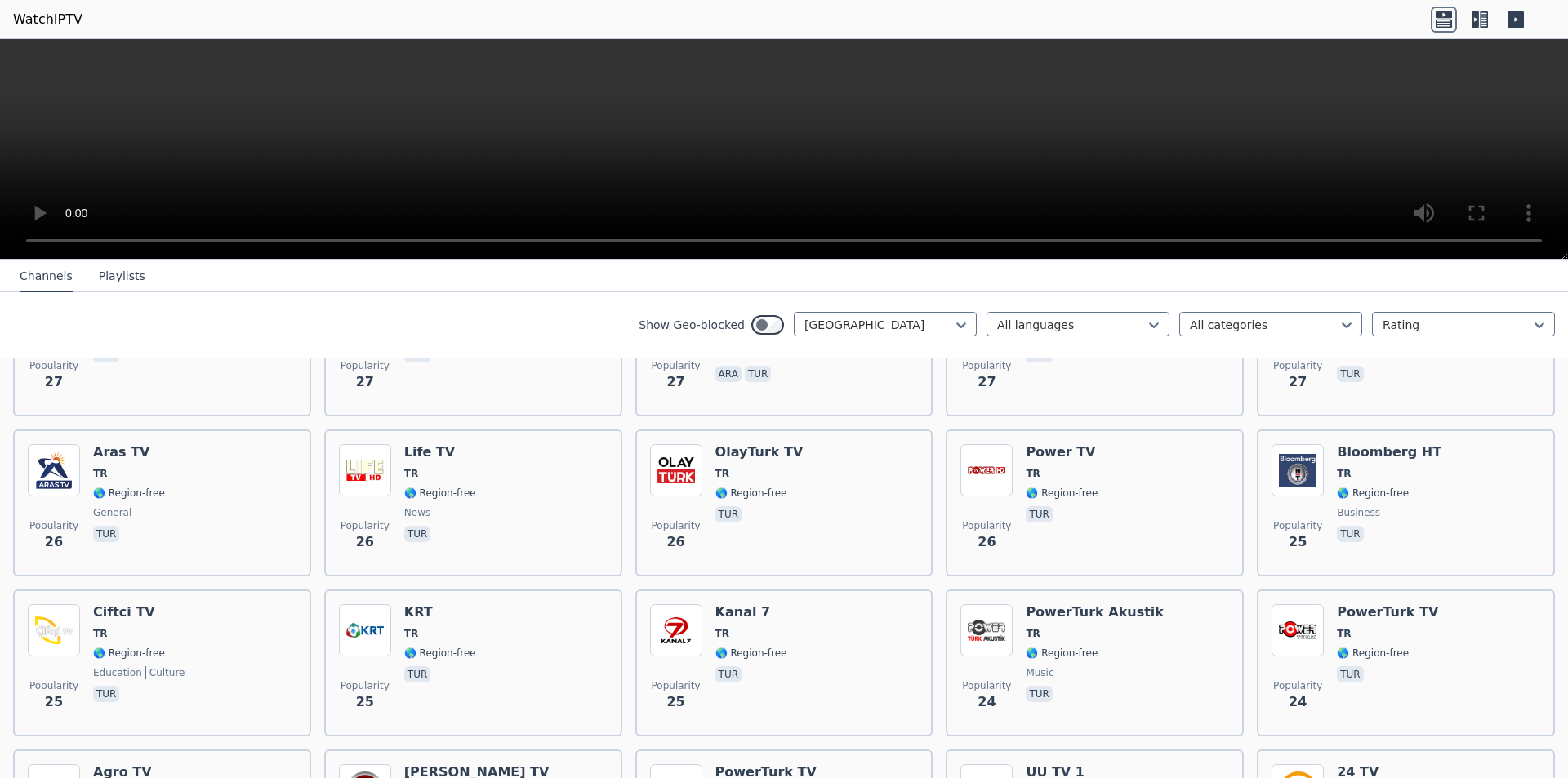
scroll to position [2521, 0]
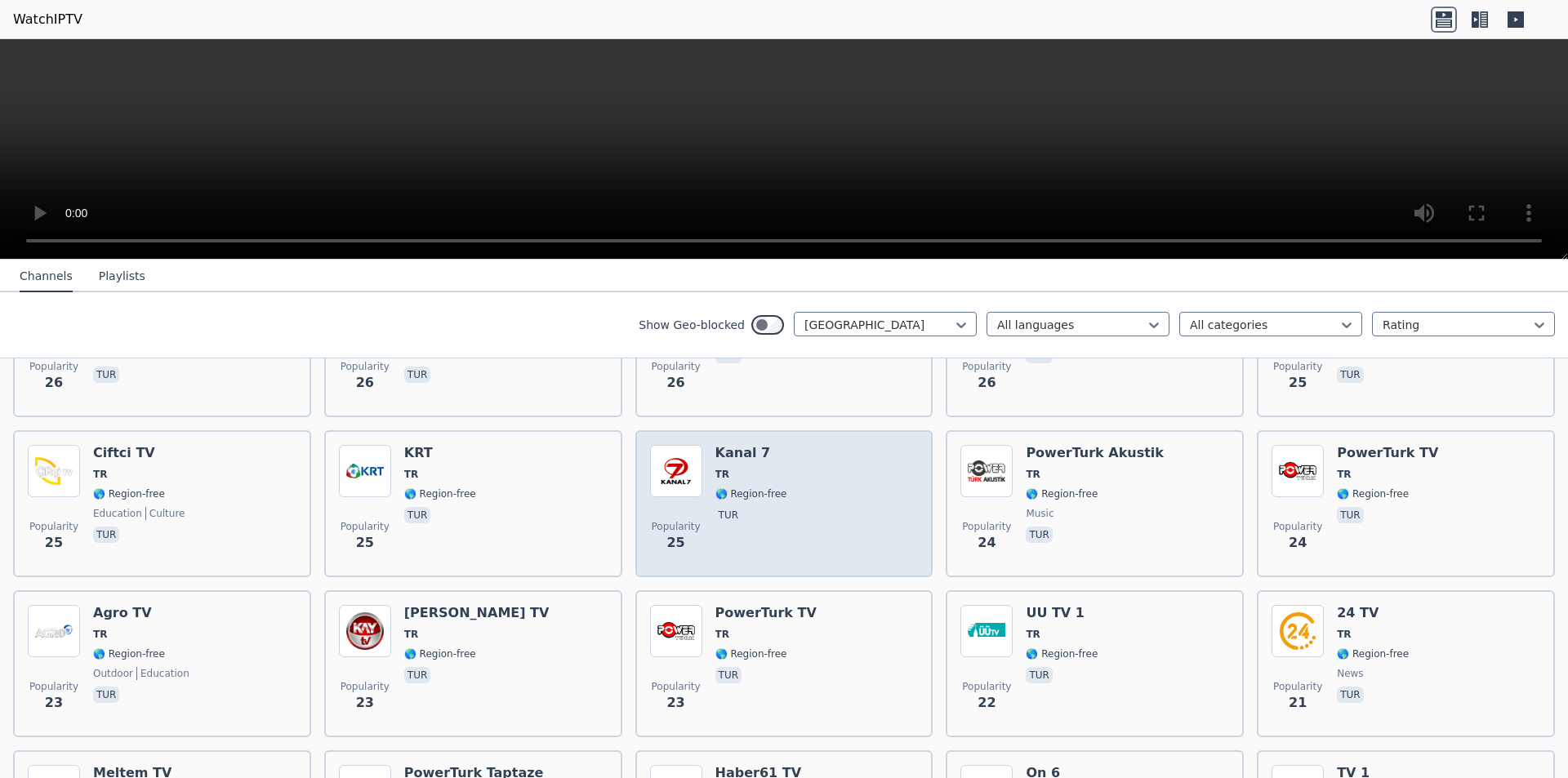
click at [841, 508] on div "Popularity 25 Kanal 7 TR 🌎 Region-free tur" at bounding box center [784, 504] width 269 height 117
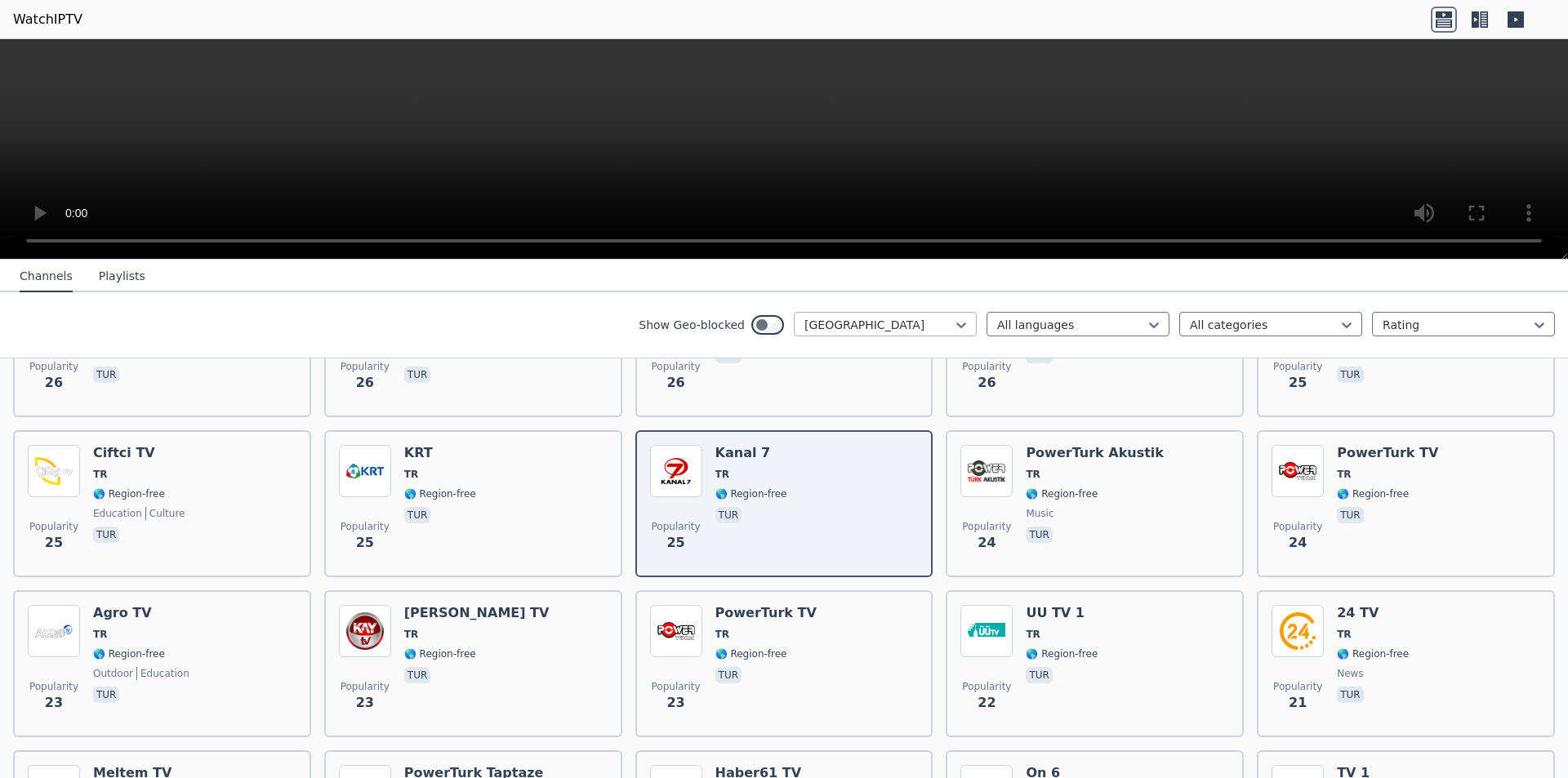
click at [889, 318] on div at bounding box center [879, 325] width 149 height 16
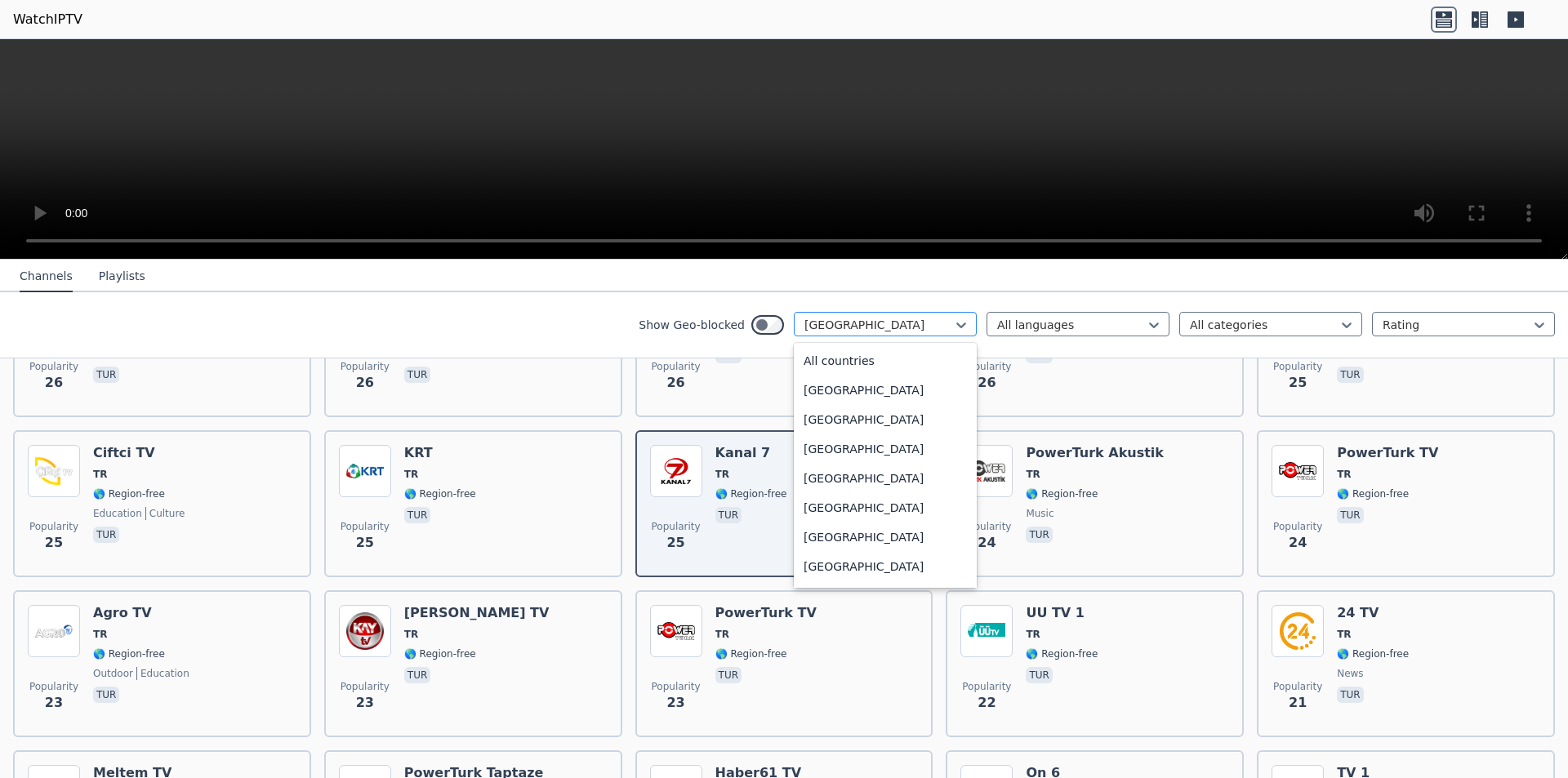
scroll to position [5400, 0]
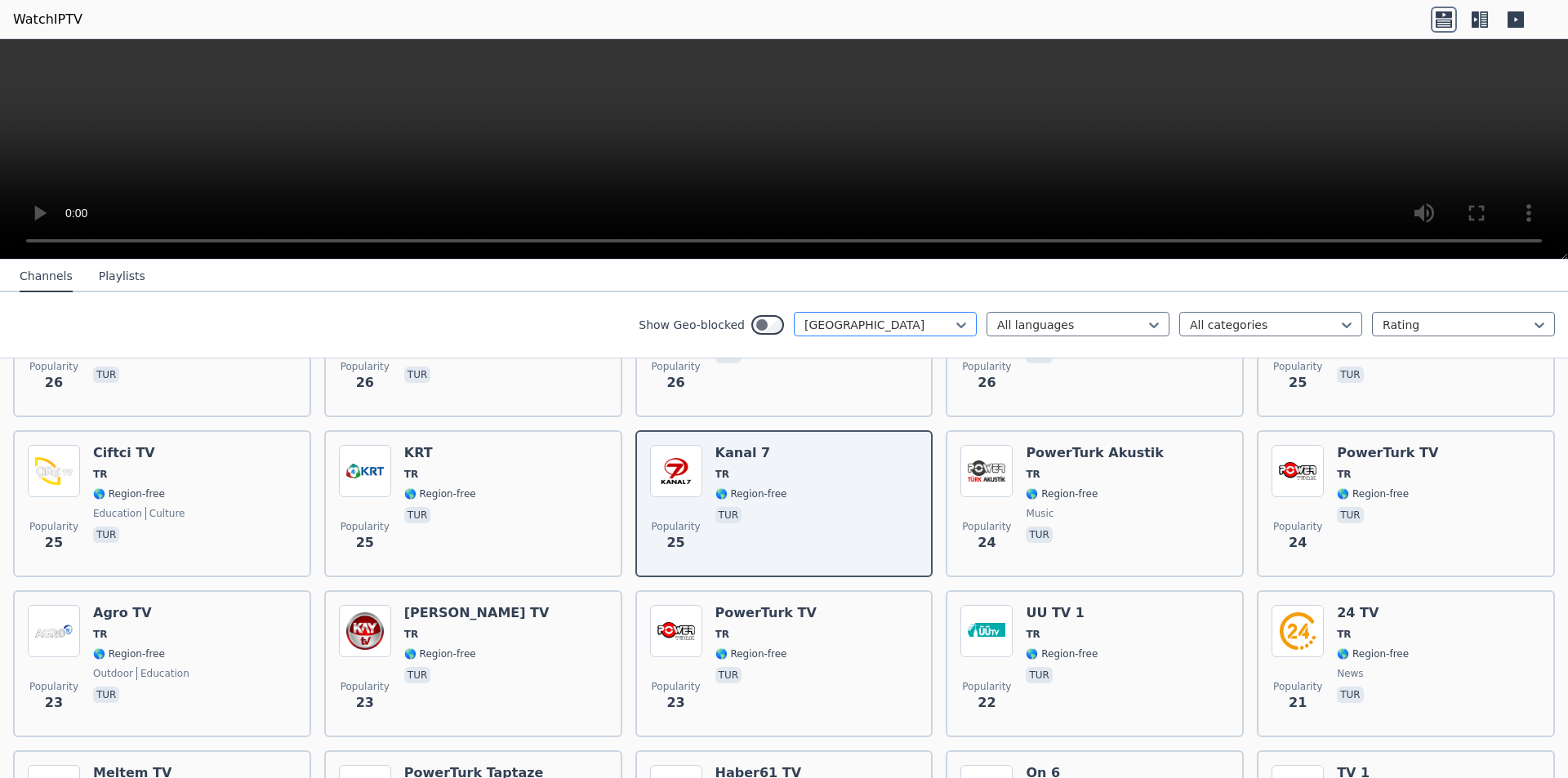
drag, startPoint x: 844, startPoint y: 325, endPoint x: 793, endPoint y: 328, distance: 51.1
click at [805, 328] on div at bounding box center [879, 325] width 149 height 16
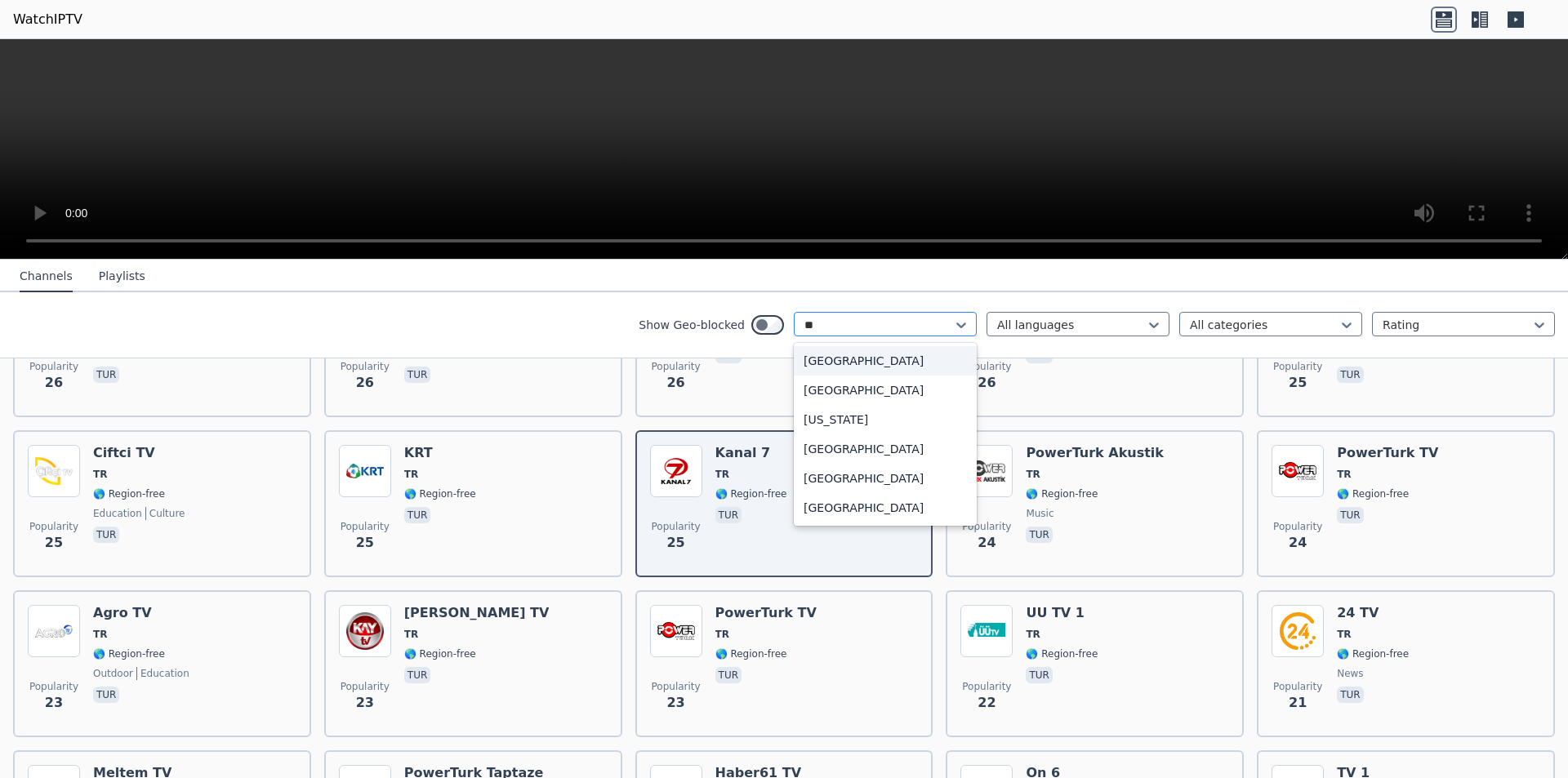
type input "***"
click at [850, 383] on div "[GEOGRAPHIC_DATA]" at bounding box center [886, 390] width 183 height 29
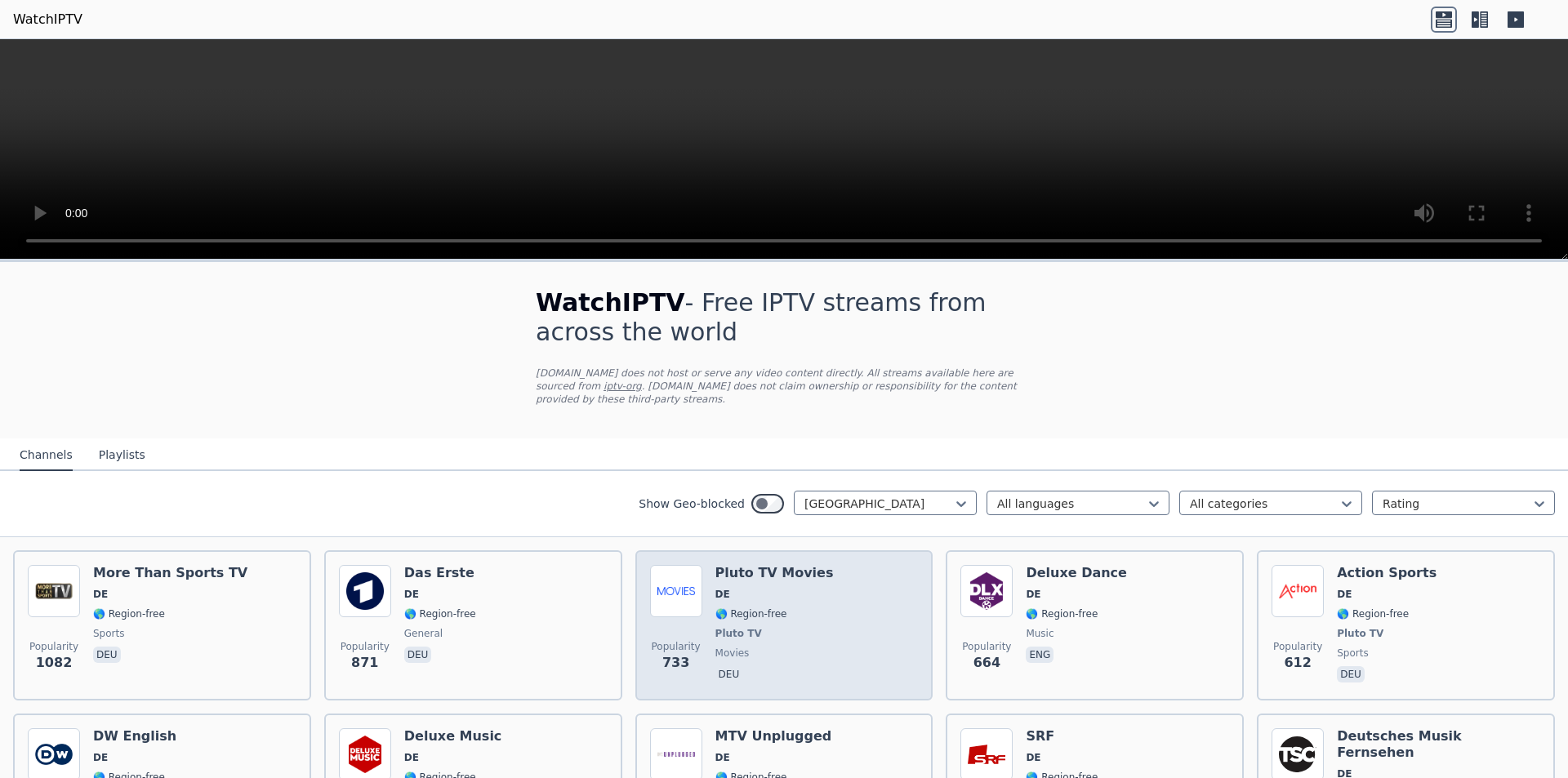
click at [859, 629] on div "Popularity 733 Pluto TV Movies DE 🌎 Region-free Pluto TV movies deu" at bounding box center [784, 626] width 269 height 121
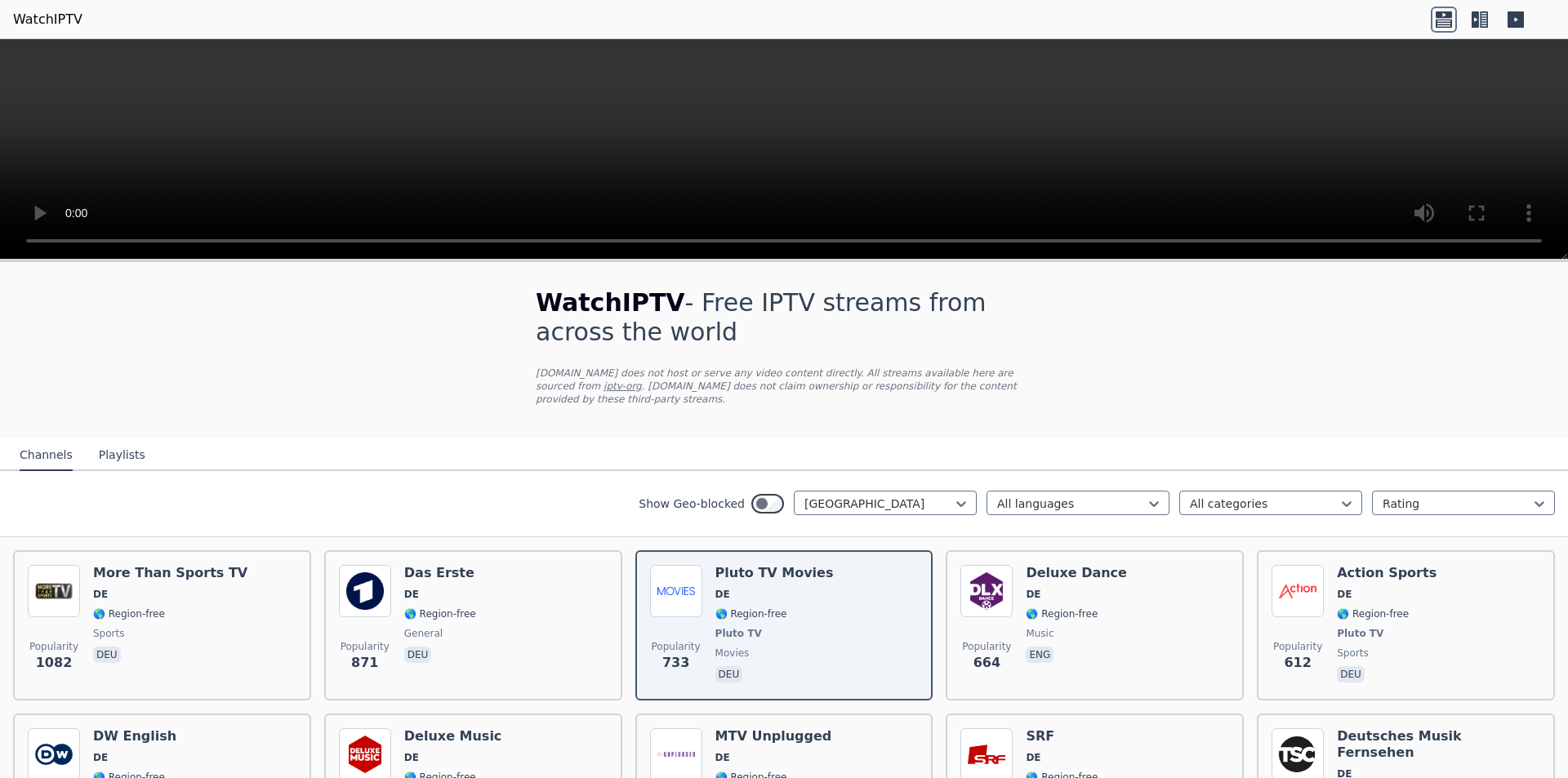
click at [1479, 12] on icon at bounding box center [1480, 19] width 26 height 26
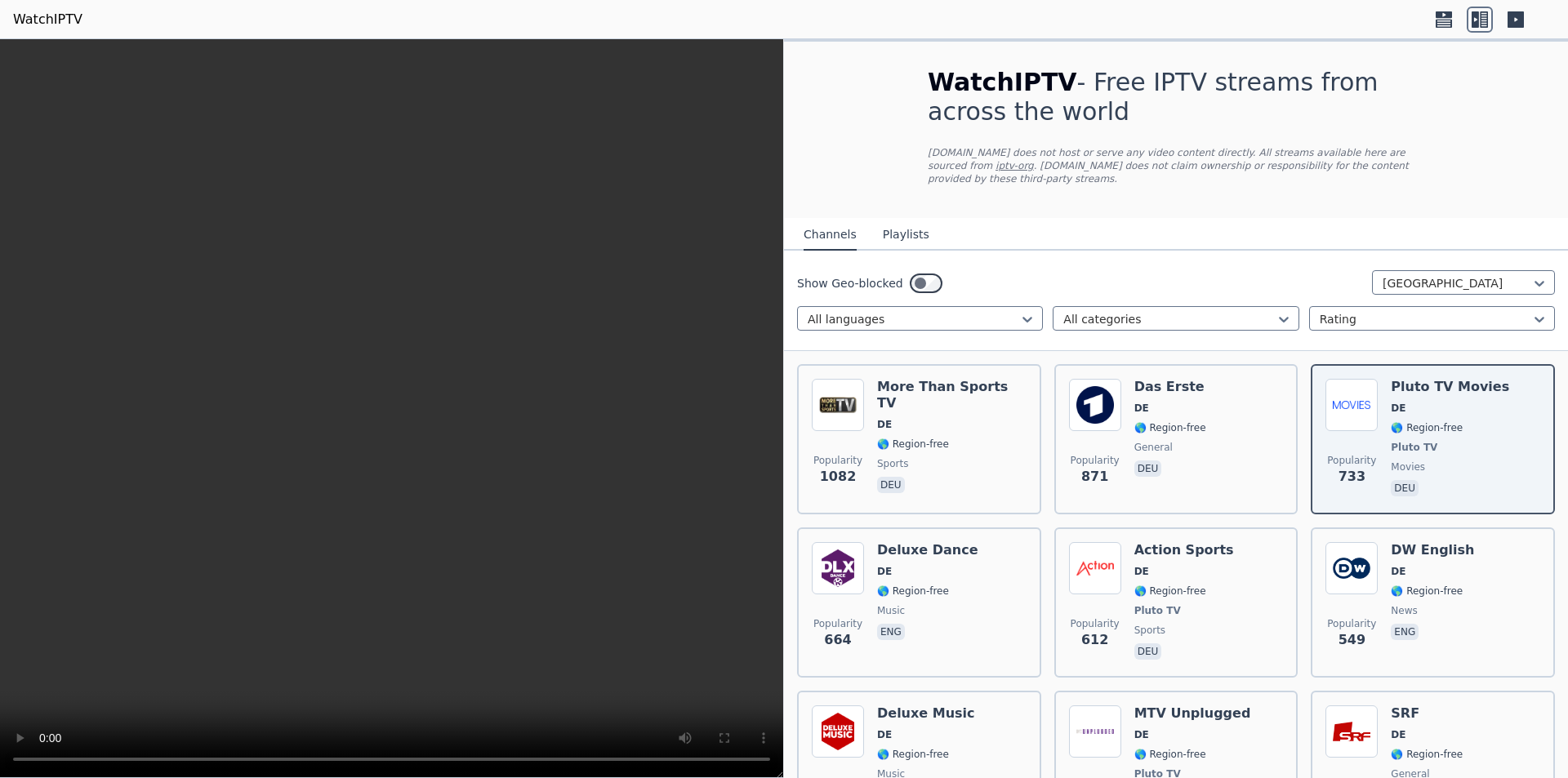
click at [1517, 19] on icon at bounding box center [1516, 19] width 26 height 26
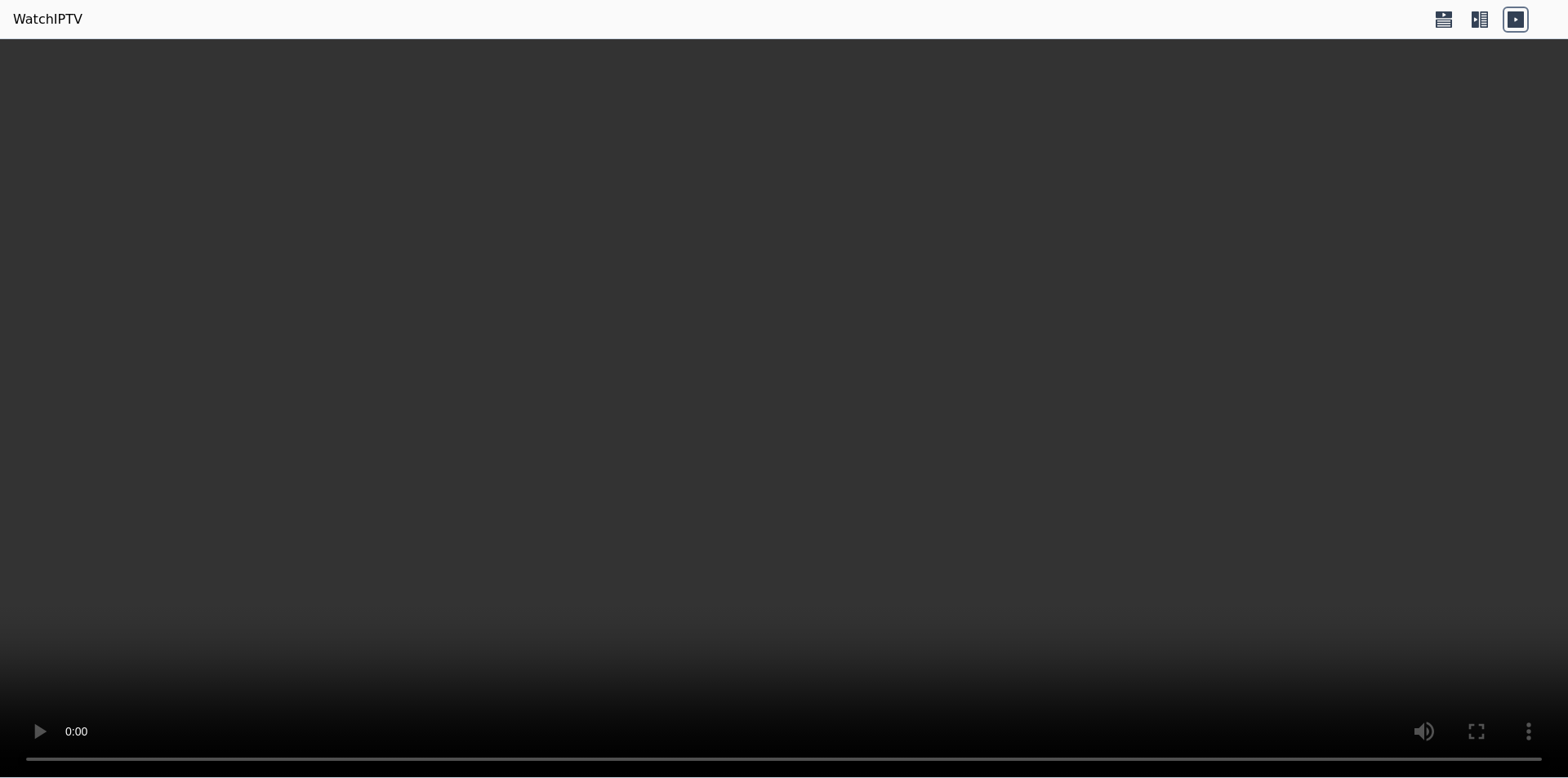
click at [1482, 20] on icon at bounding box center [1480, 19] width 26 height 26
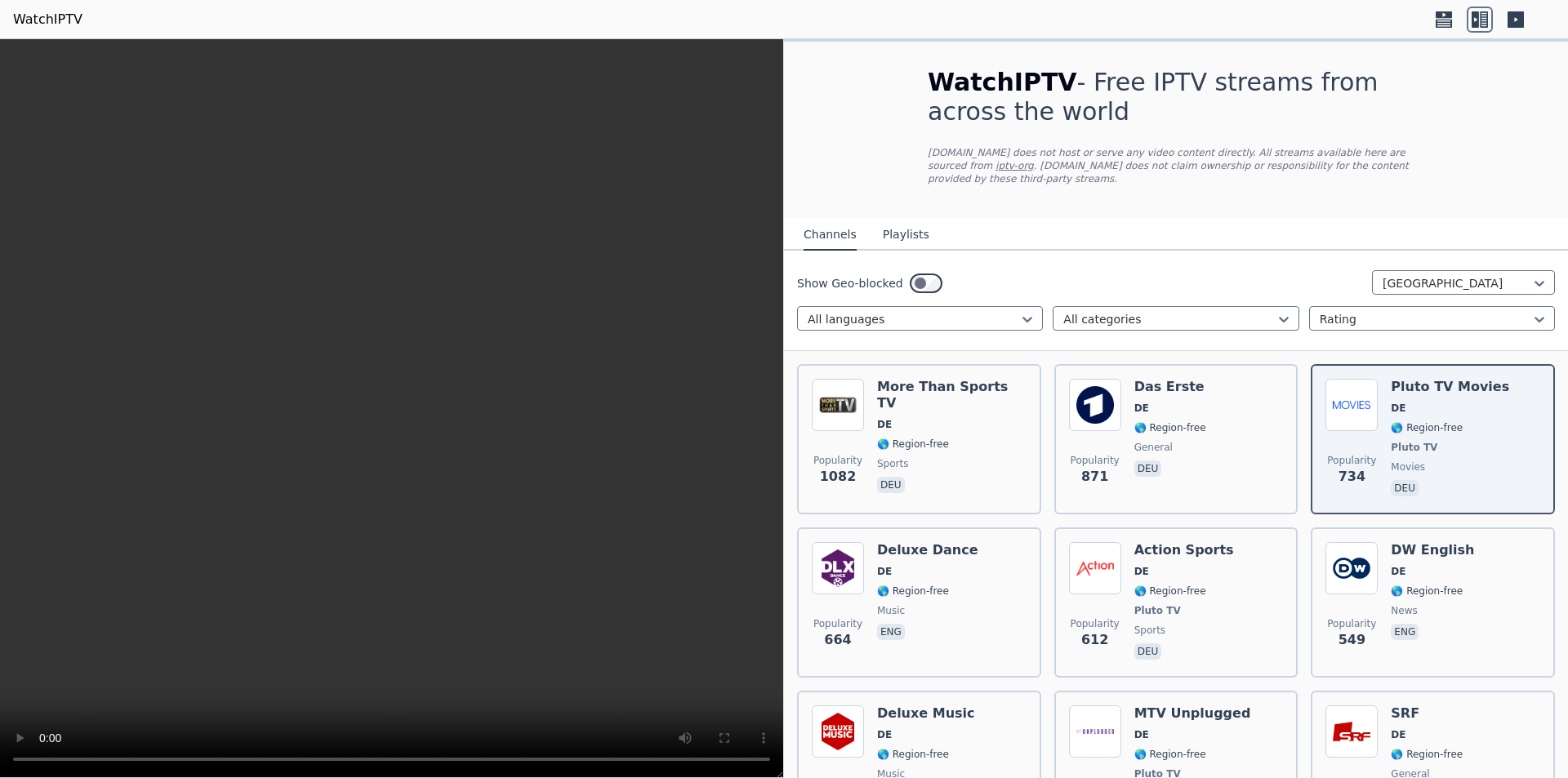
click at [885, 223] on button "Playlists" at bounding box center [906, 235] width 46 height 31
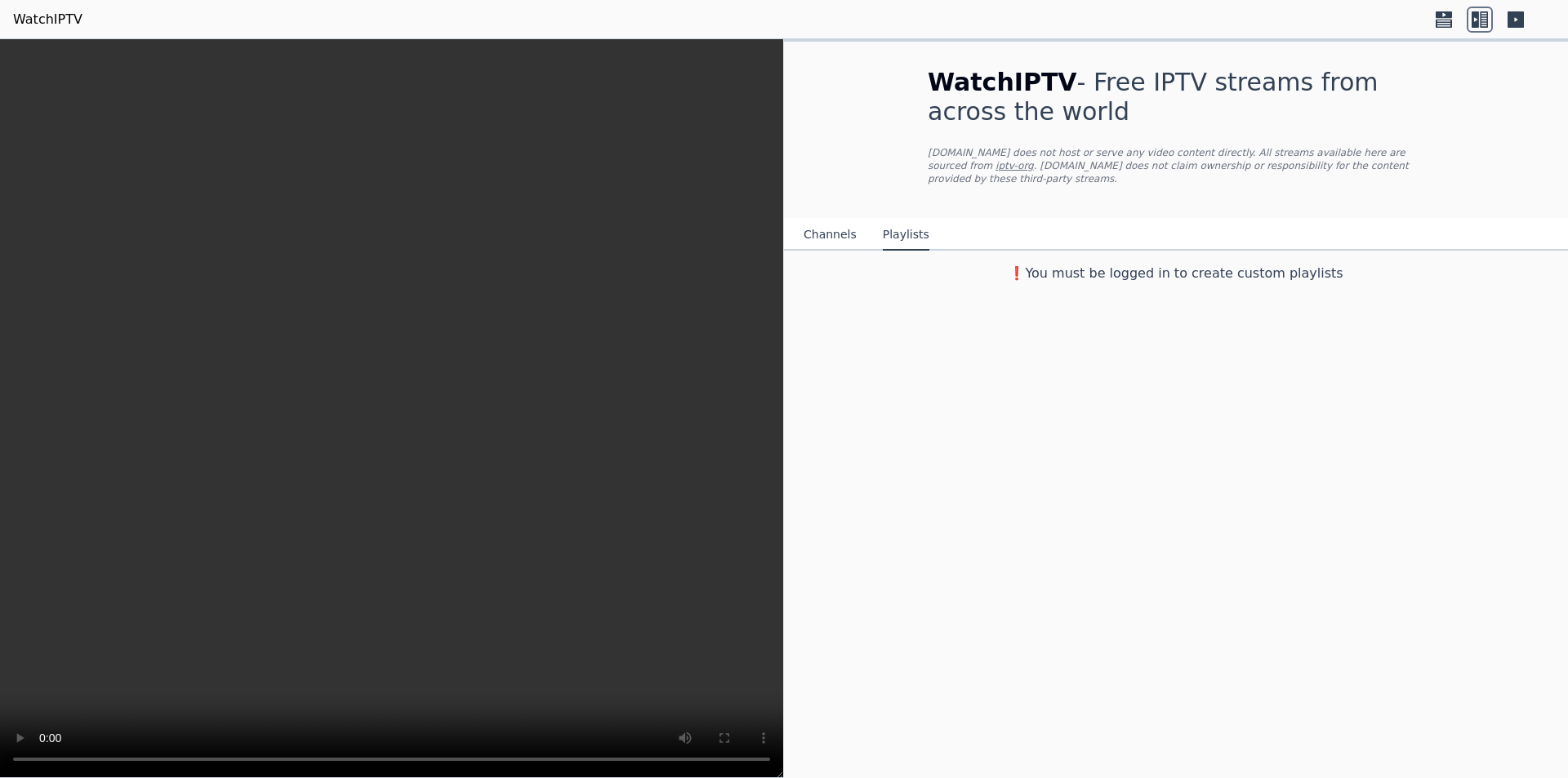
click at [841, 227] on button "Channels" at bounding box center [831, 235] width 53 height 31
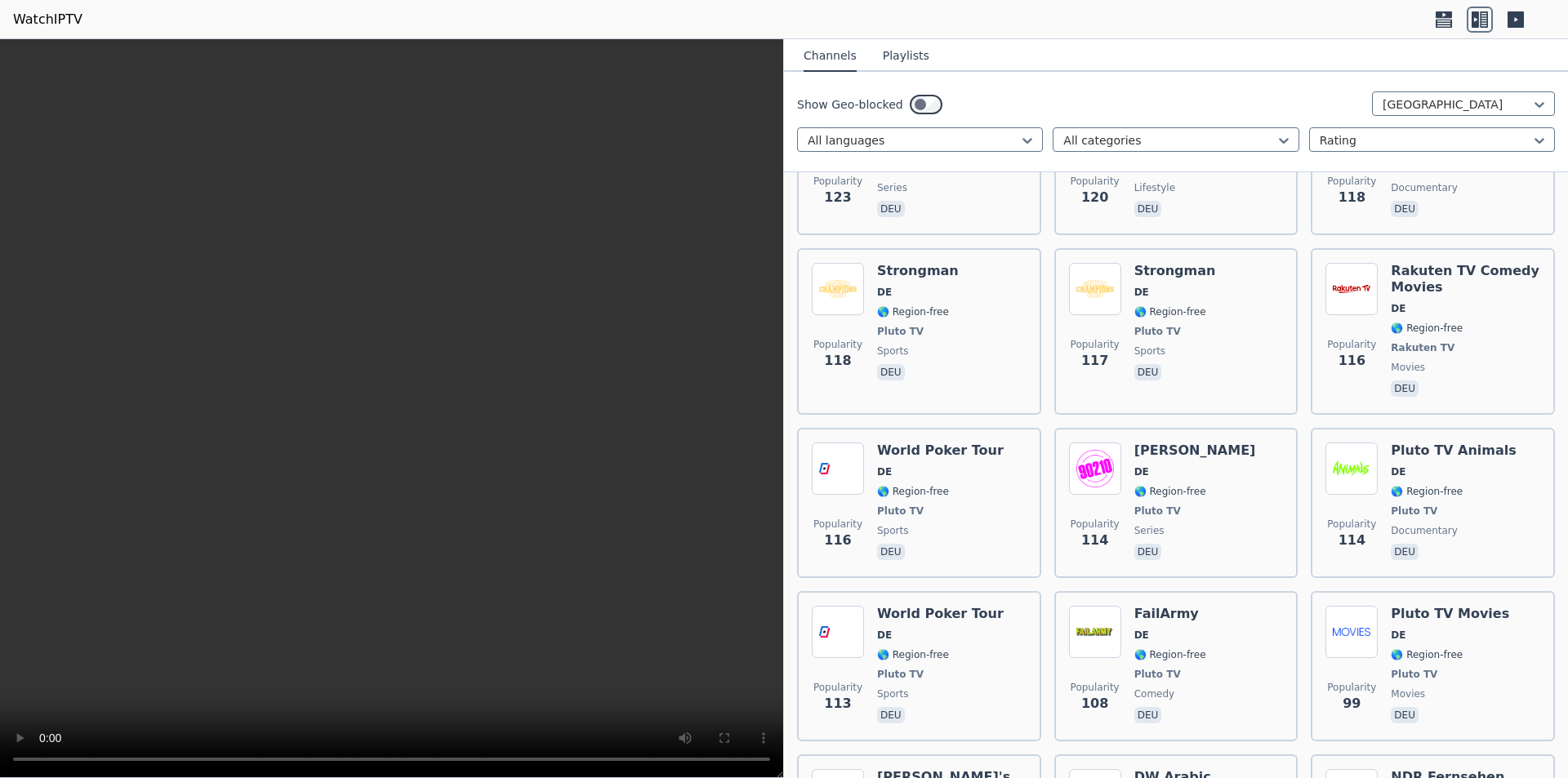
scroll to position [2105, 0]
